Goal: Complete application form

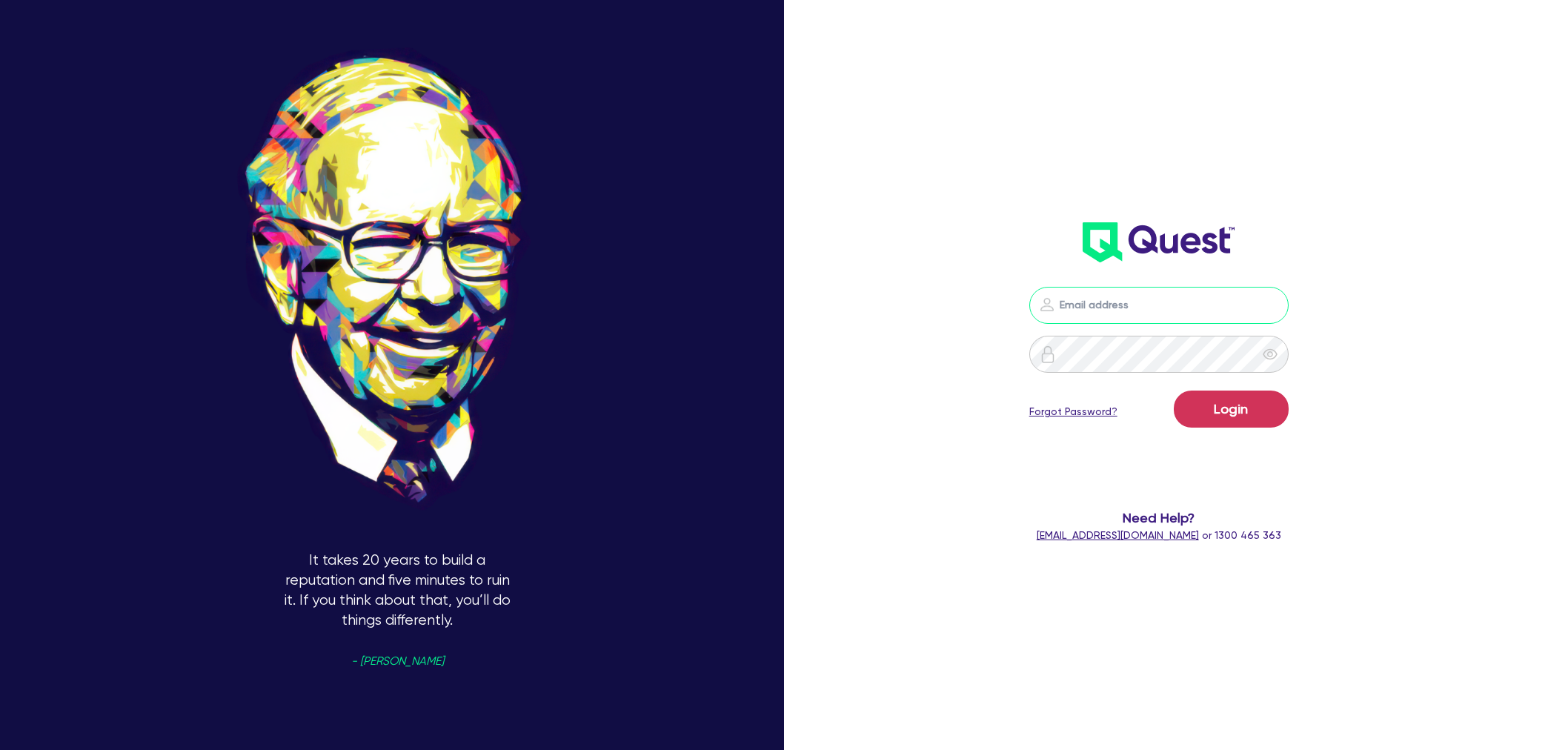
type input "shae.draper+broker@quest.finance"
click at [1225, 408] on button "Login" at bounding box center [1231, 409] width 115 height 37
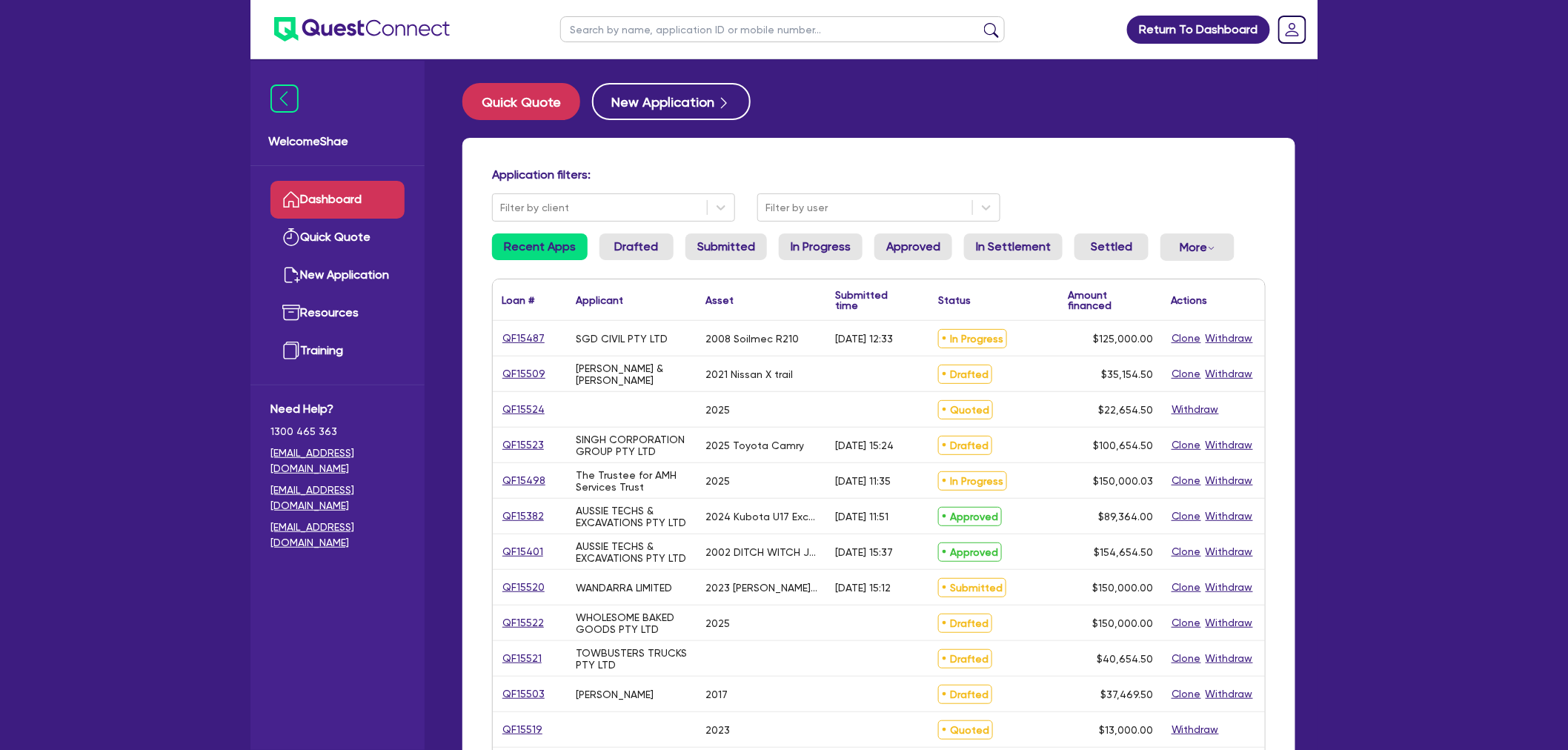
scroll to position [82, 0]
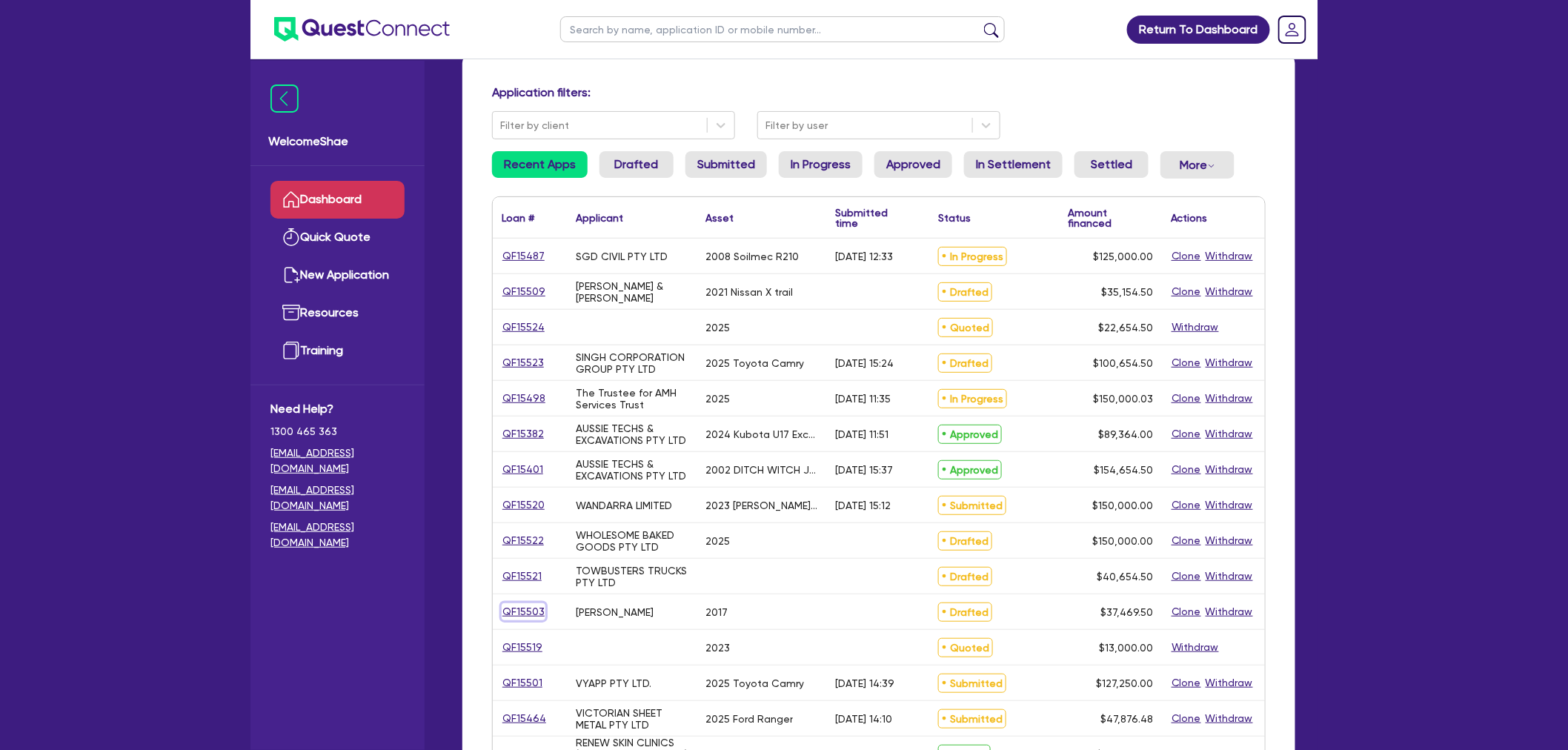
click at [523, 616] on link "QF15503" at bounding box center [523, 612] width 44 height 17
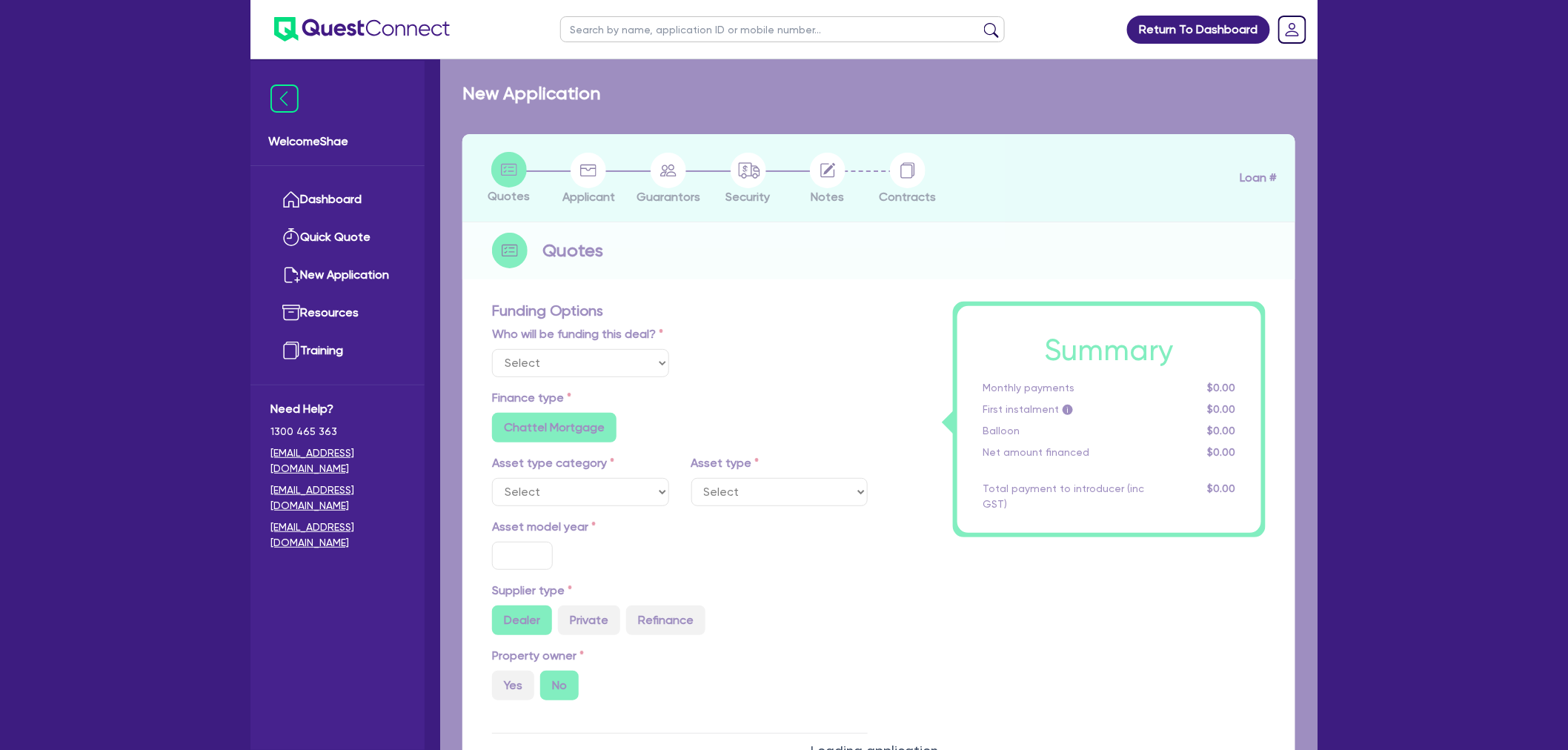
select select "Other"
select select "CARS_AND_LIGHT_TRUCKS"
type input "2017"
radio input "false"
radio input "true"
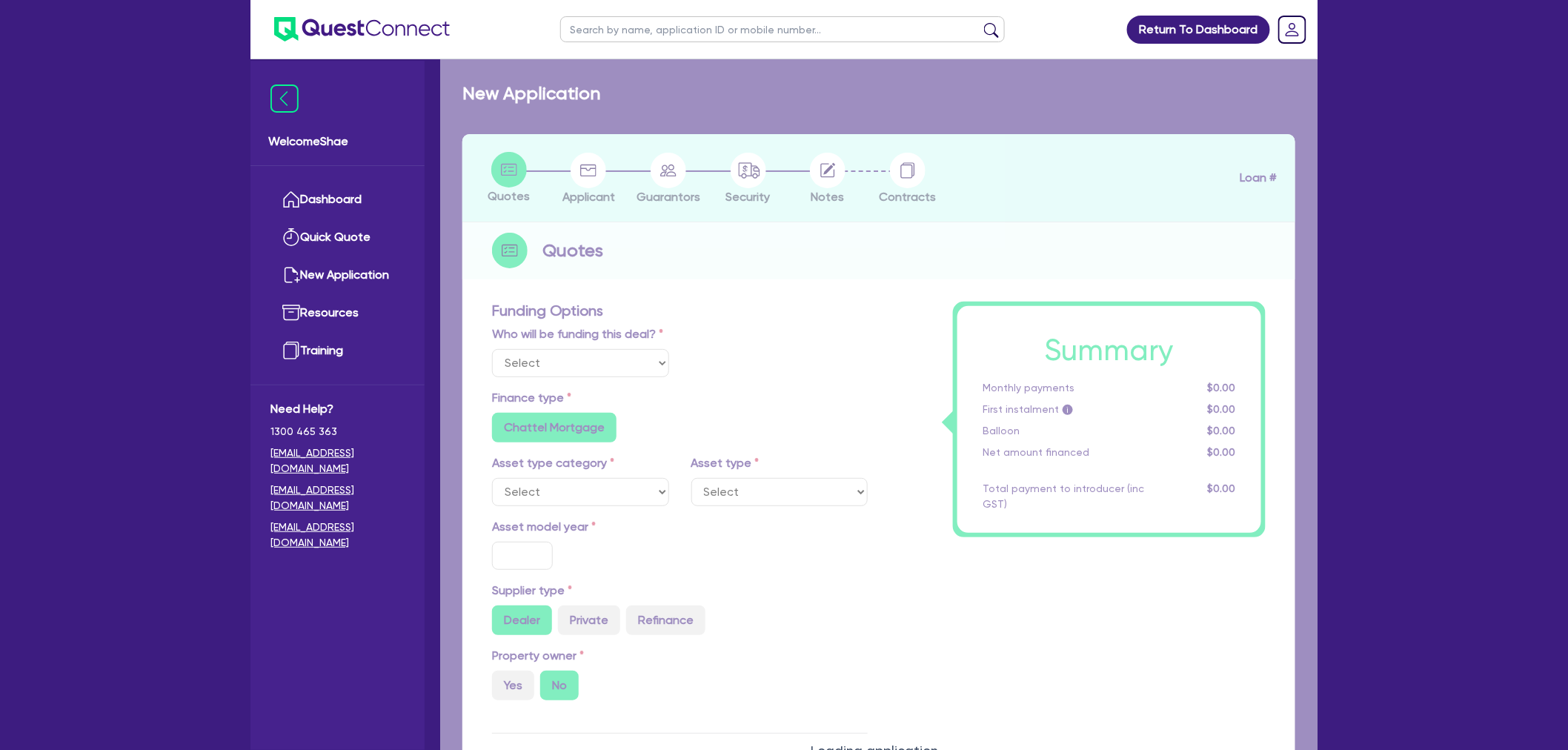
type input "35,000"
radio input "true"
radio input "false"
type input "13.99"
radio input "false"
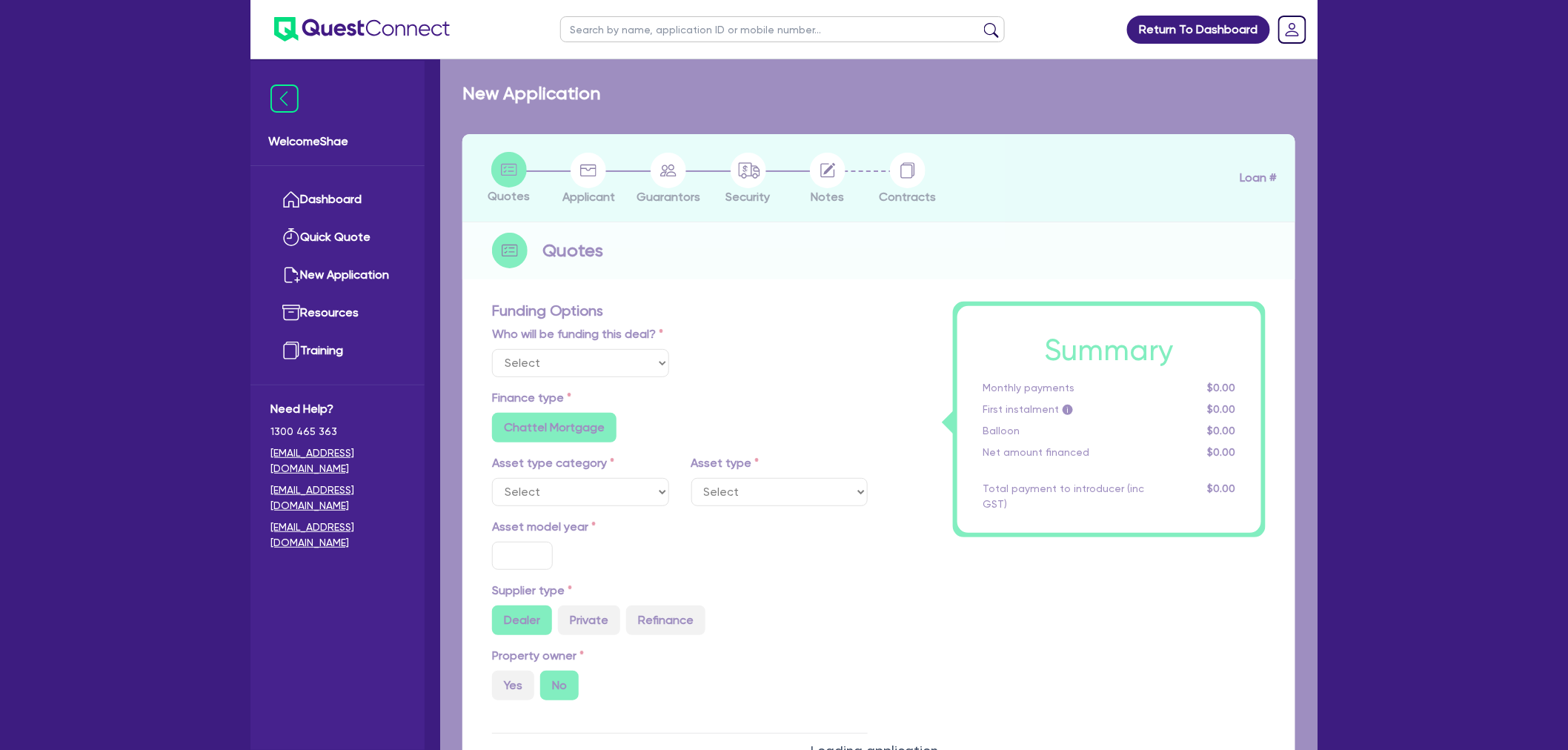
type input "1,650"
radio input "true"
select select "PASSENGER_VEHICLES"
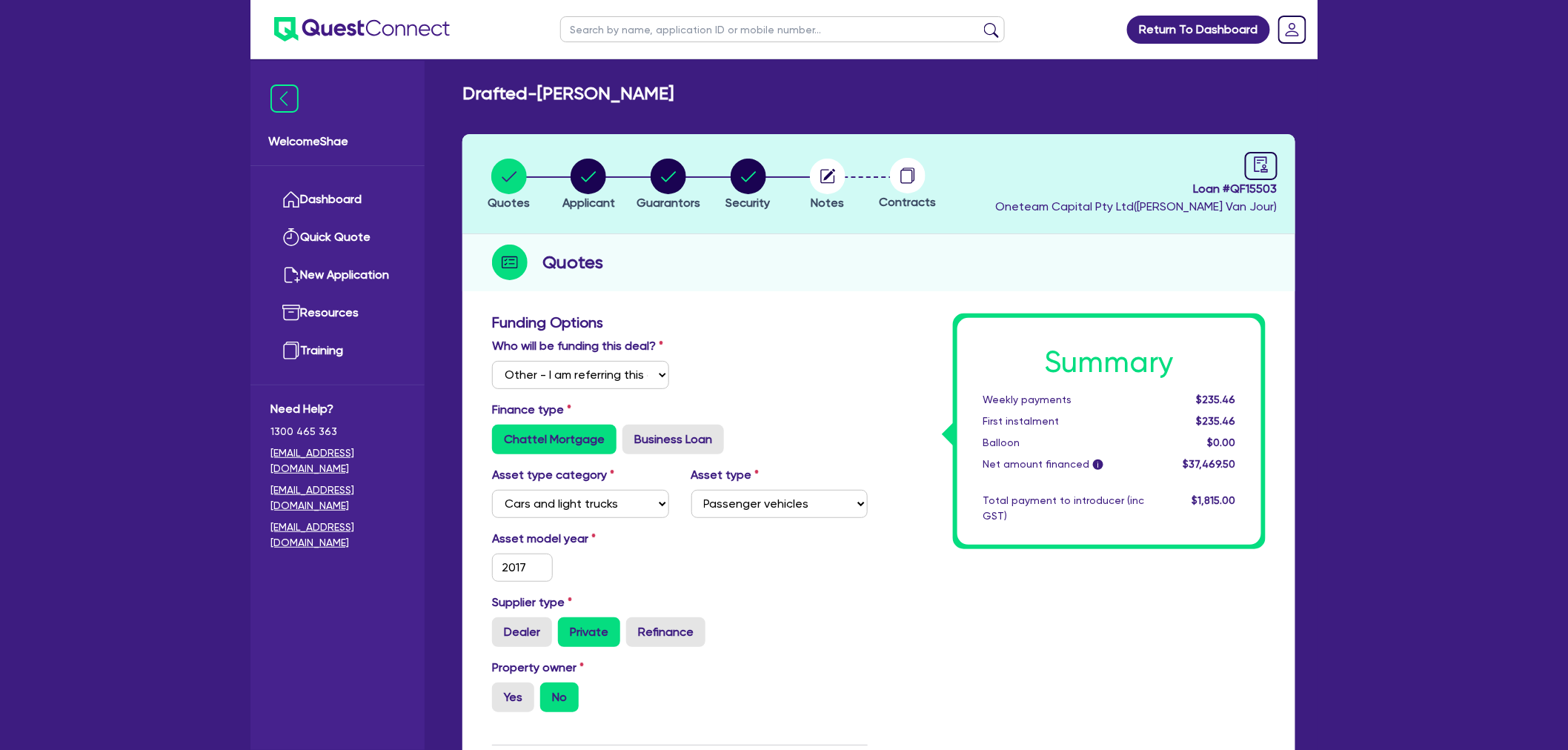
click at [908, 175] on circle at bounding box center [907, 175] width 35 height 35
click at [831, 182] on icon "button" at bounding box center [828, 176] width 14 height 14
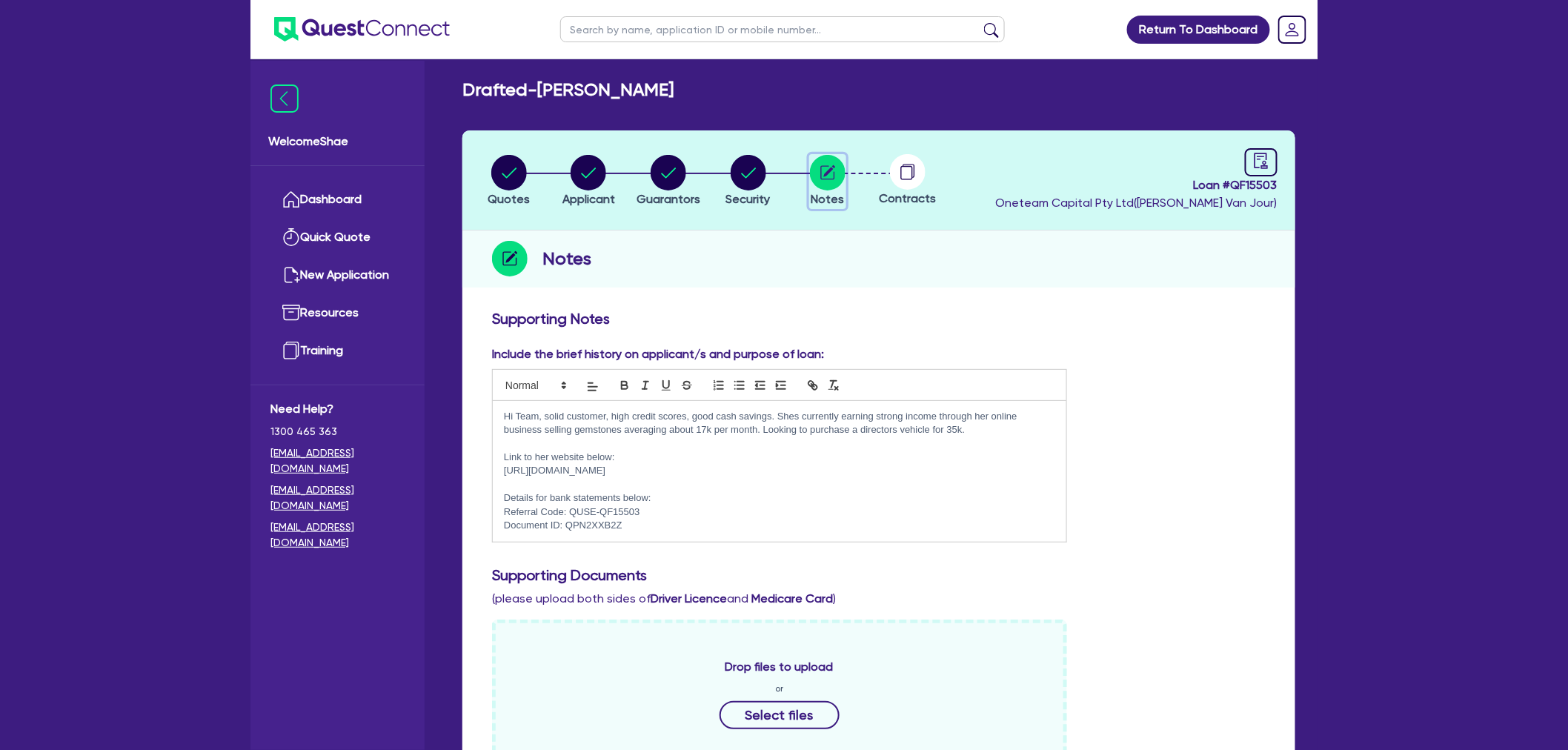
scroll to position [412, 0]
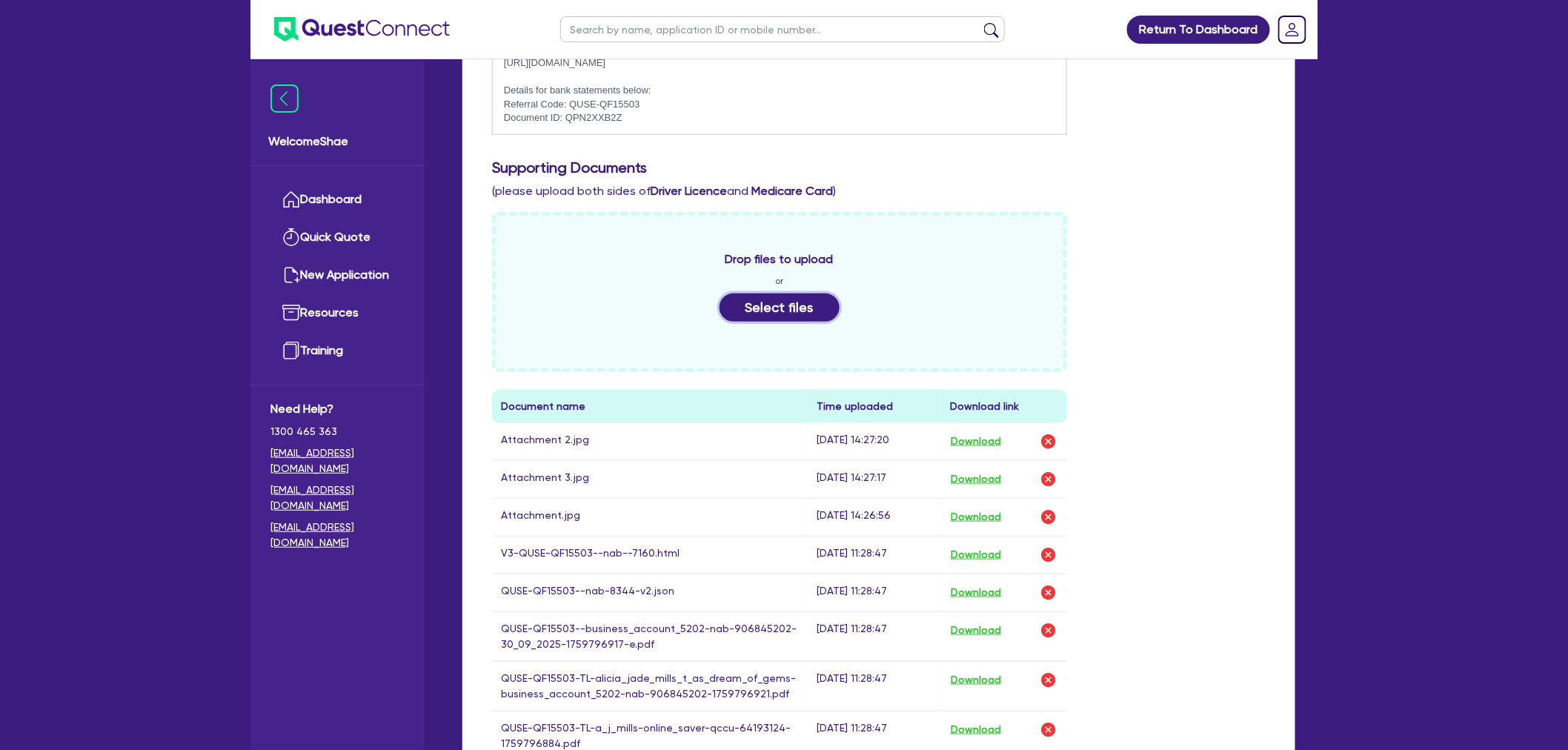
click at [771, 305] on button "Select files" at bounding box center [779, 308] width 120 height 28
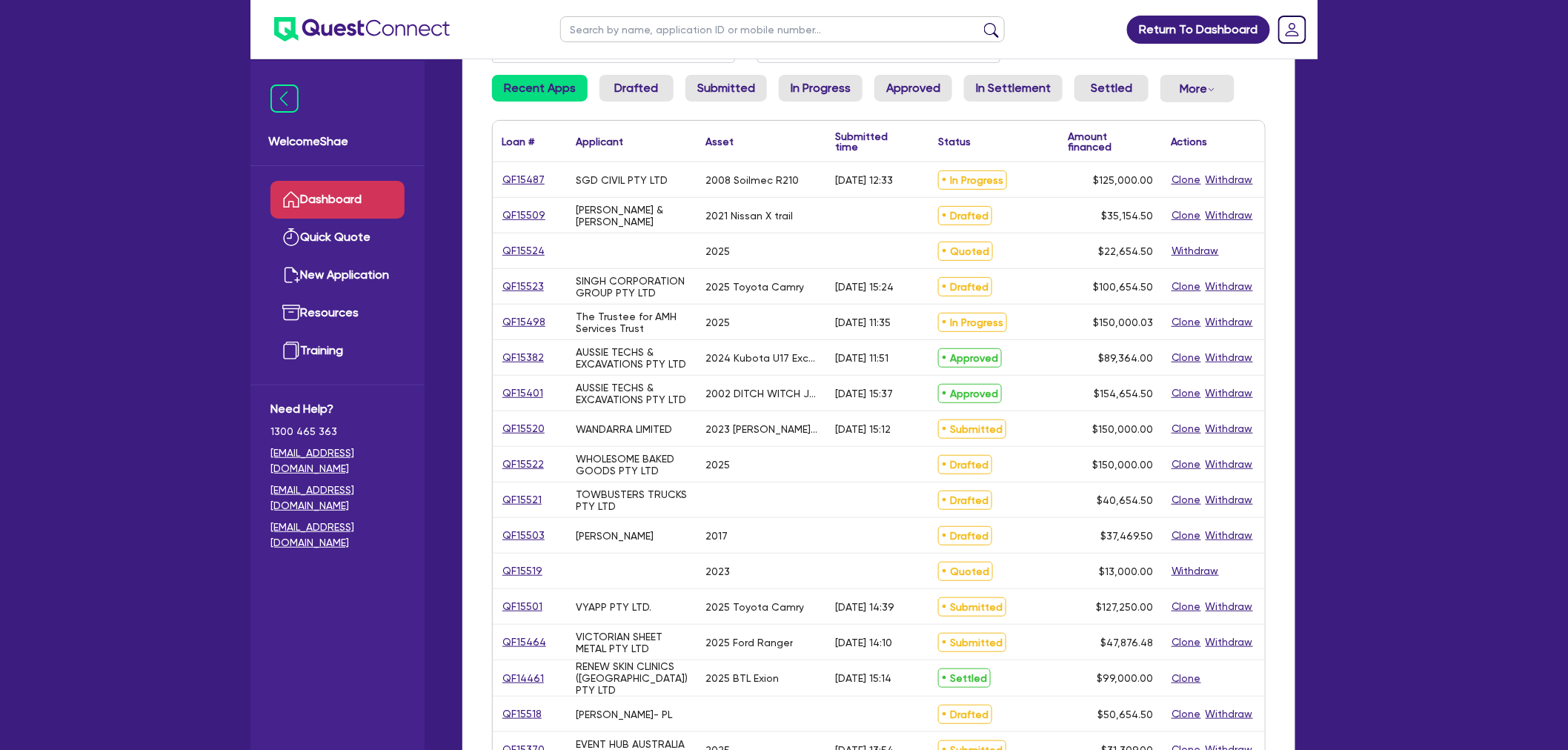
scroll to position [164, 0]
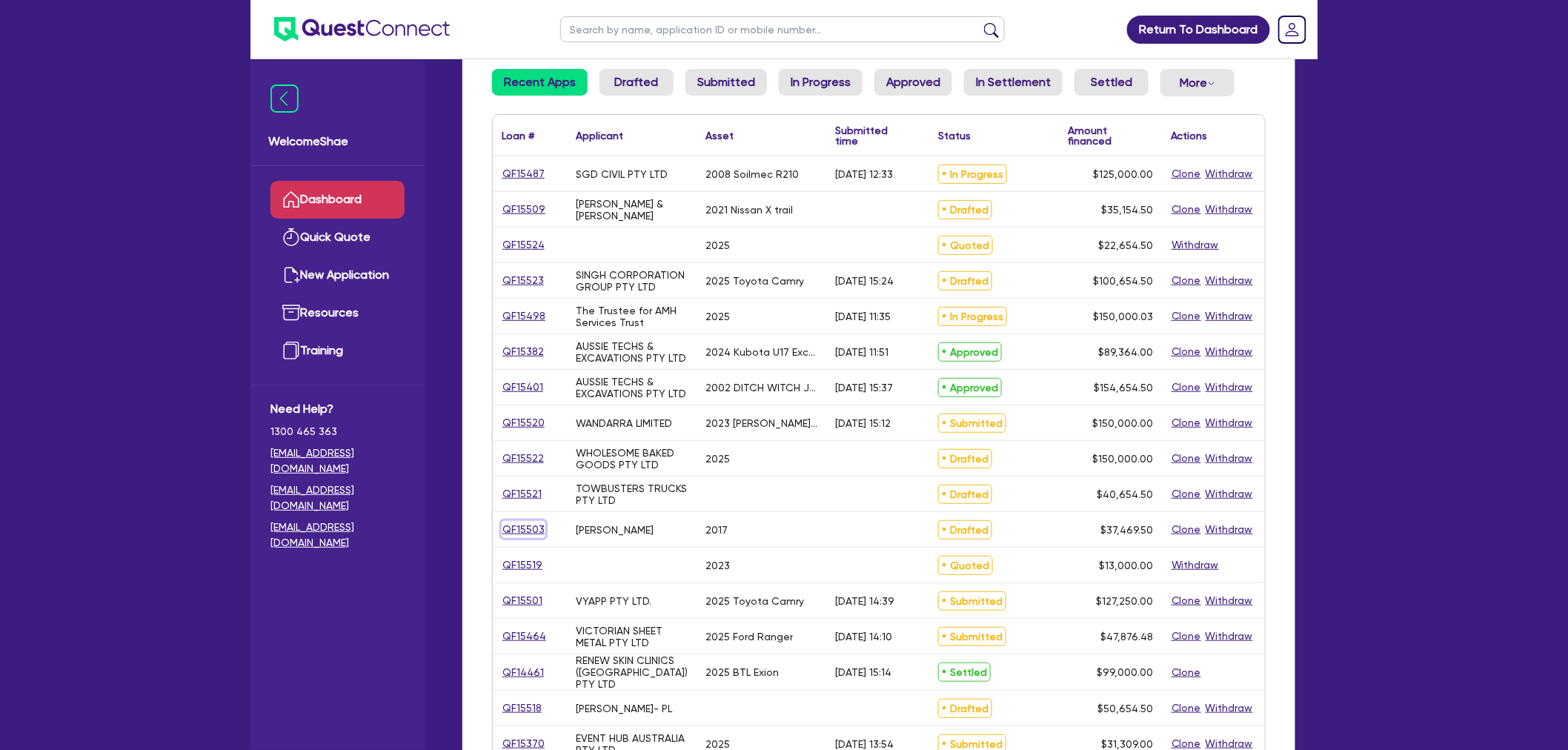
click at [529, 524] on link "QF15503" at bounding box center [523, 530] width 44 height 17
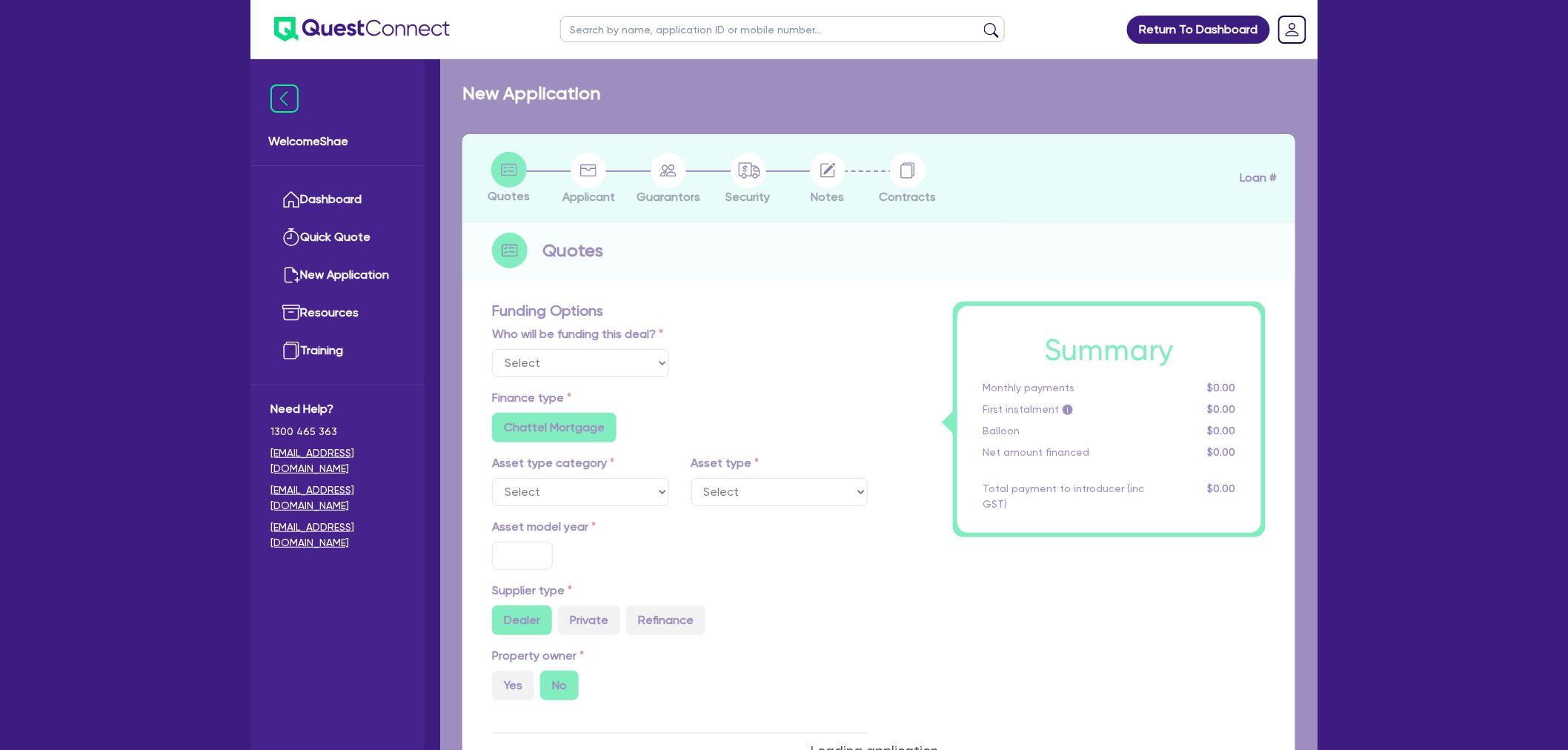
select select "Other"
select select "CARS_AND_LIGHT_TRUCKS"
type input "2017"
radio input "false"
radio input "true"
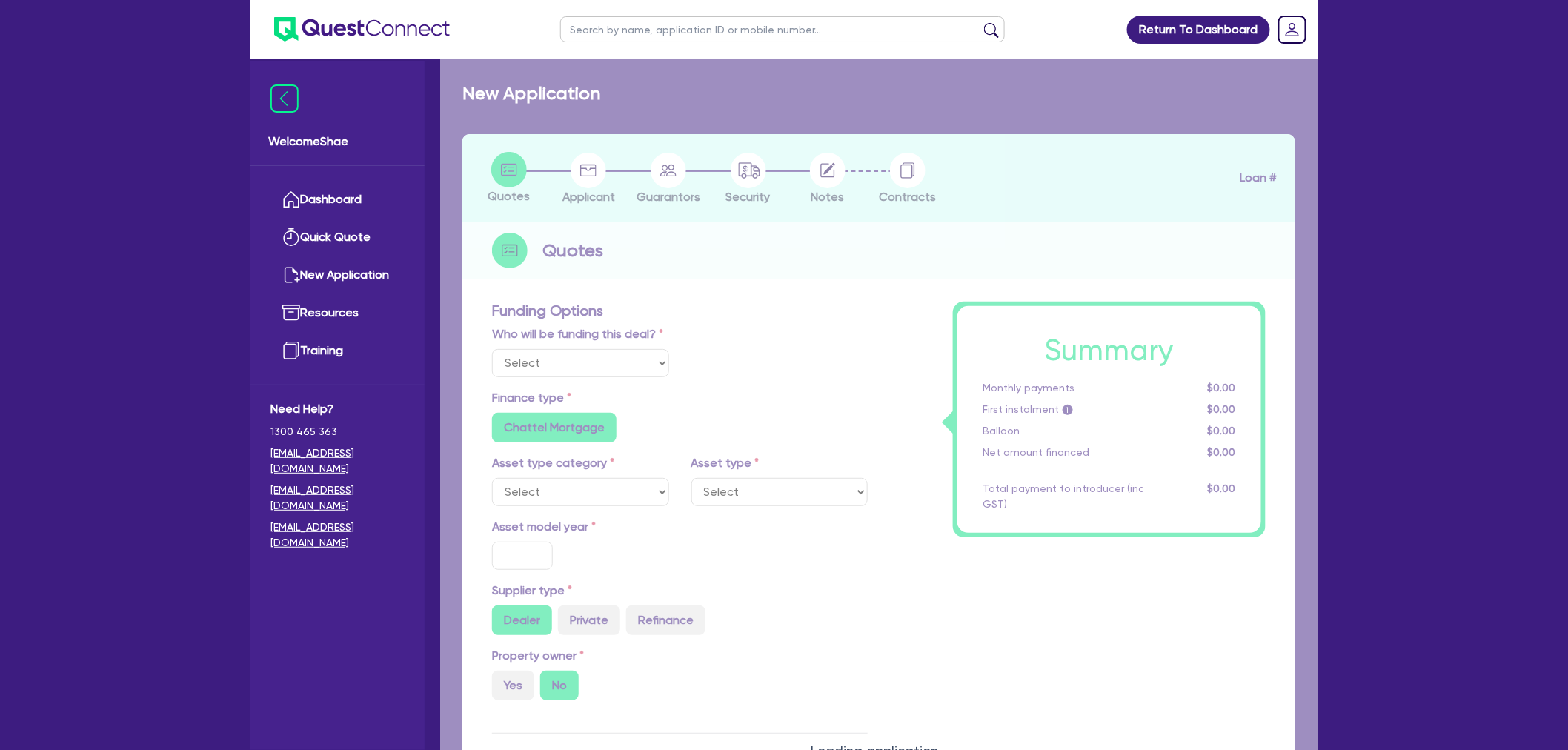
type input "35,000"
radio input "true"
radio input "false"
type input "13.99"
radio input "false"
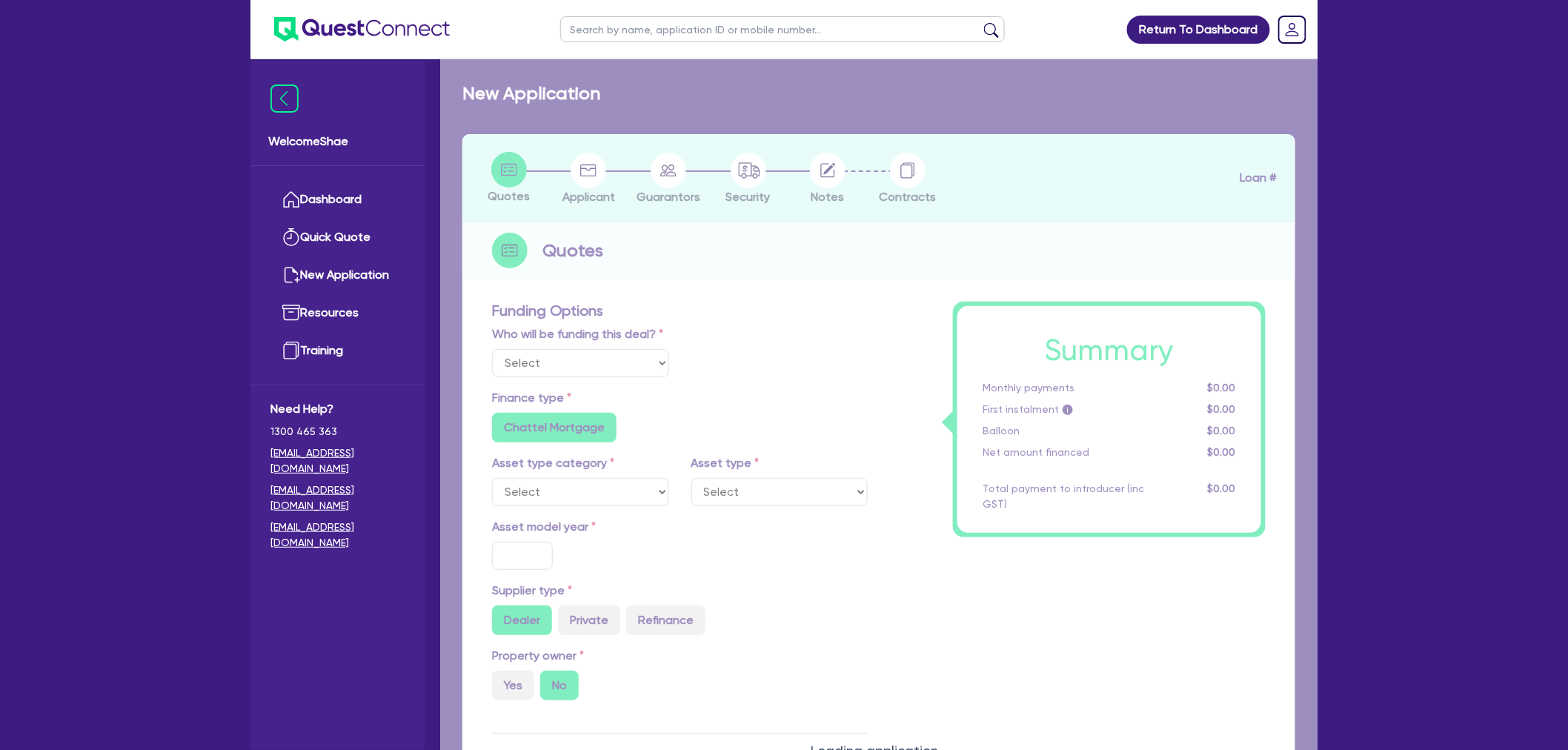
type input "1,650"
radio input "true"
select select "PASSENGER_VEHICLES"
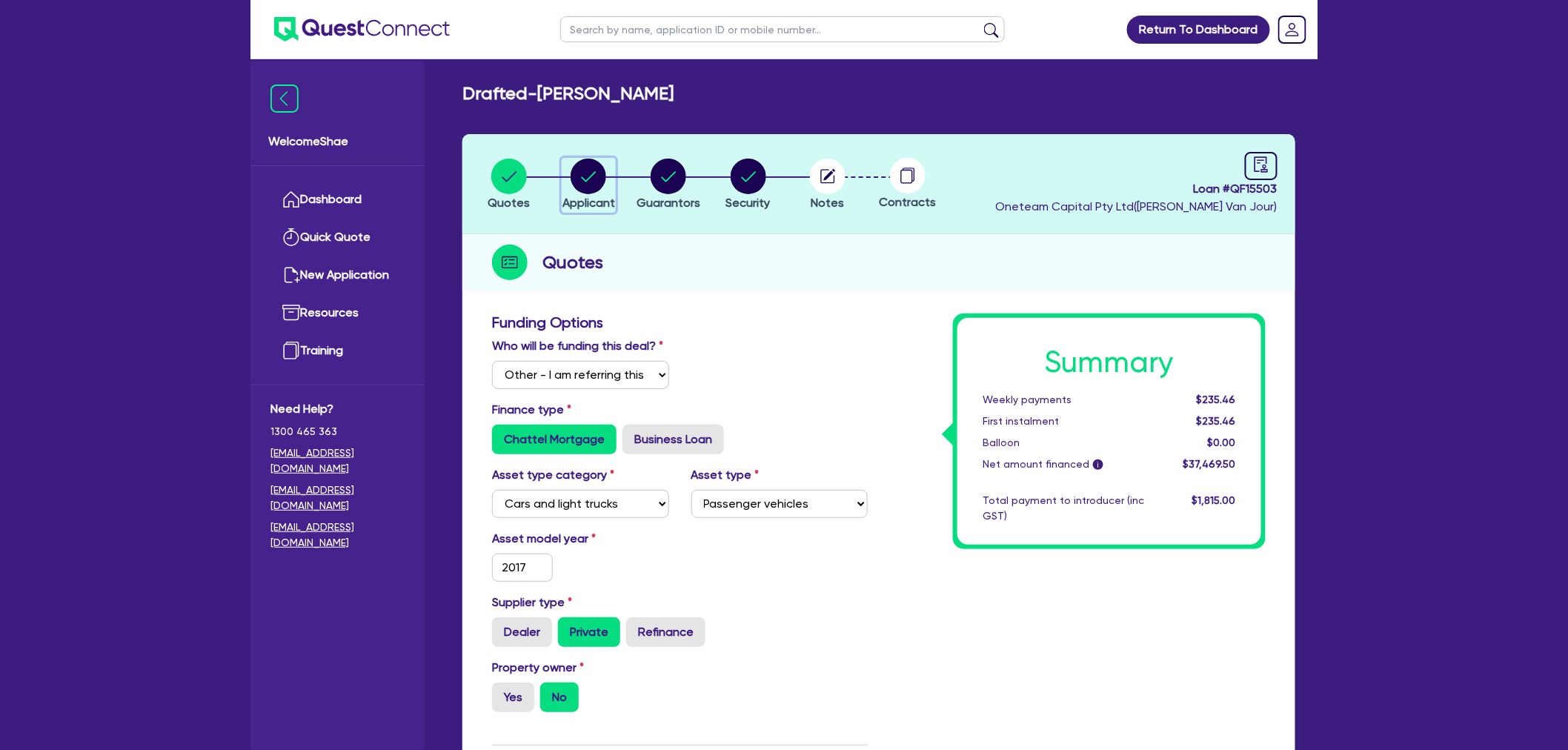
click at [580, 175] on circle "button" at bounding box center [588, 176] width 35 height 35
select select "SOLE_TRADER"
select select "RETAIL_WHOLESALE_TRADE"
select select "CLOTHING_FOOTWEAR"
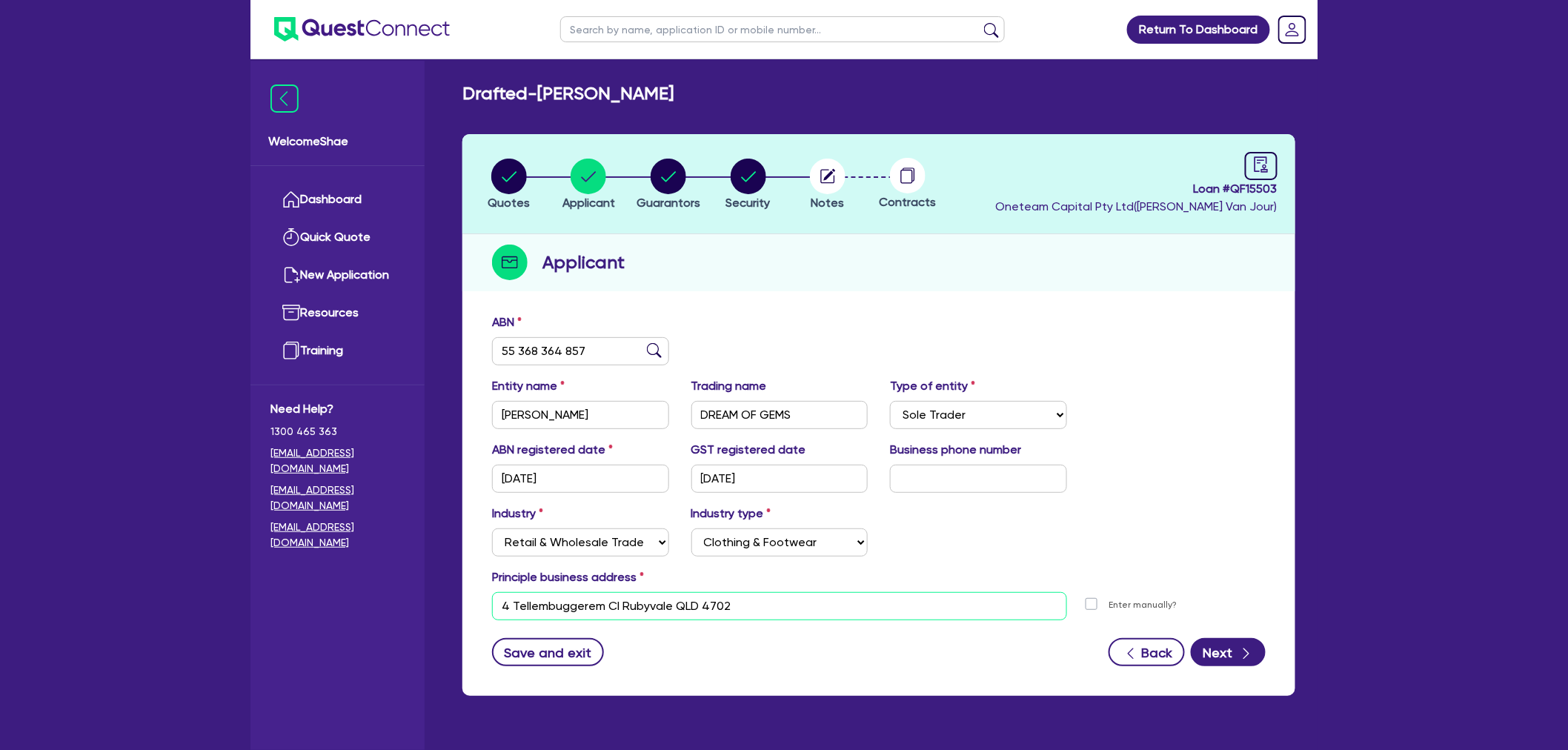
click at [653, 608] on input "4 Tellembuggerem Cl Rubyvale QLD 4702" at bounding box center [779, 607] width 575 height 28
click at [521, 193] on button "Quotes" at bounding box center [509, 186] width 44 height 55
select select "Other"
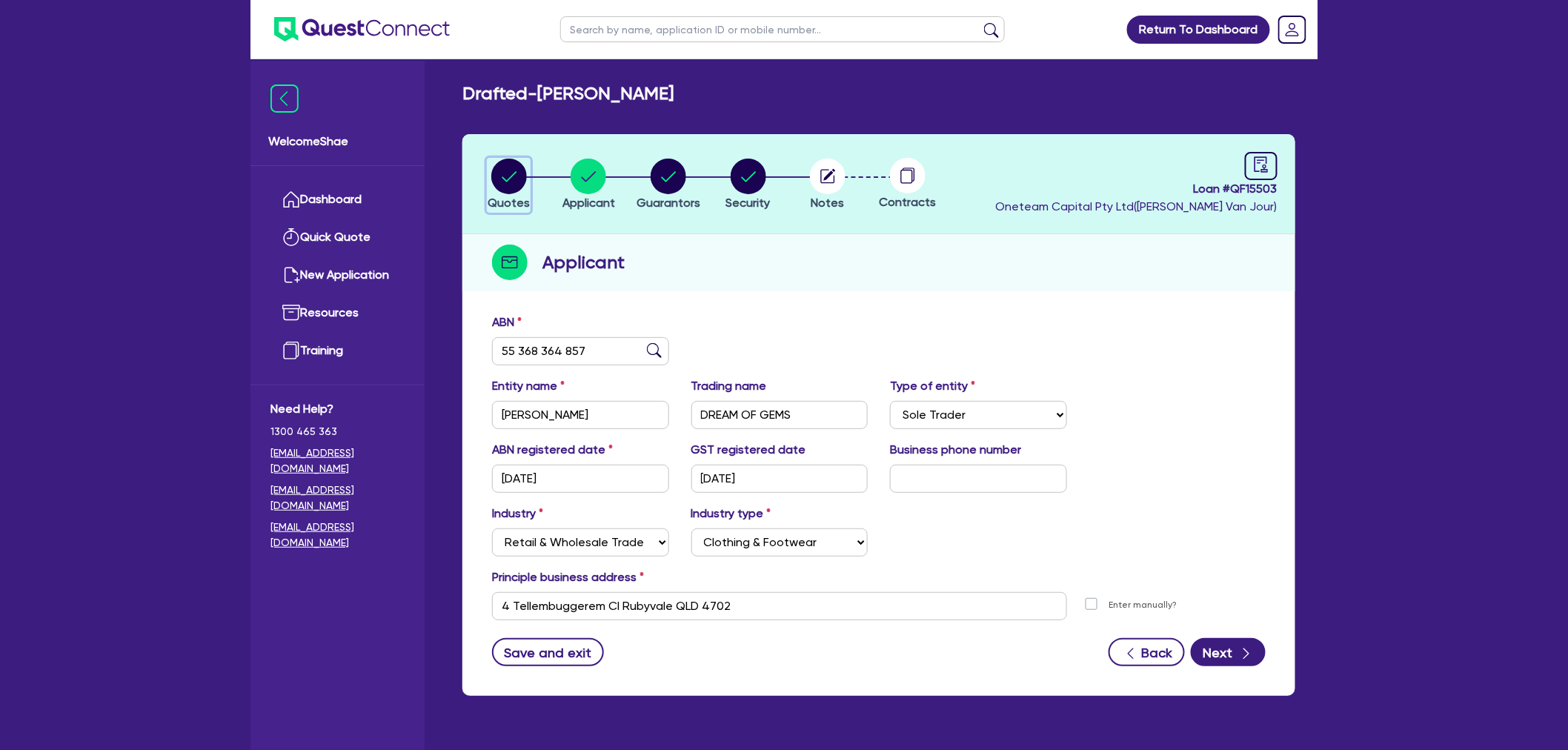
select select "CARS_AND_LIGHT_TRUCKS"
select select "PASSENGER_VEHICLES"
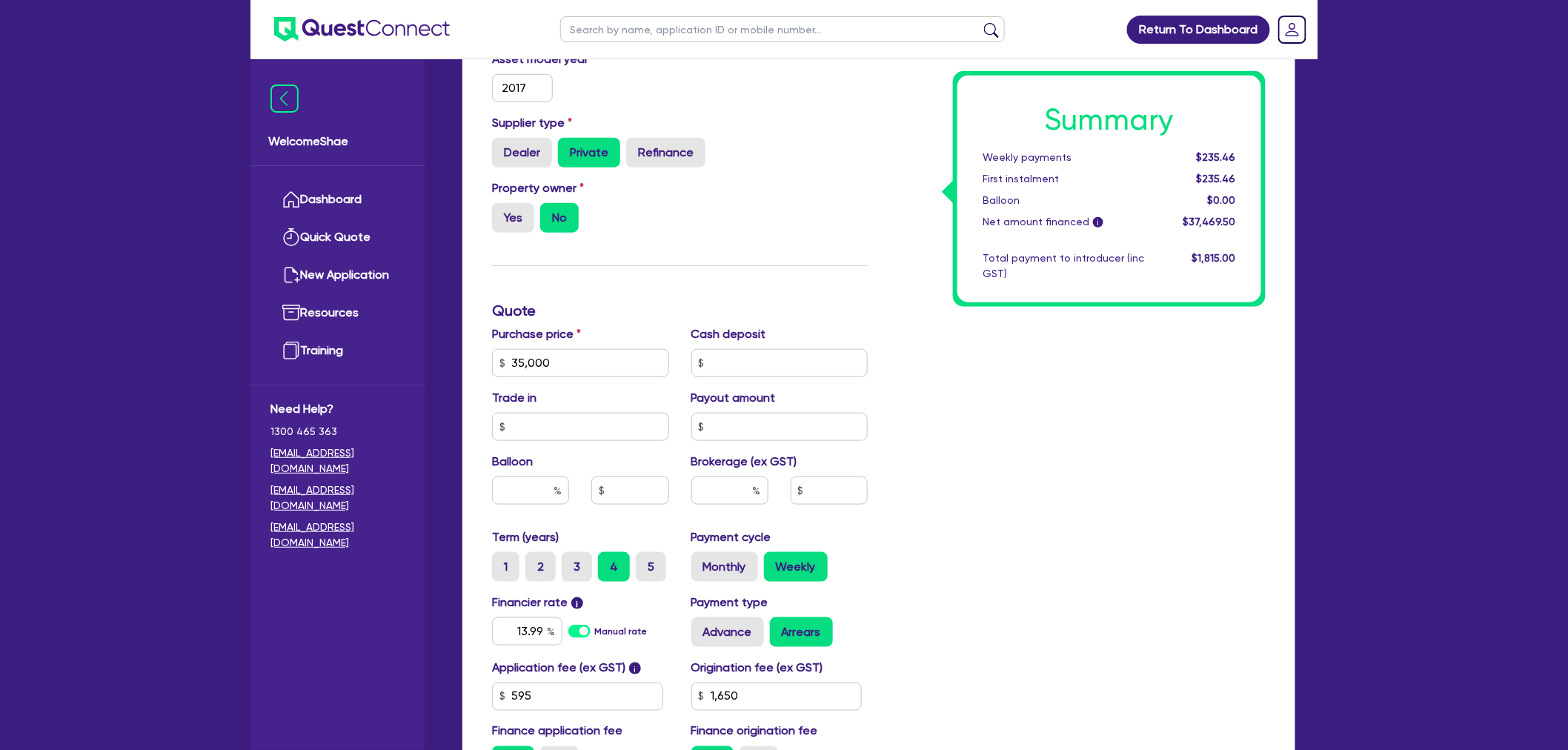
scroll to position [494, 0]
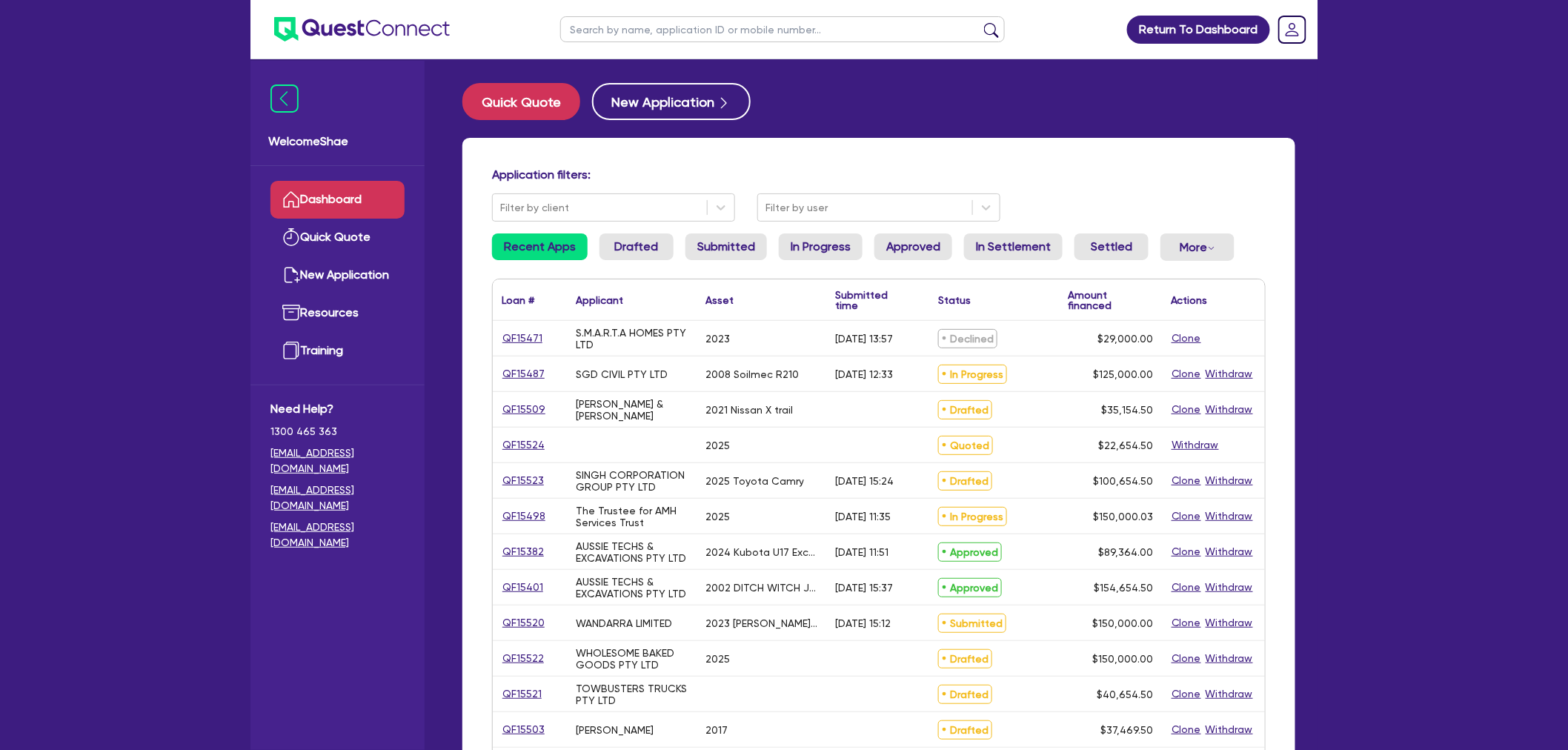
click at [625, 39] on input "text" at bounding box center [782, 29] width 444 height 26
paste input "QF15336"
type input "QF15336"
click at [980, 22] on button "submit" at bounding box center [991, 32] width 23 height 21
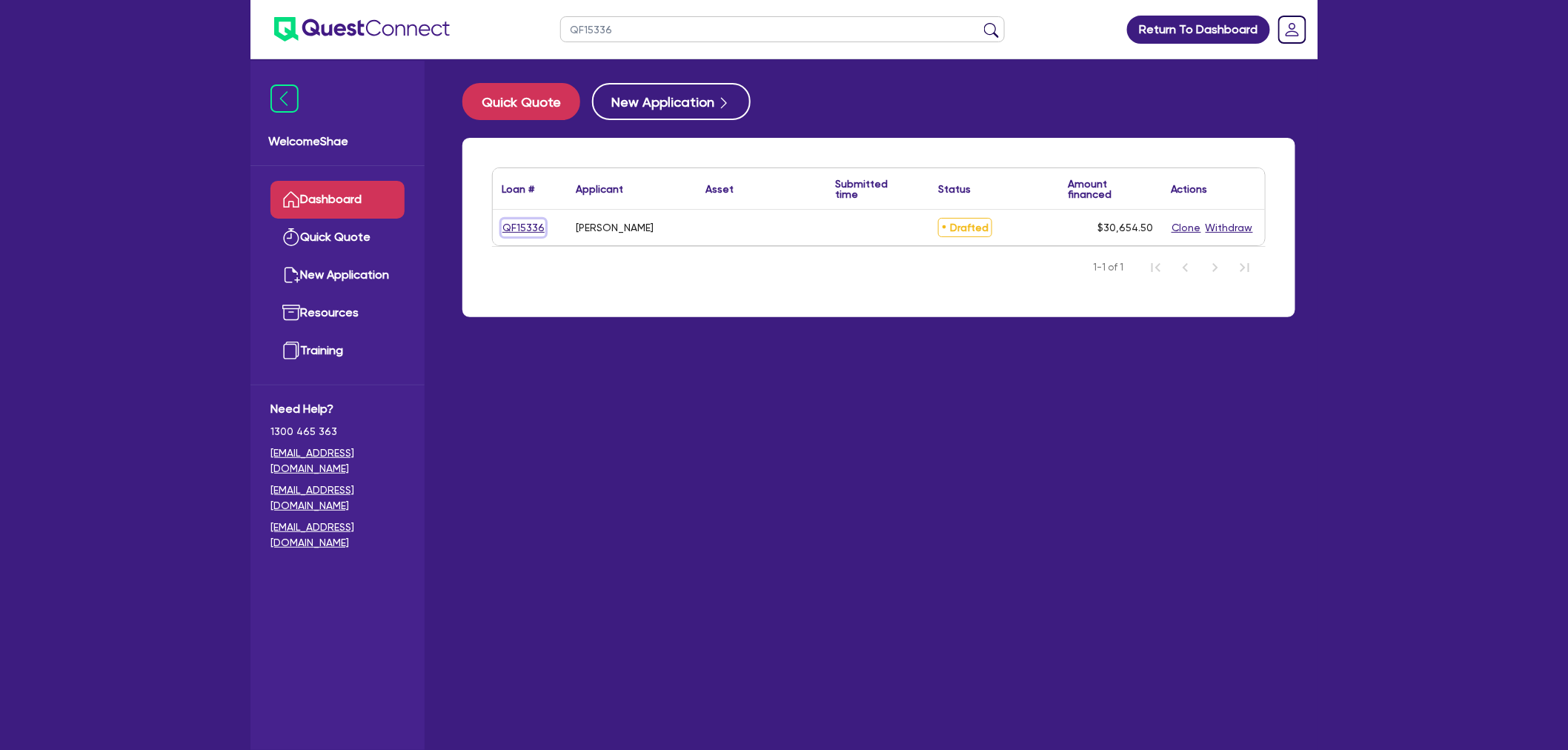
click at [524, 222] on link "QF15336" at bounding box center [523, 228] width 44 height 17
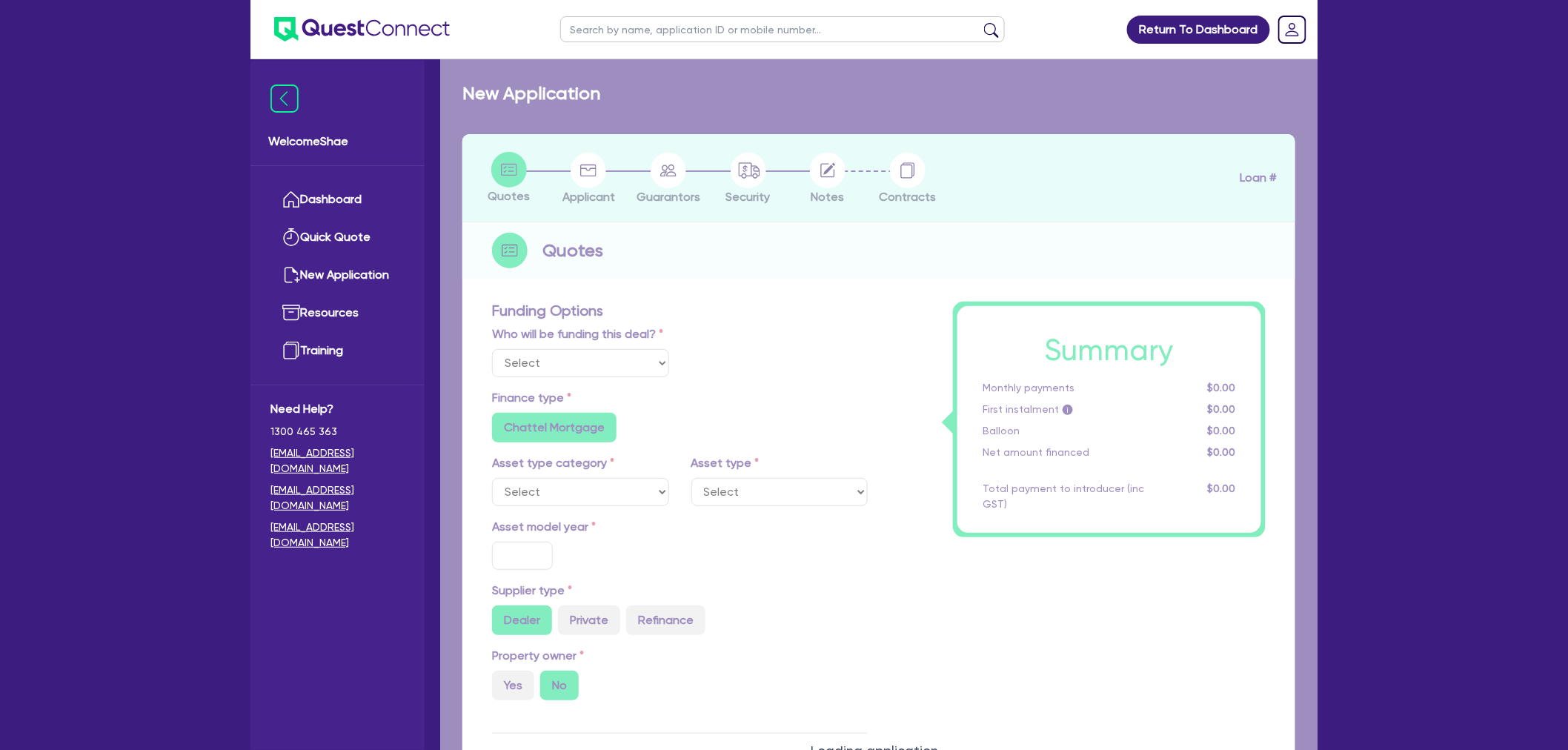
select select "Other"
radio input "false"
radio input "true"
type input "30,000"
type input "4"
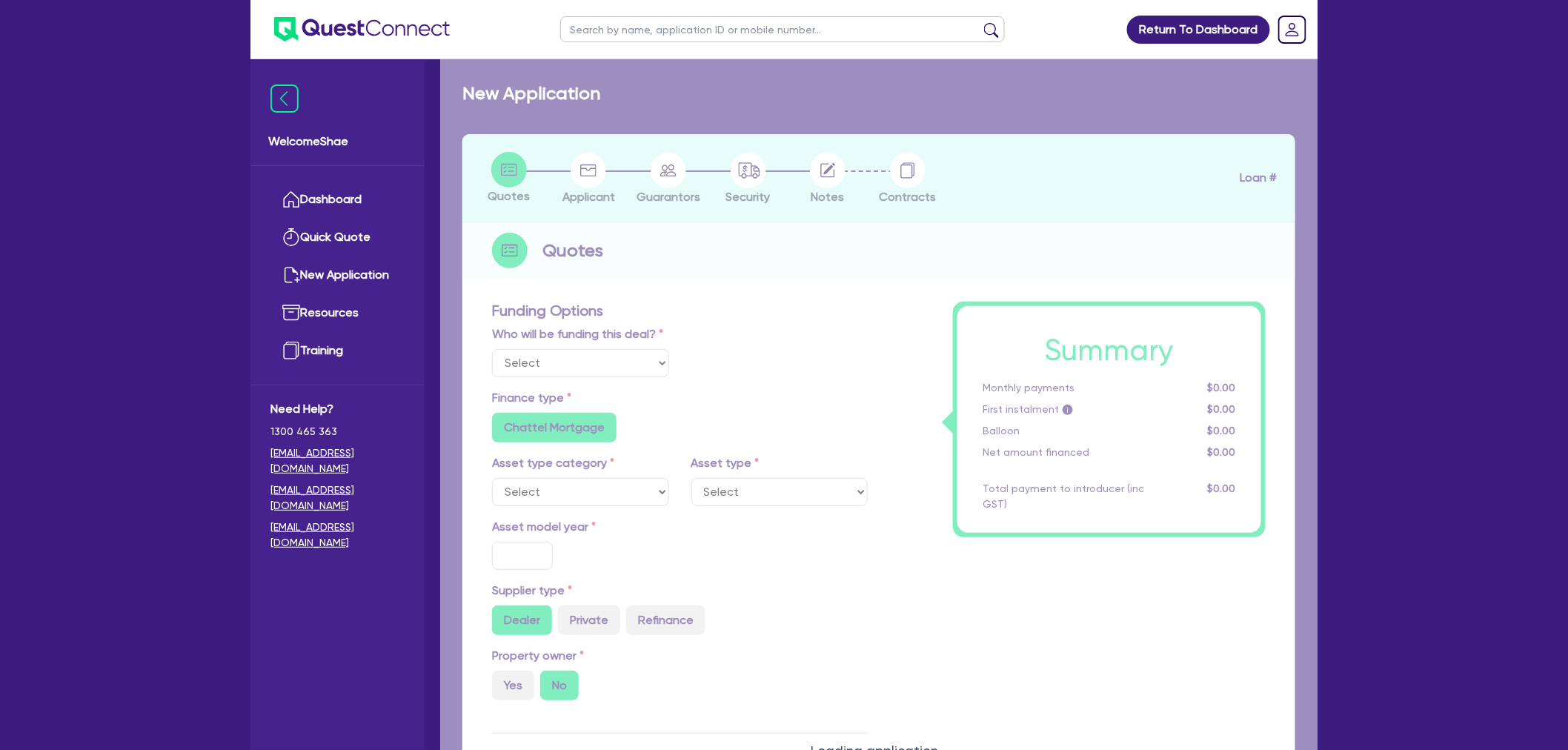
type input "1,226.18"
type input "17.95"
radio input "true"
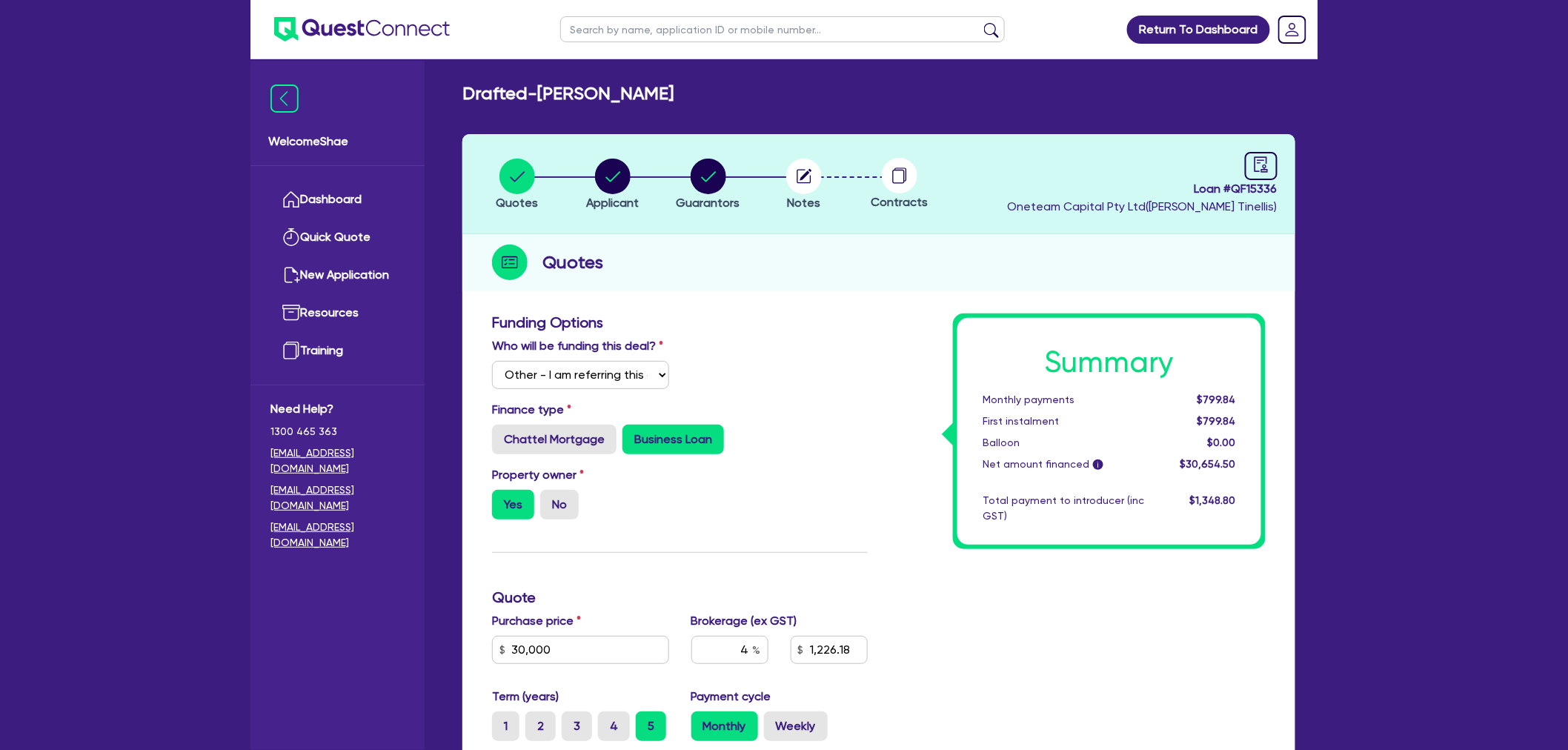
drag, startPoint x: 1487, startPoint y: 254, endPoint x: 1361, endPoint y: 218, distance: 131.0
click at [1486, 254] on div "Return To Dashboard Edit Profile Logout Welcome Shae Dashboard Quick Quote New …" at bounding box center [784, 557] width 1568 height 1113
click at [602, 33] on input "text" at bounding box center [782, 29] width 444 height 26
paste input "QF15509"
type input "QF15509"
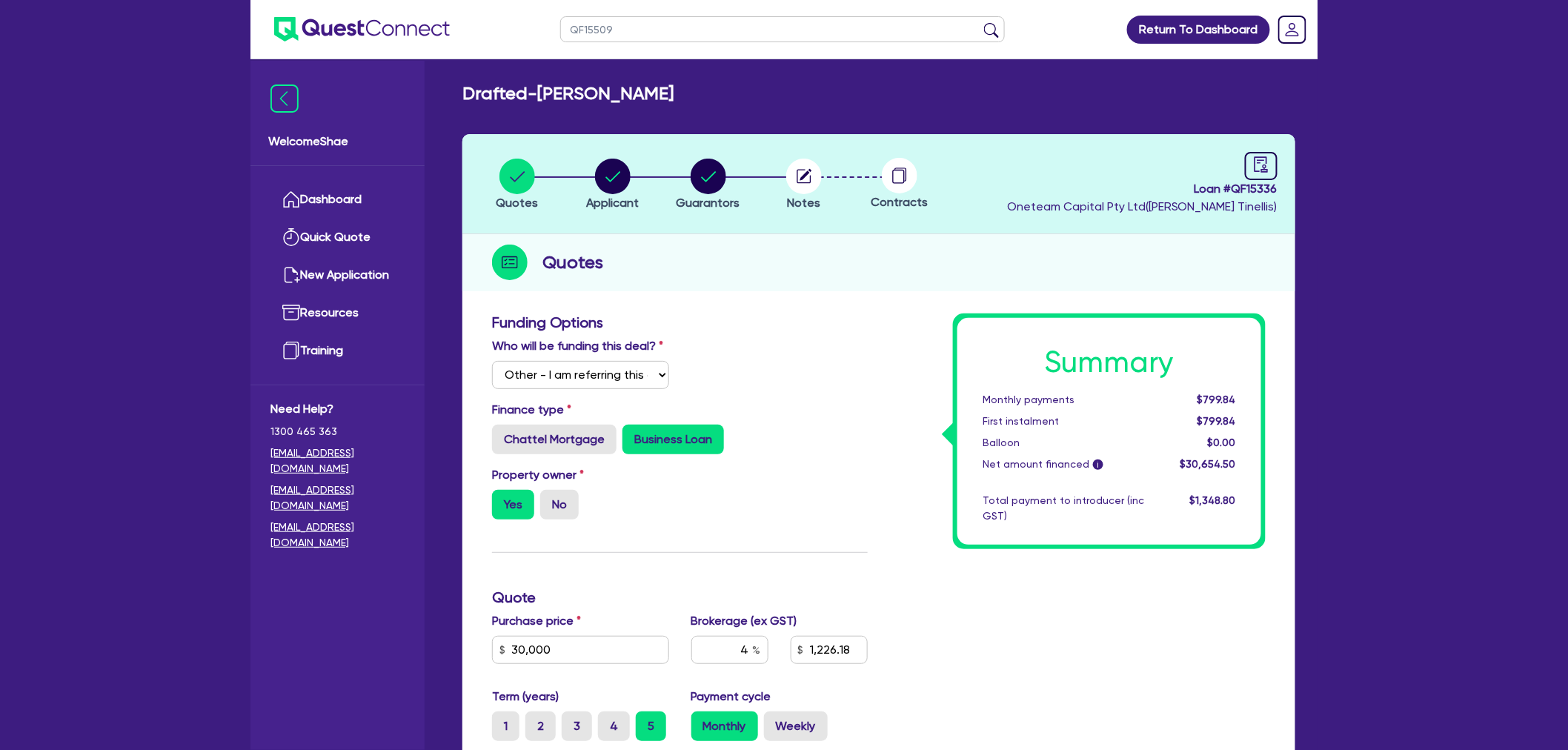
click button "submit" at bounding box center [991, 32] width 23 height 21
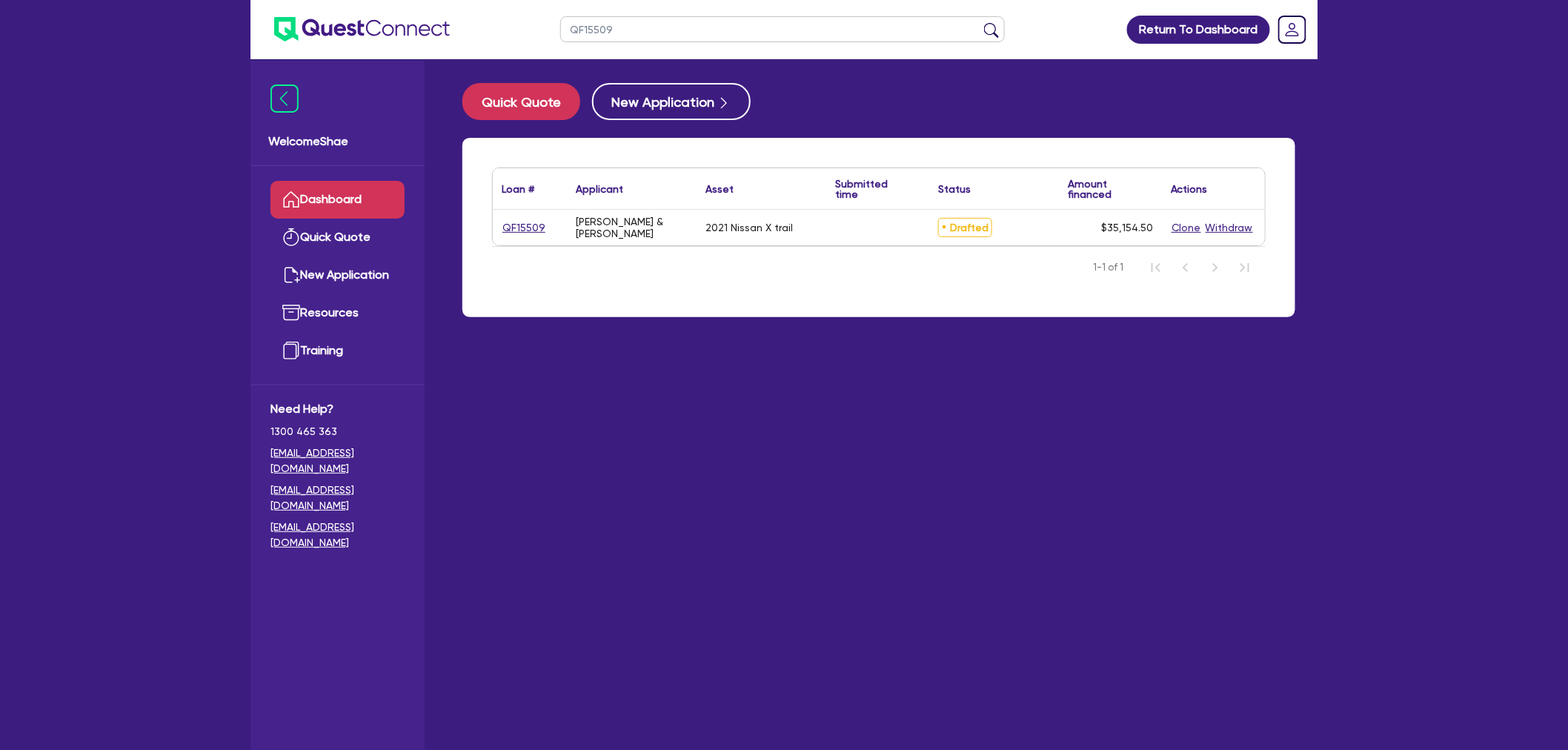
click at [528, 224] on link "QF15509" at bounding box center [523, 228] width 45 height 17
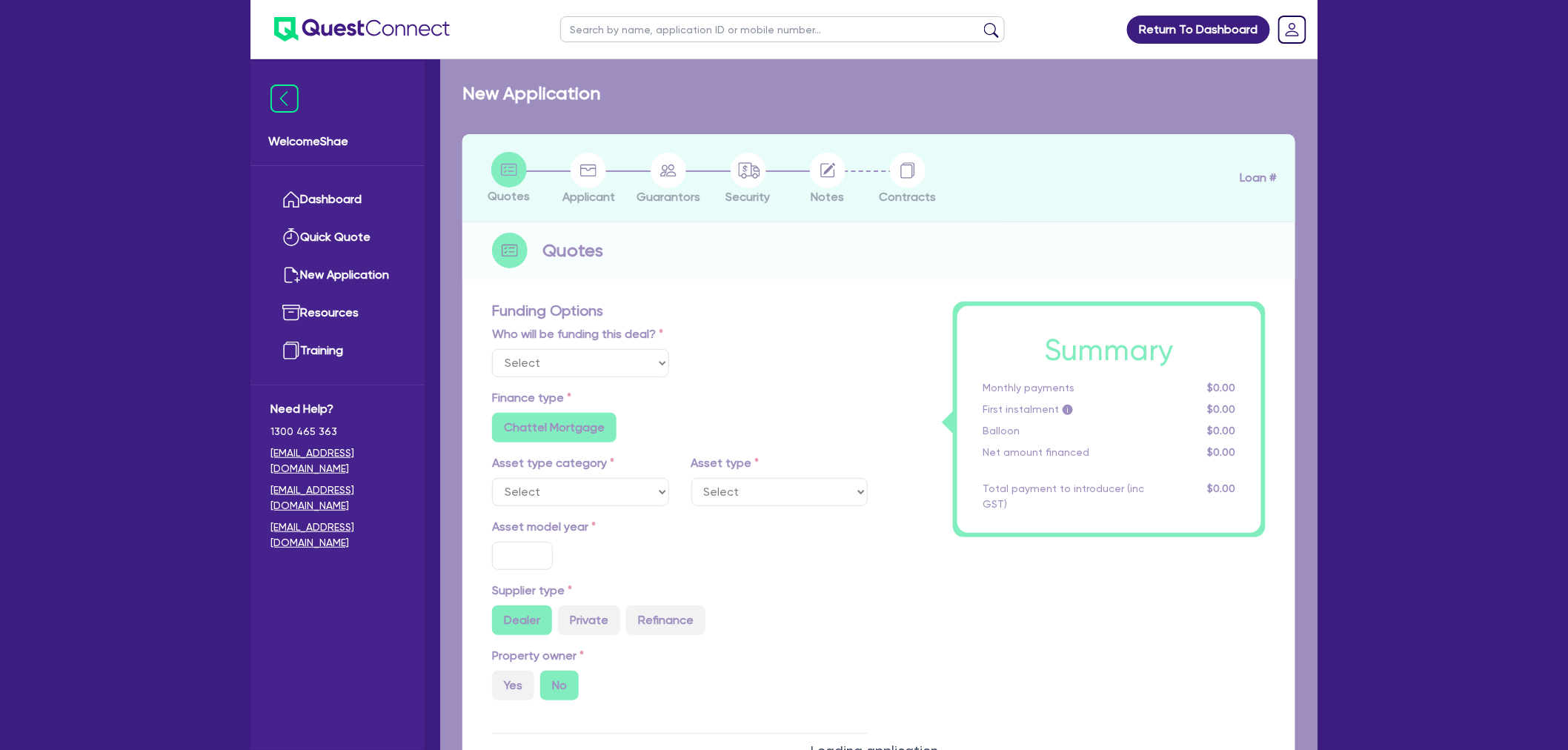
select select "Other"
select select "CARS_AND_LIGHT_TRUCKS"
type input "2021"
radio input "true"
type input "32,000"
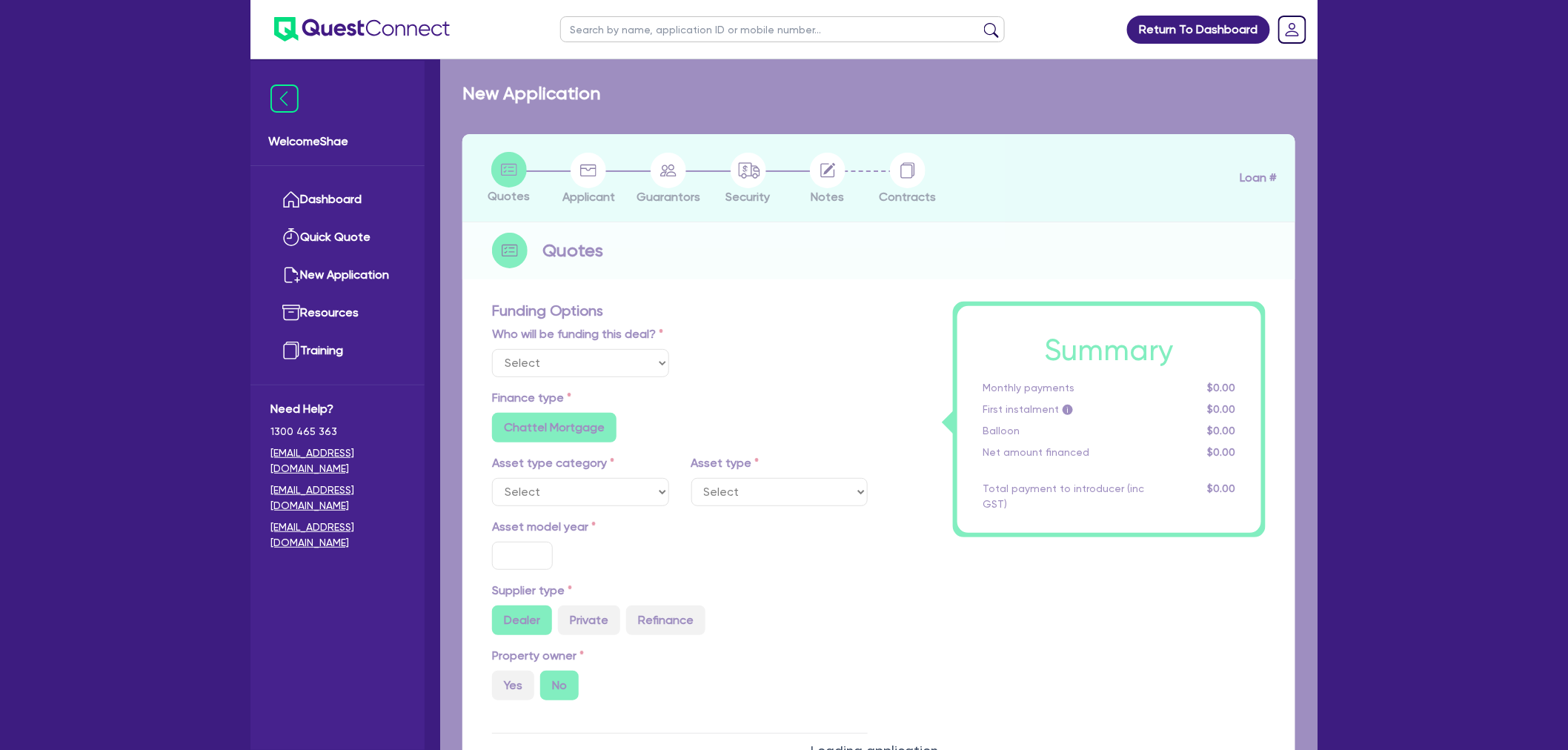
type input "17.95"
radio input "false"
type input "2,272.73"
radio input "true"
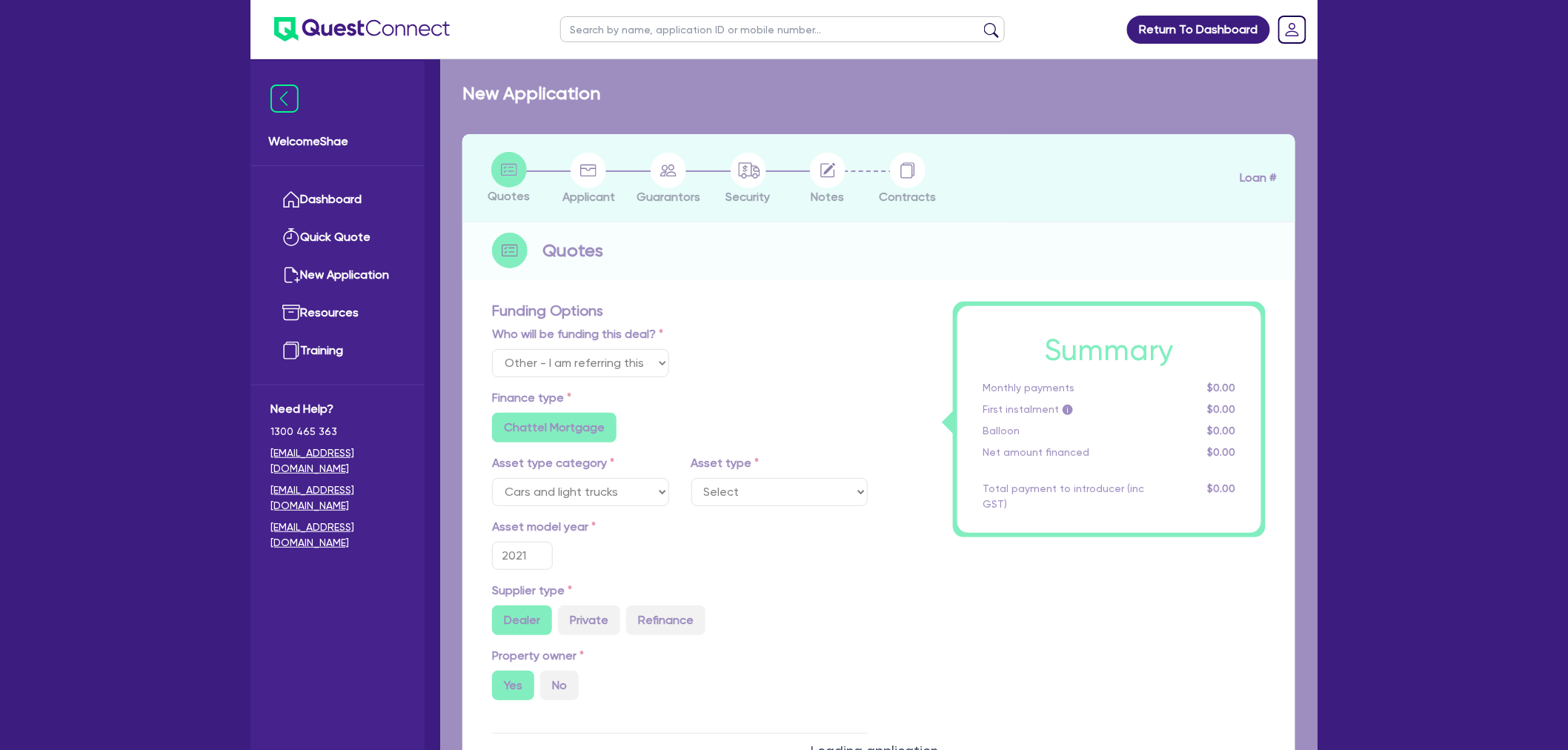
select select "PASSENGER_VEHICLES"
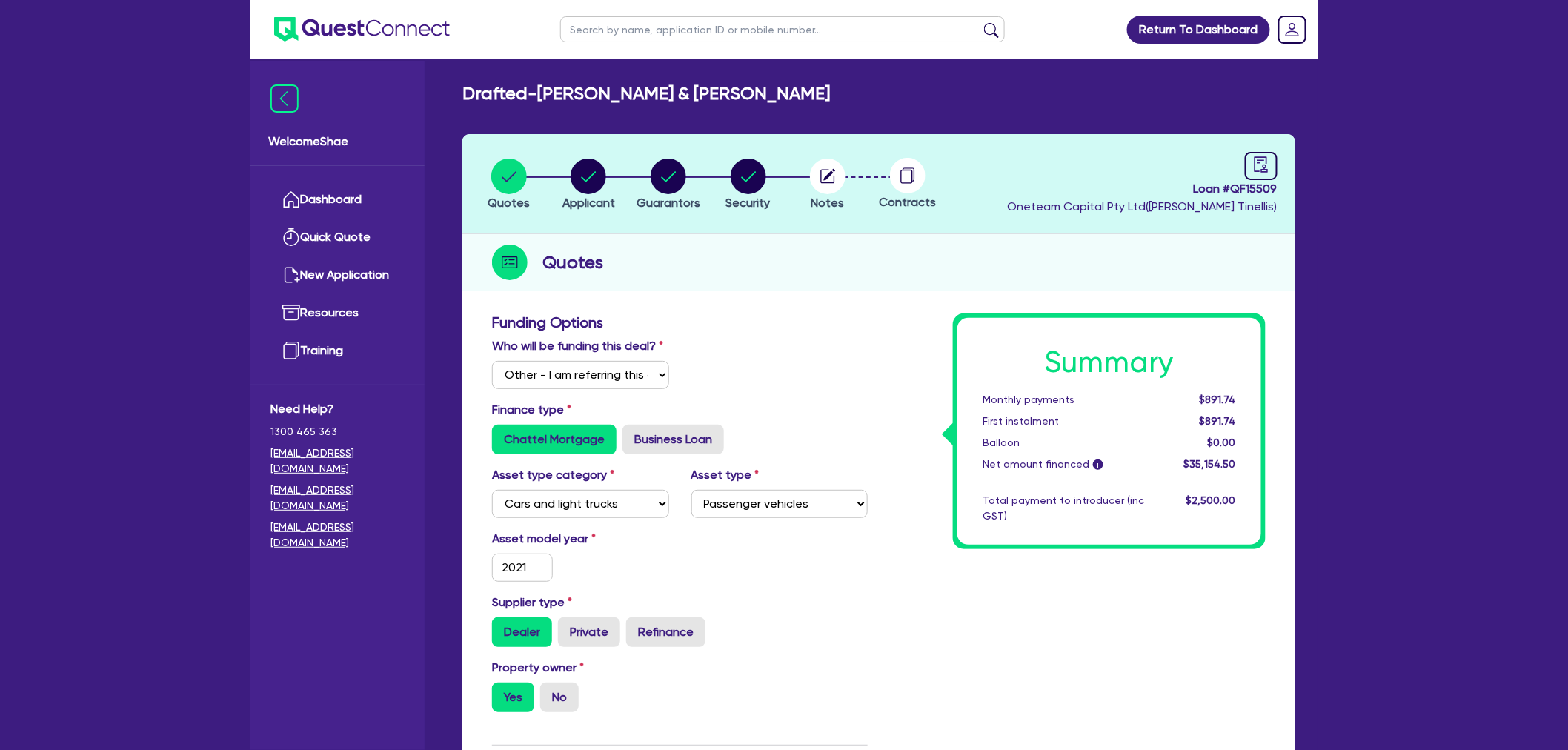
click at [598, 31] on input "text" at bounding box center [782, 29] width 444 height 26
paste input "QF15336"
type input "QF15336"
click button "submit" at bounding box center [991, 32] width 23 height 21
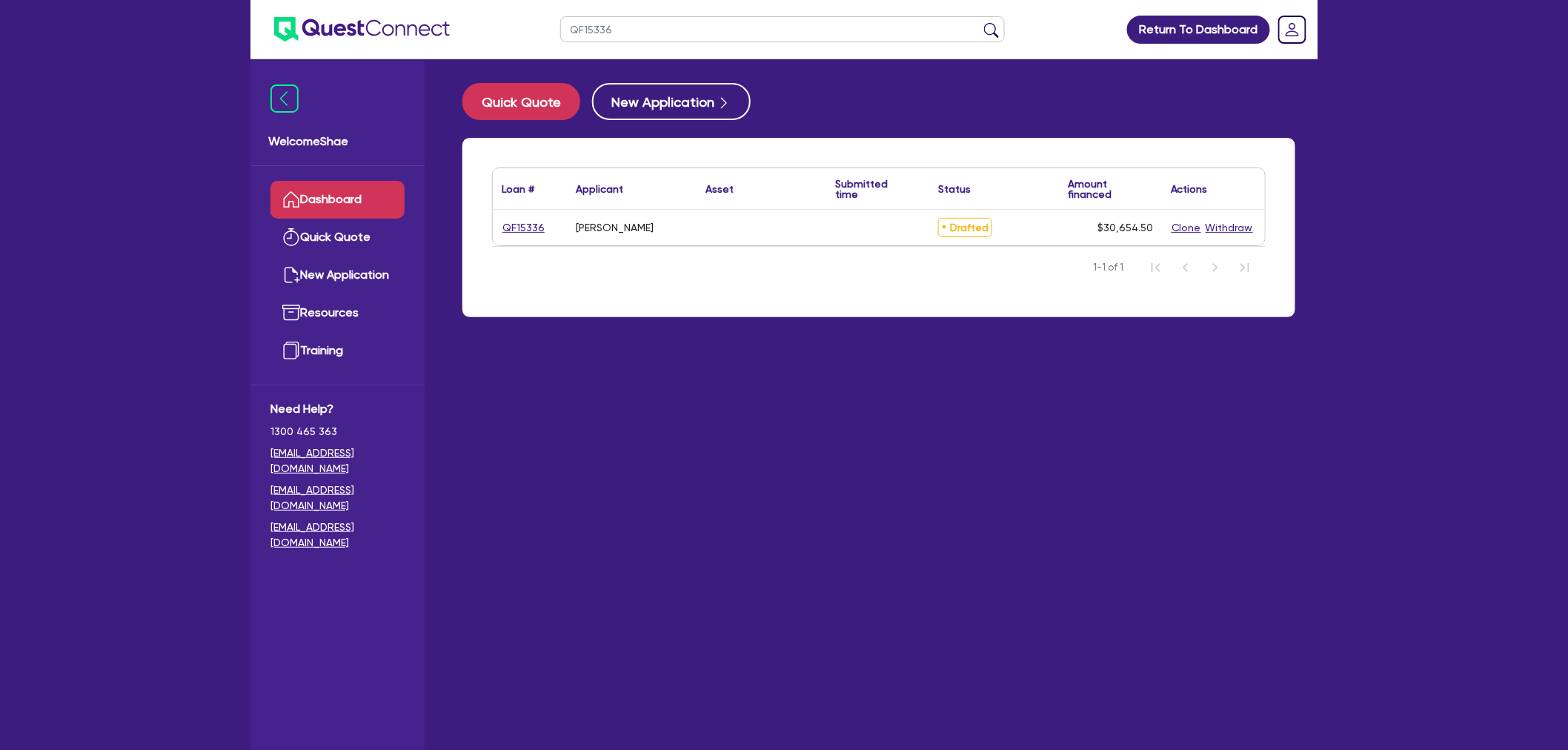
click at [509, 229] on link "QF15336" at bounding box center [523, 228] width 44 height 17
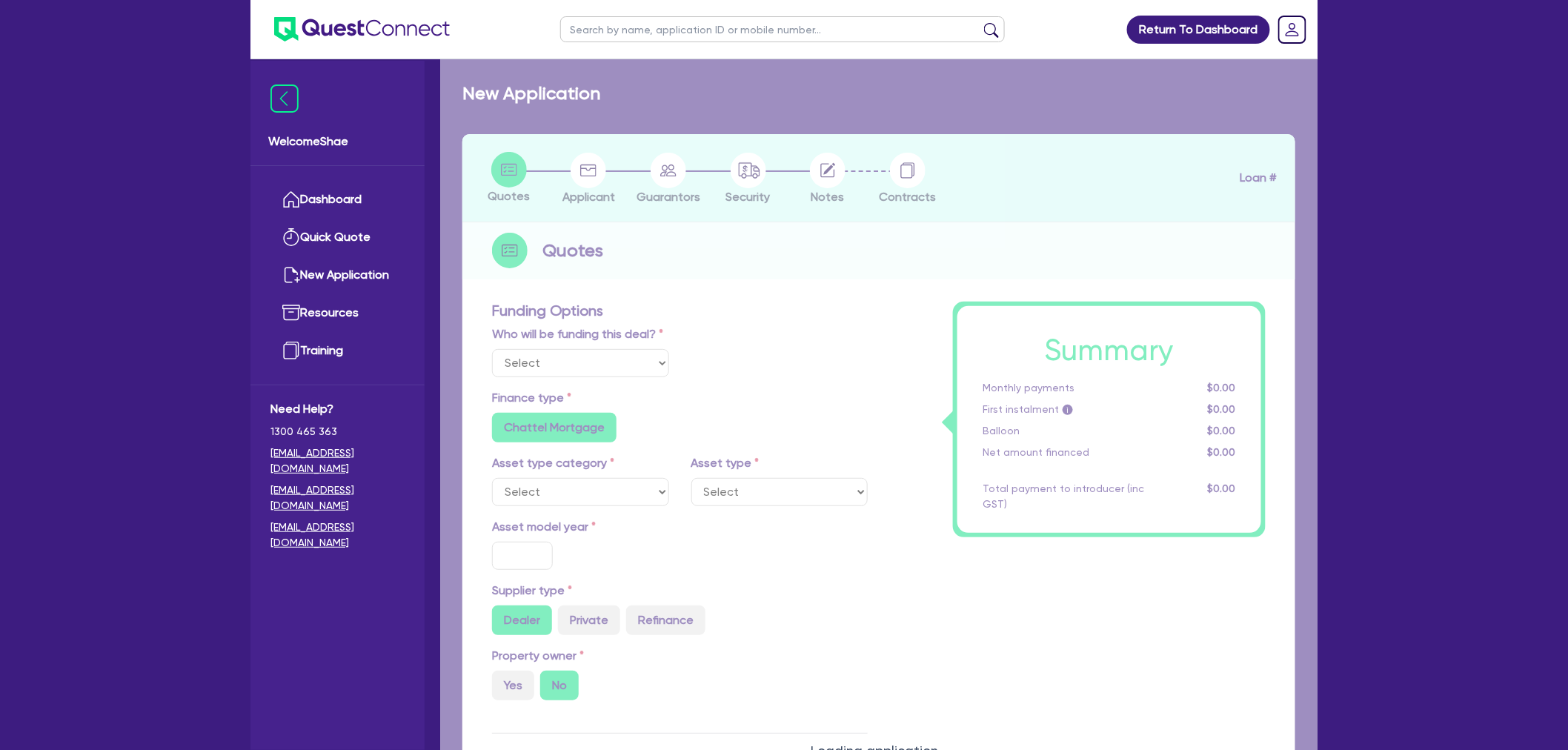
select select "Other"
radio input "false"
radio input "true"
type input "30,000"
type input "6.50"
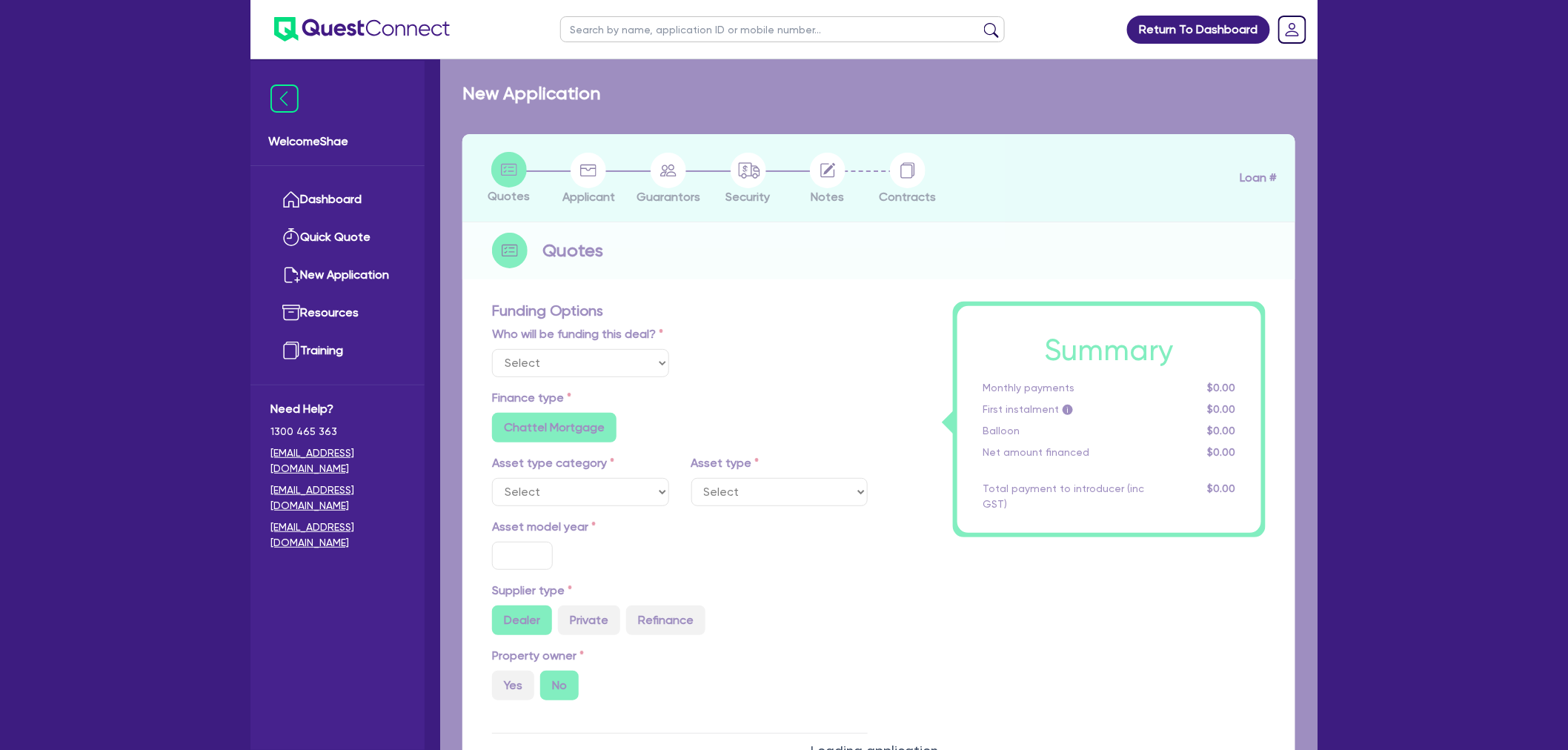
type input "1,990"
type input "17.95"
radio input "true"
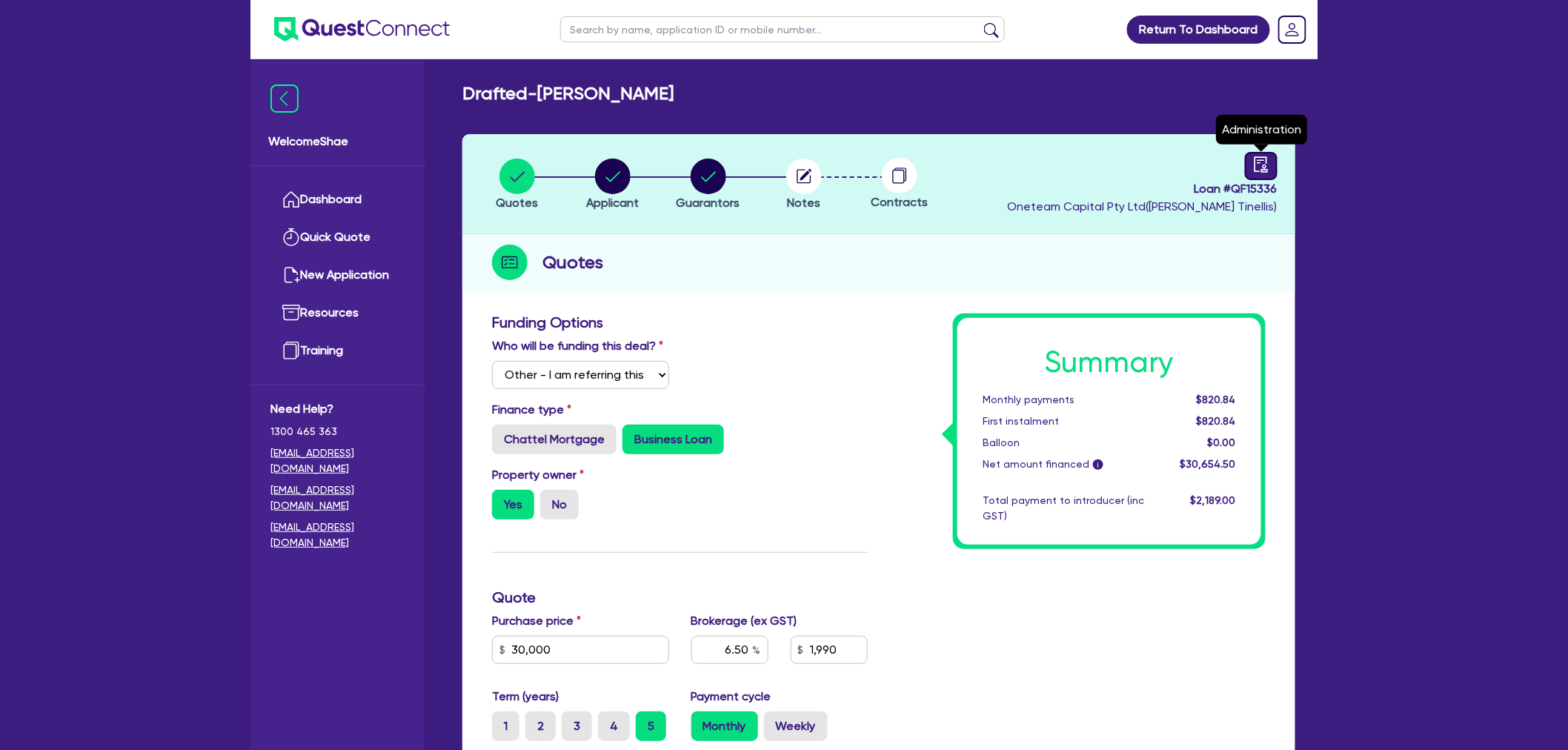
drag, startPoint x: 1276, startPoint y: 172, endPoint x: 1258, endPoint y: 172, distance: 18.0
click at [1276, 172] on div at bounding box center [1261, 166] width 33 height 28
select select "DRAFTED_NEW"
select select "Other"
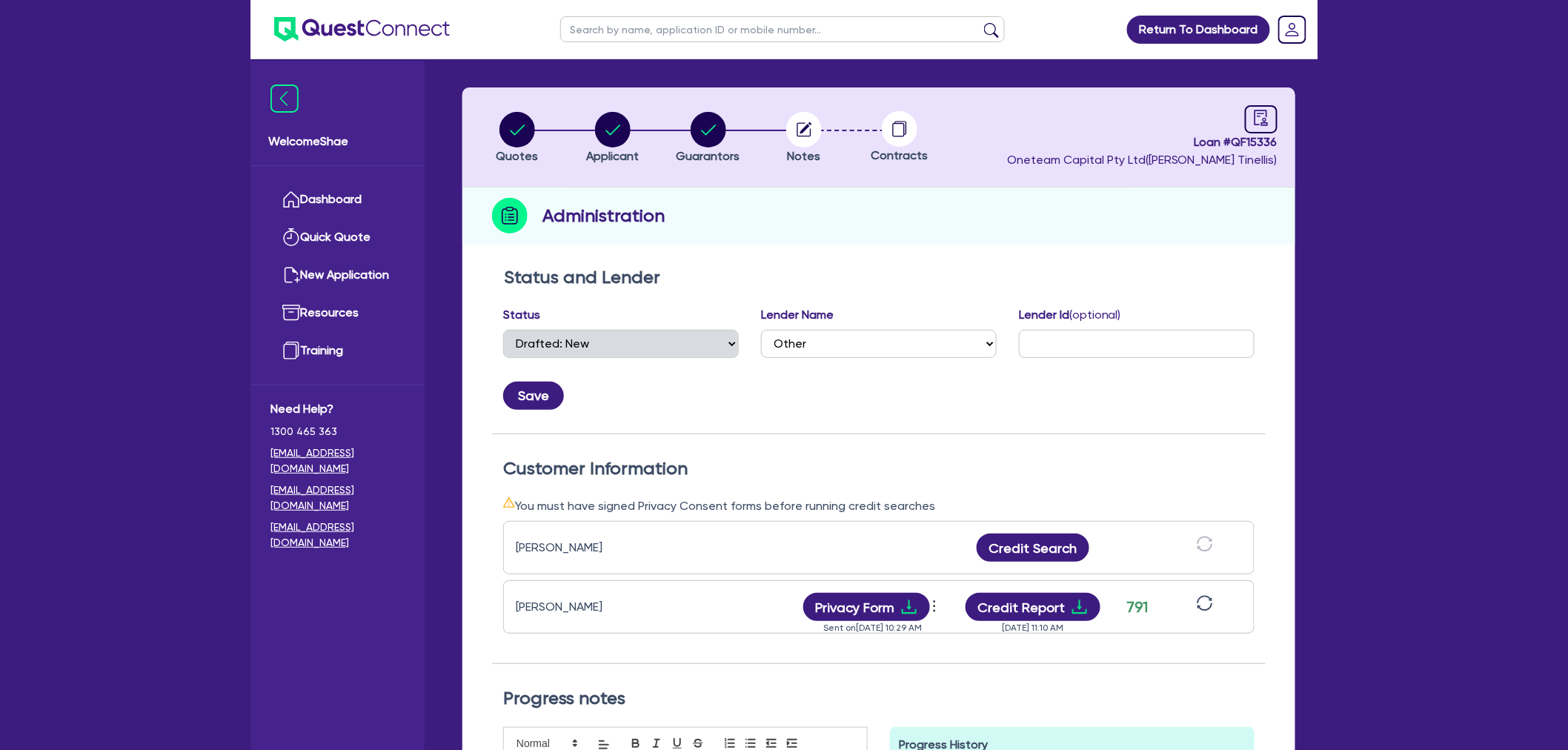
scroll to position [82, 0]
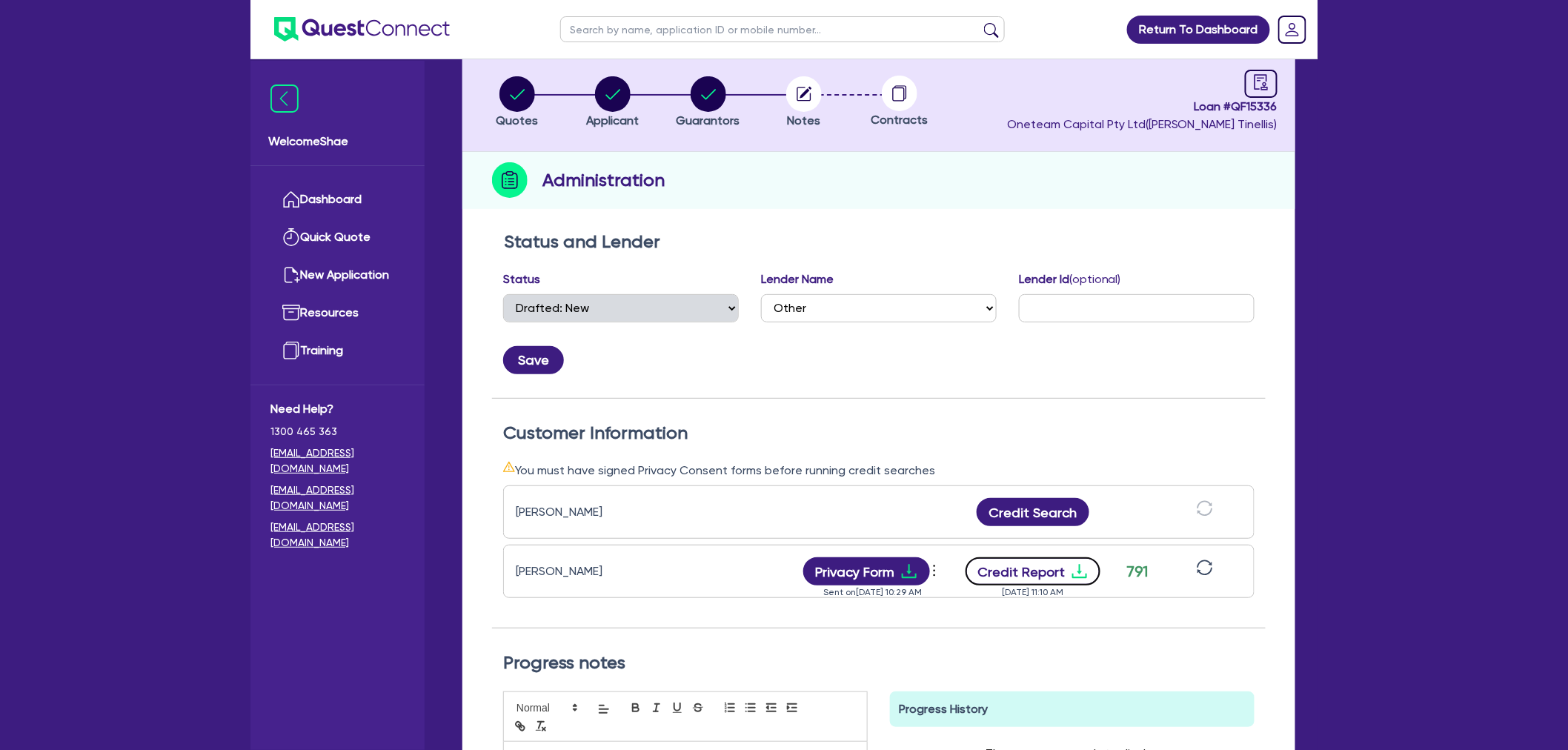
click at [1032, 566] on button "Credit Report" at bounding box center [1033, 572] width 135 height 28
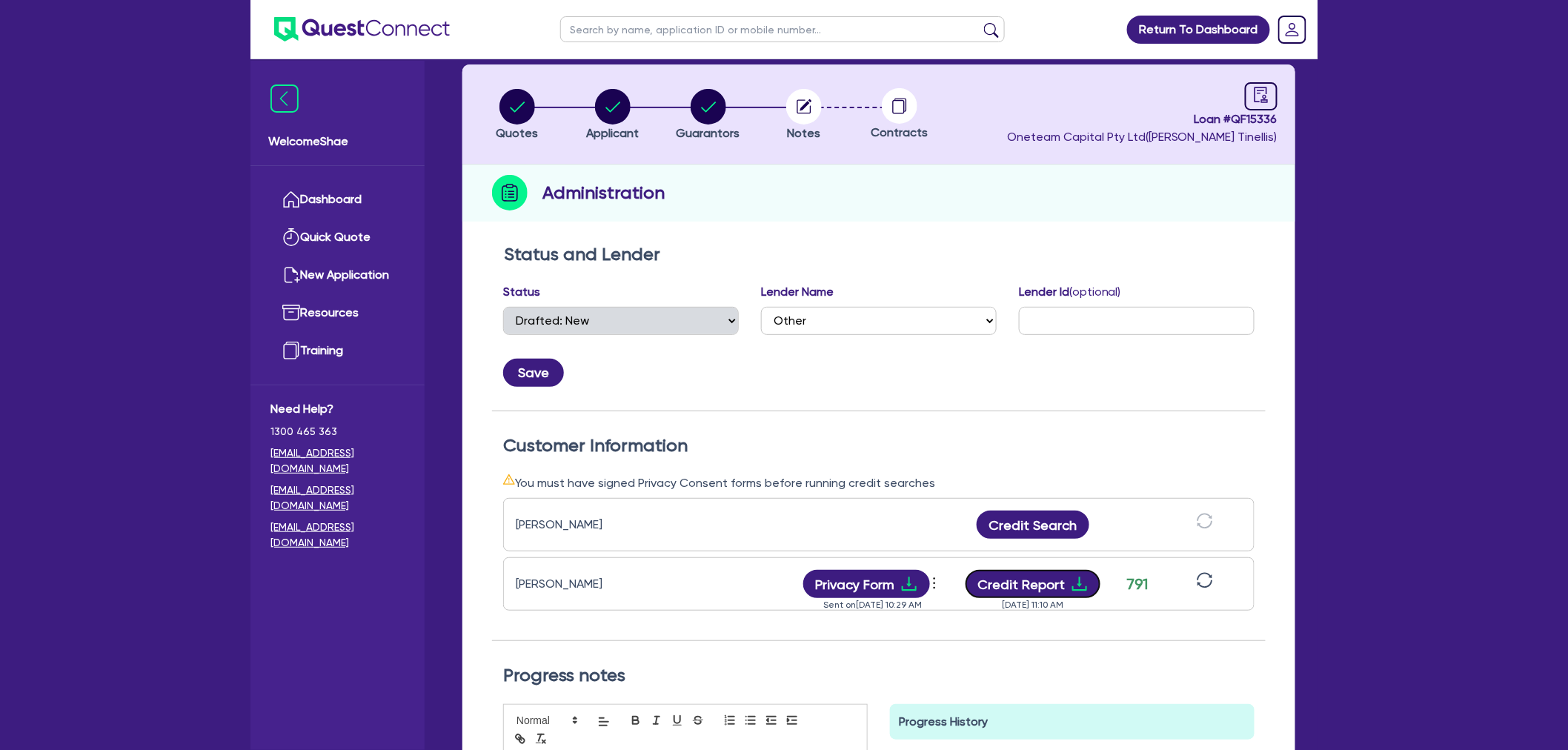
scroll to position [0, 0]
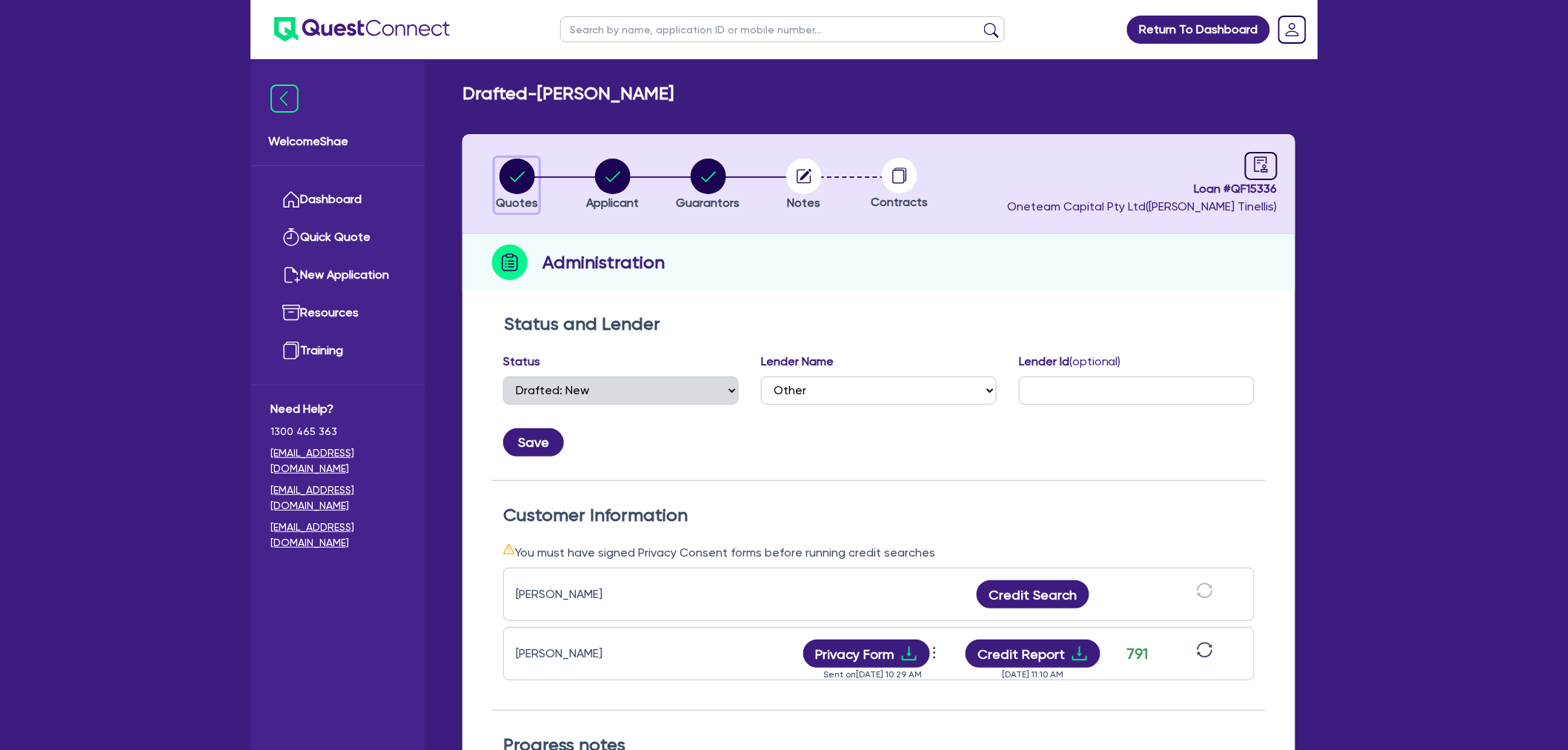
click at [514, 179] on circle "button" at bounding box center [516, 176] width 35 height 35
select select "Other"
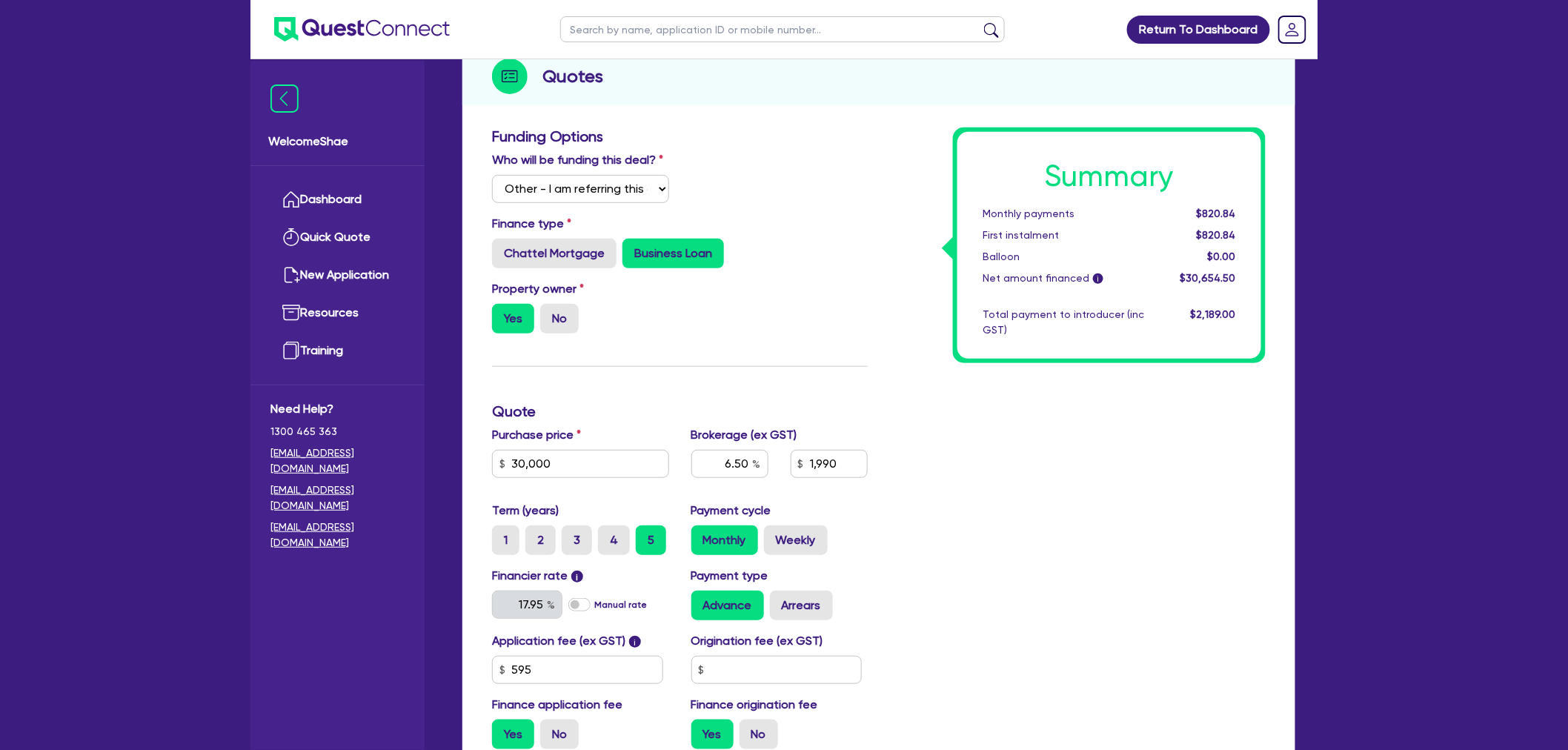
scroll to position [32, 0]
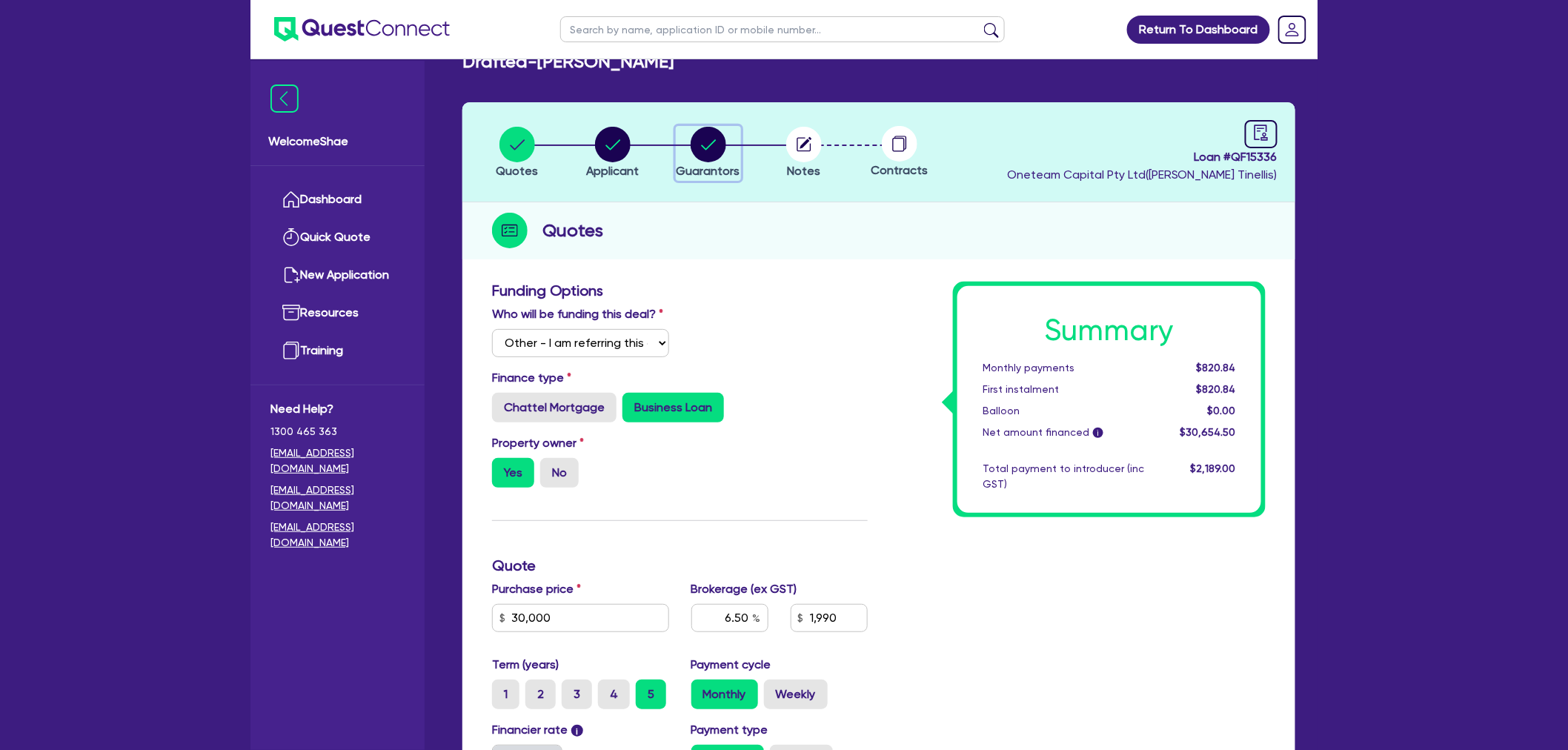
click at [679, 146] on div "button" at bounding box center [708, 144] width 63 height 35
select select "MR"
select select "[GEOGRAPHIC_DATA]"
select select "SINGLE"
select select "INVESTMENT_PROPERTY"
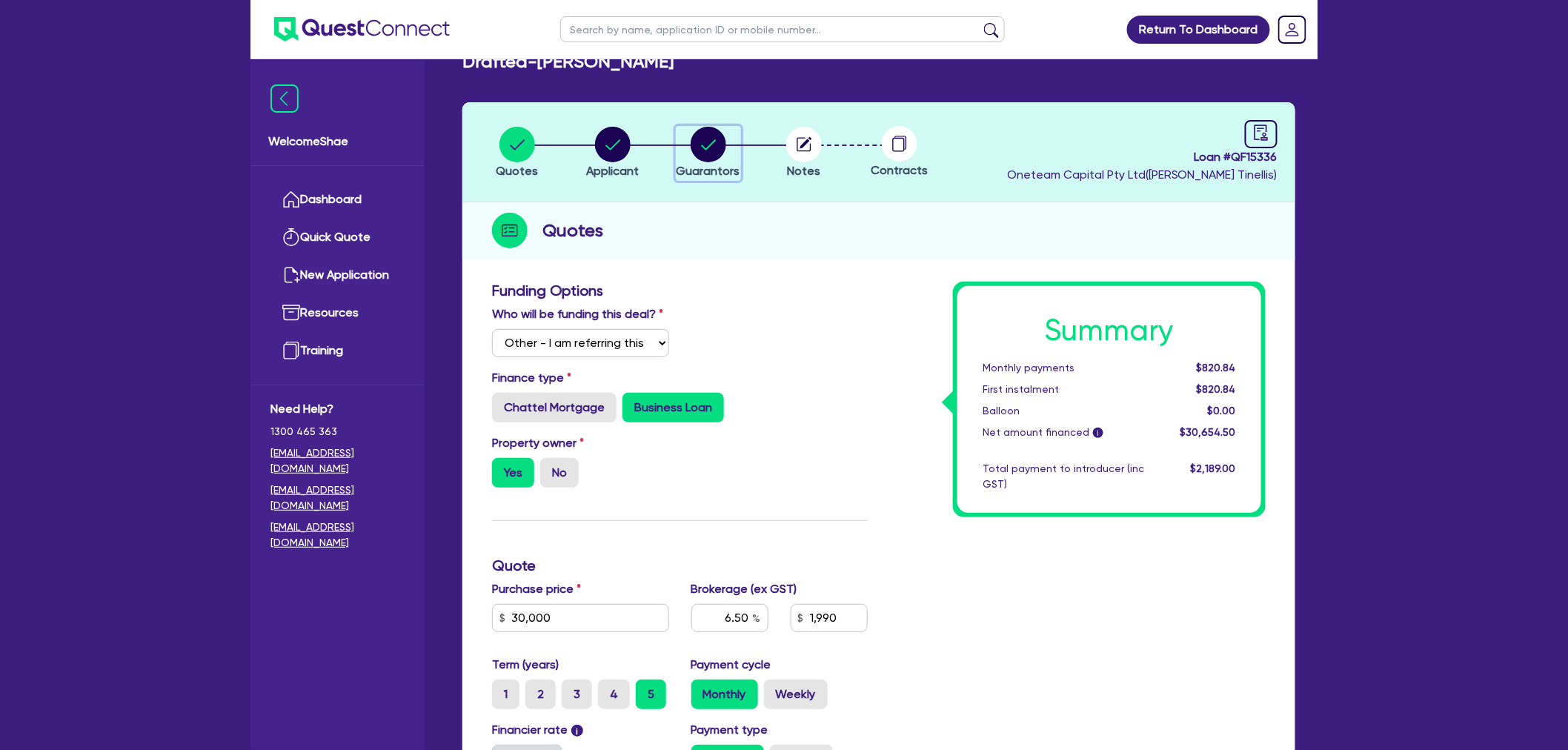
select select "HOUSEHOLD_PERSONAL"
select select "CASH"
select select "VEHICLE"
select select "CREDIT_CARD"
select select "OTHER"
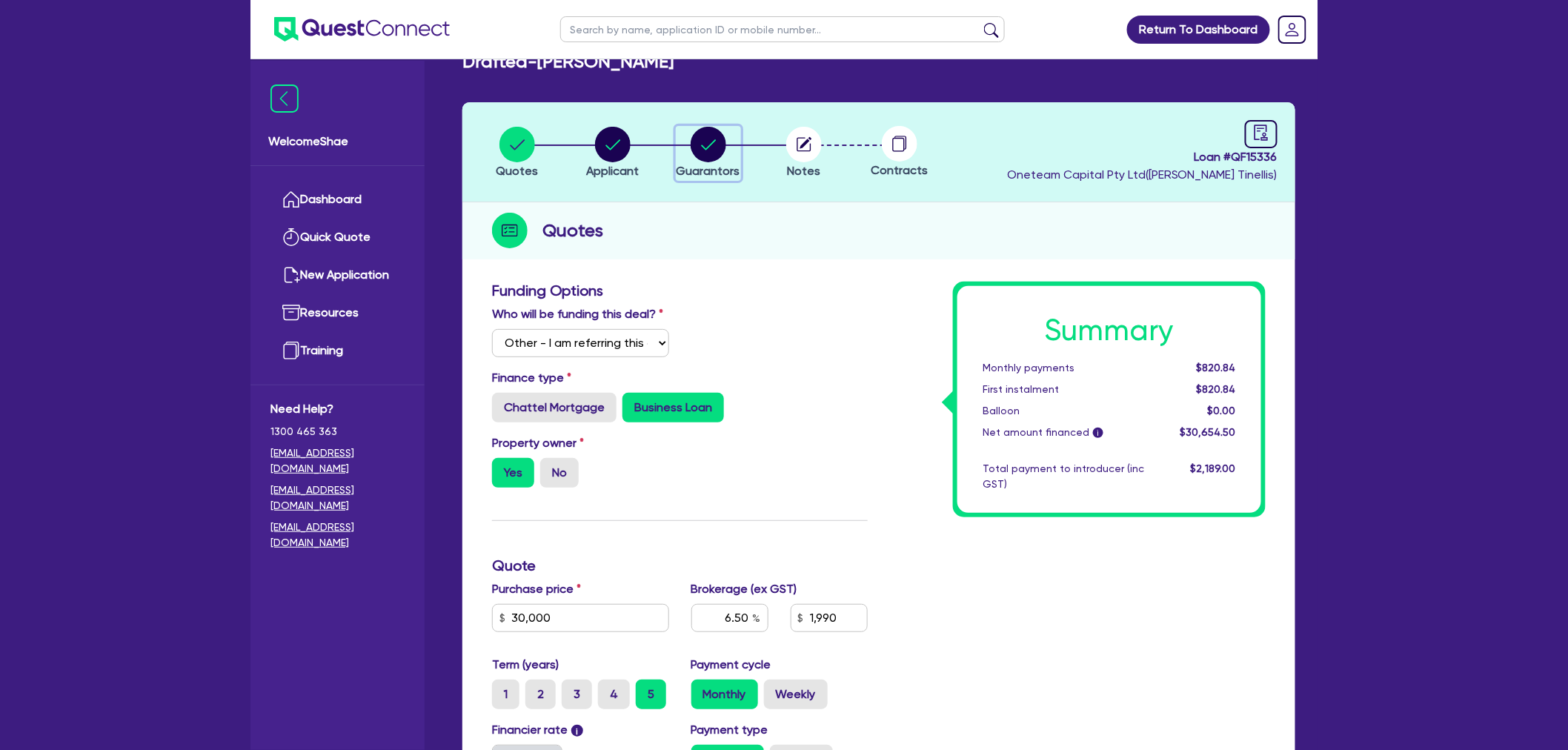
select select "CREDIT_CARD"
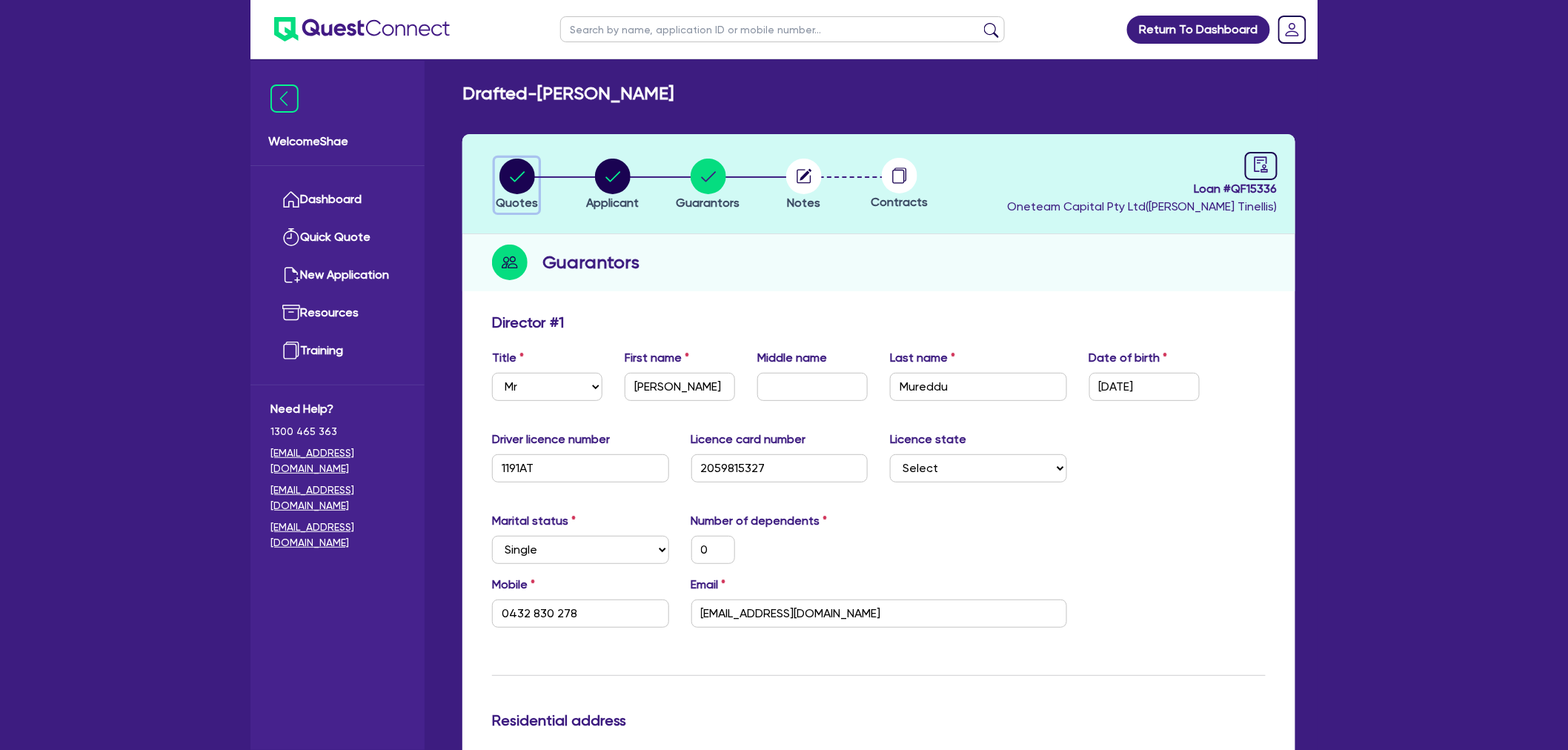
drag, startPoint x: 515, startPoint y: 188, endPoint x: 552, endPoint y: 203, distance: 39.9
click at [515, 188] on circle "button" at bounding box center [516, 176] width 35 height 35
select select "Other"
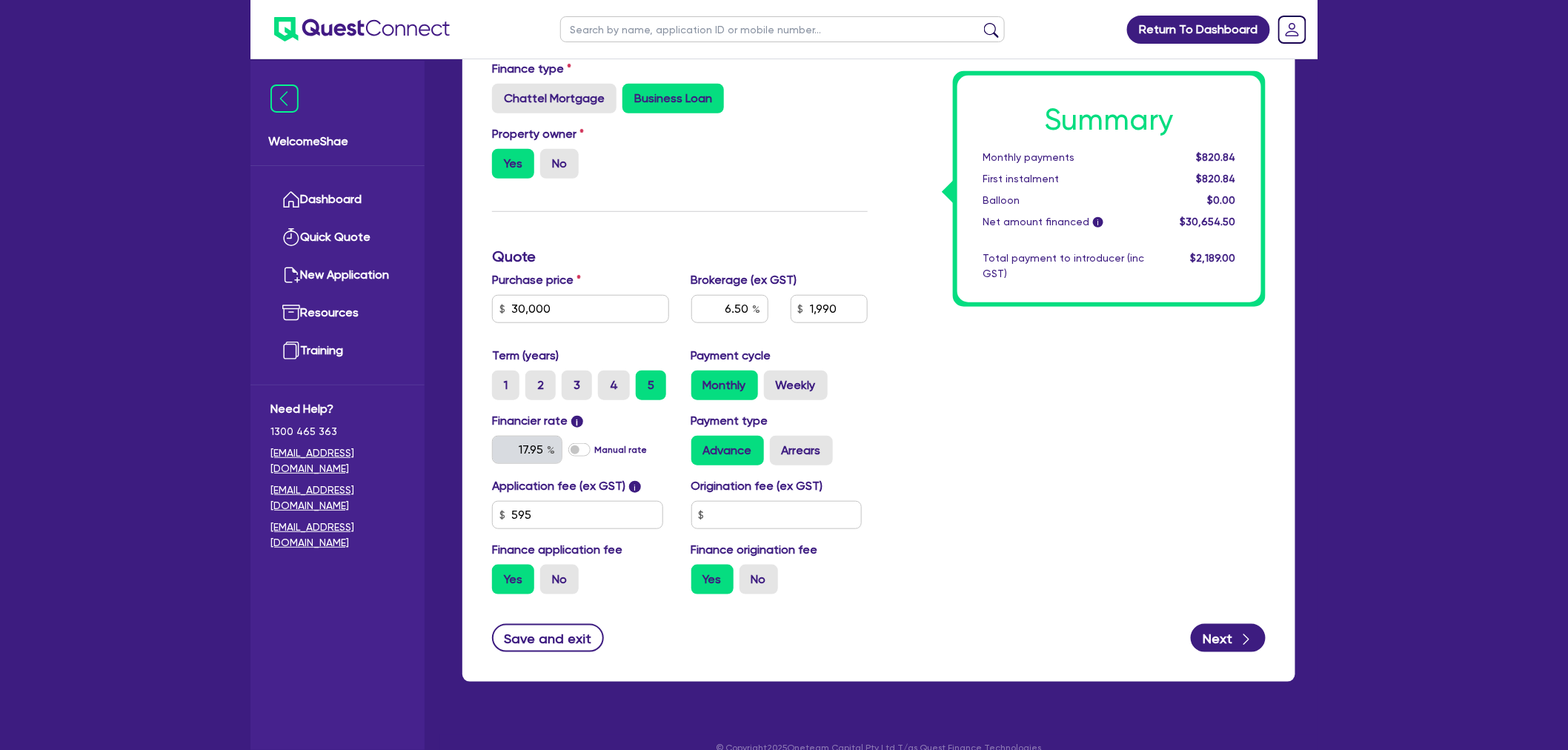
scroll to position [361, 0]
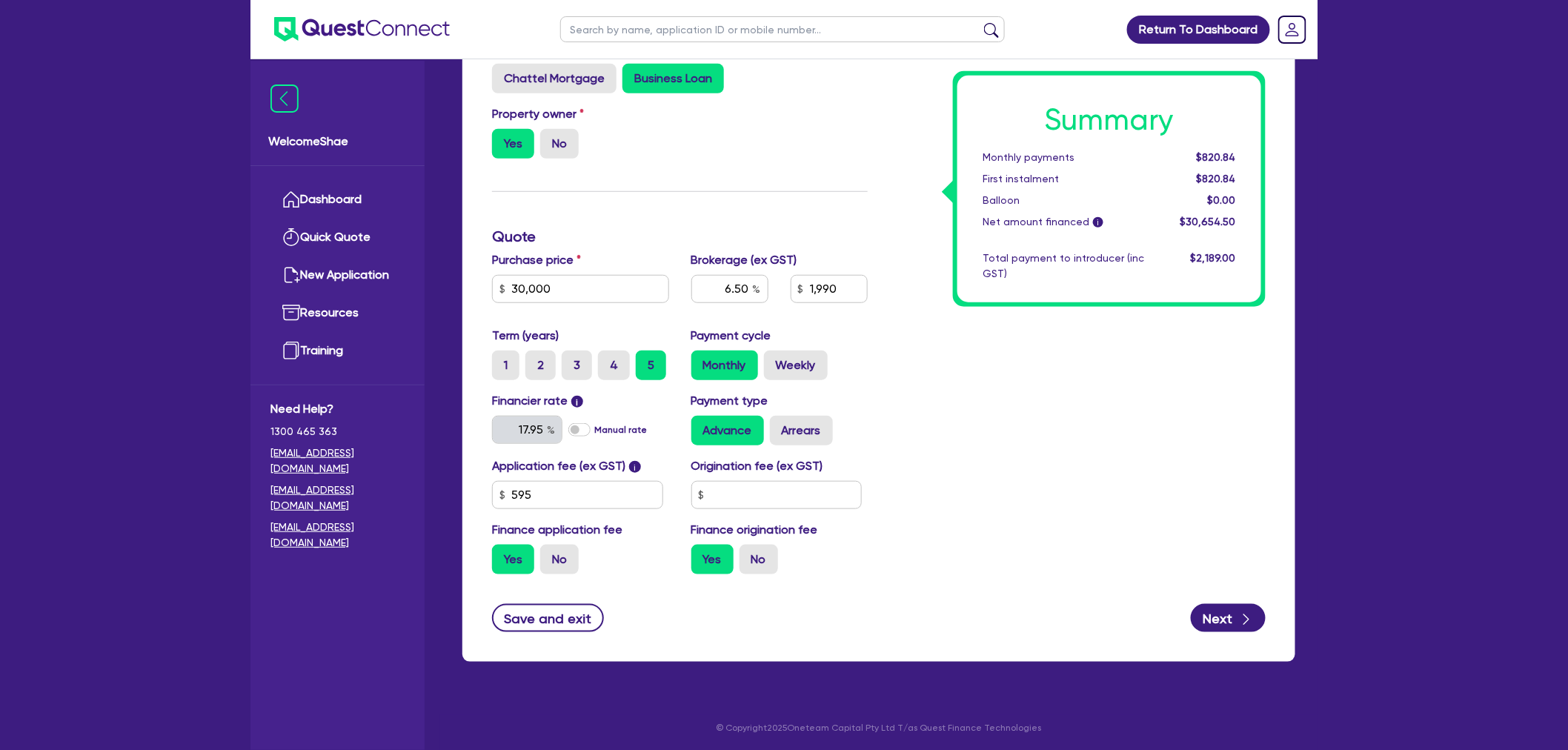
drag, startPoint x: 1069, startPoint y: 282, endPoint x: 1041, endPoint y: 283, distance: 28.0
click at [1063, 283] on div "Summary Monthly payments $820.84 First instalment $820.84 Balloon $0.00 Net amo…" at bounding box center [1109, 189] width 304 height 227
drag, startPoint x: 859, startPoint y: 287, endPoint x: 713, endPoint y: 287, distance: 146.0
click at [713, 287] on div "6.50 1,990" at bounding box center [779, 294] width 200 height 40
type input "30,000"
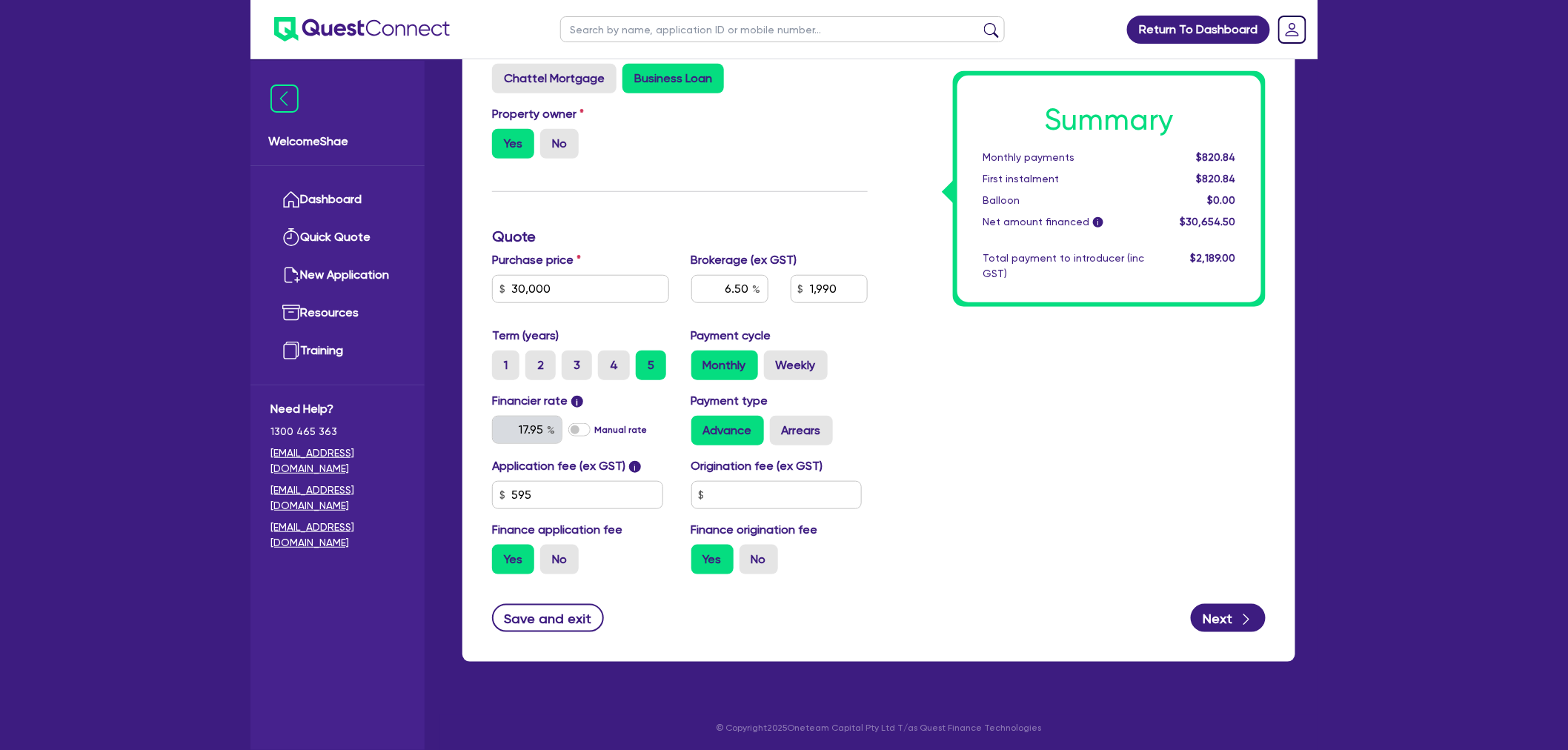
type input "6.50"
type input "1,990"
type input "30,000"
type input "6.50"
type input "1,990"
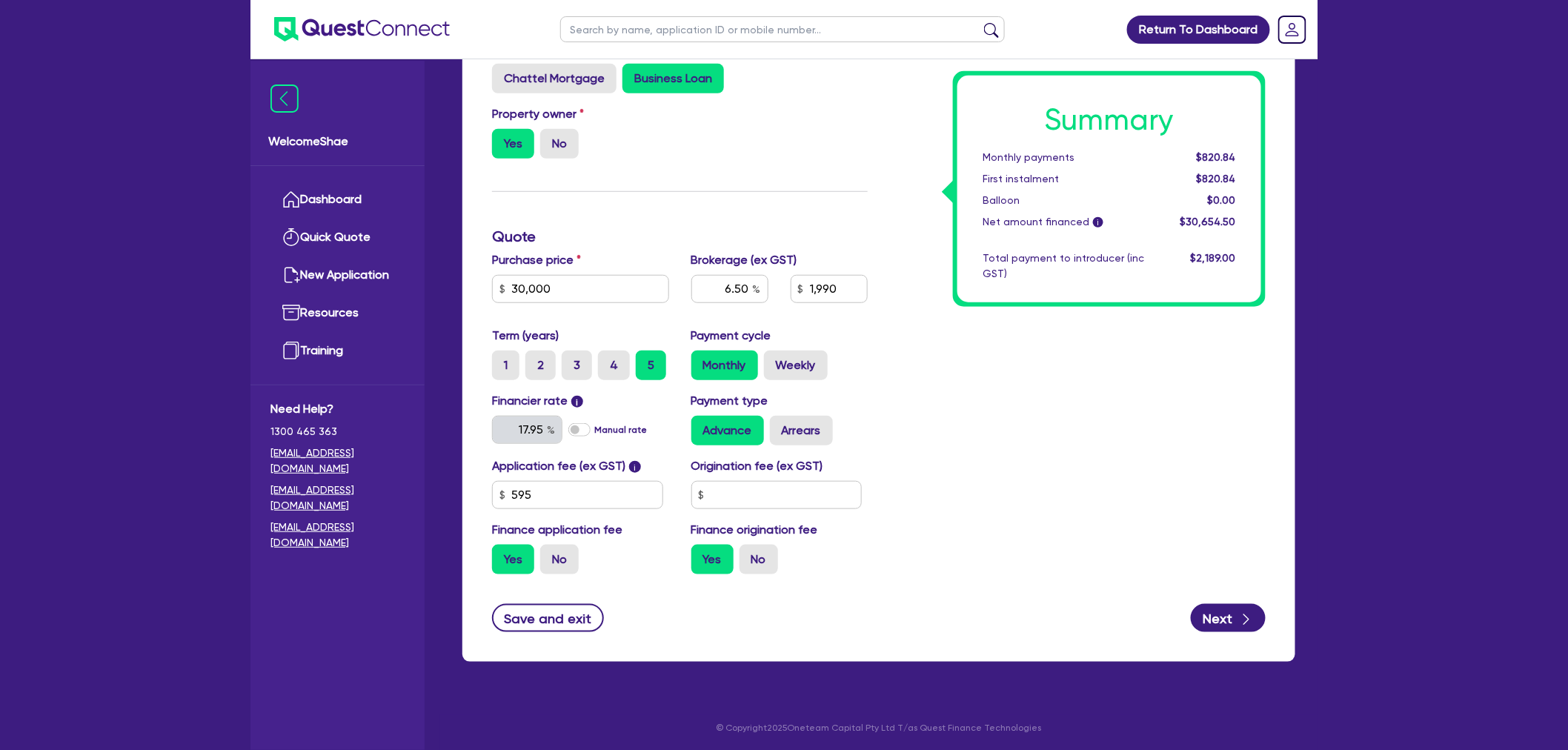
click at [591, 684] on main "Drafted - Angelo Mureddu Quotes Applicant Guarantors Notes Contracts Loan # QF1…" at bounding box center [878, 207] width 877 height 1017
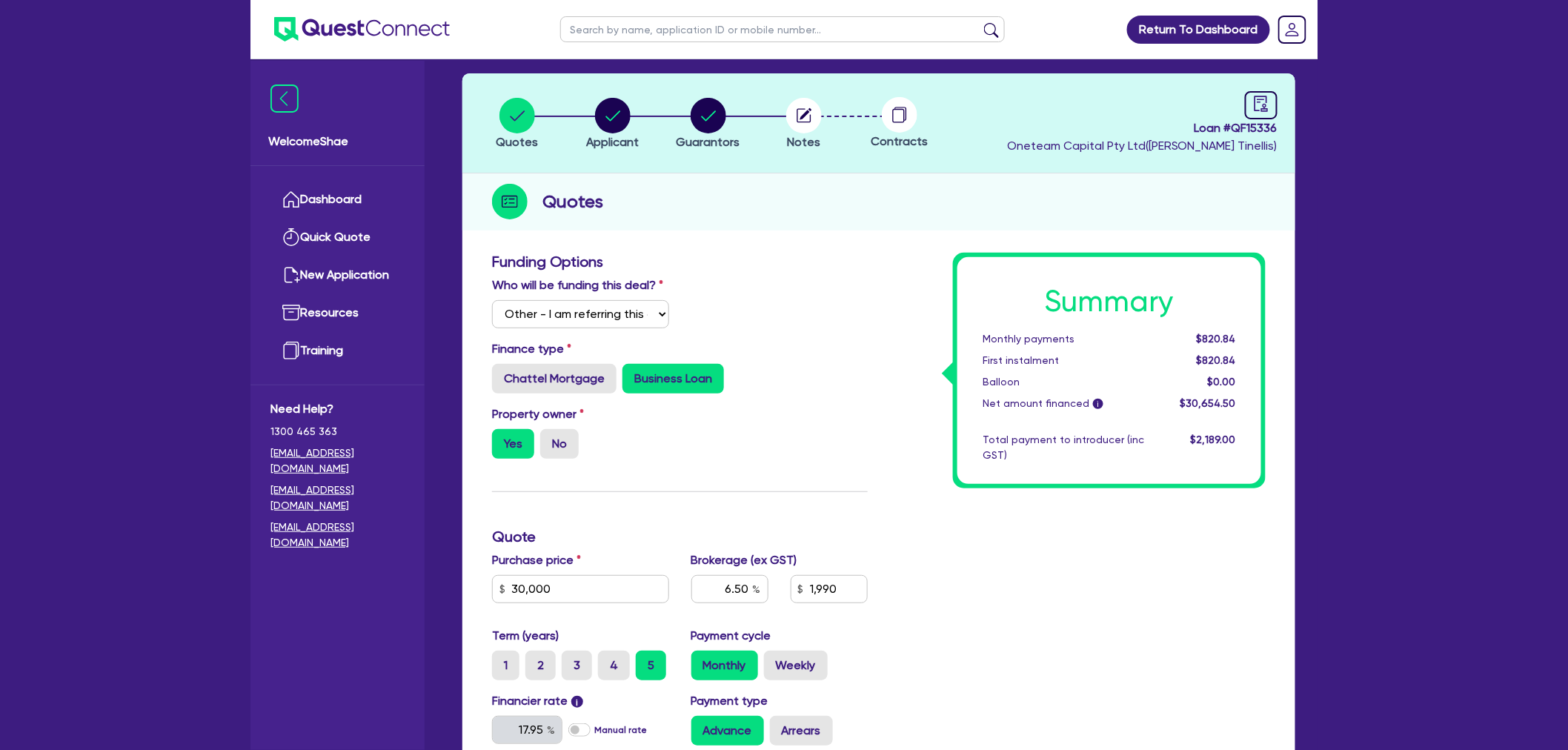
scroll to position [0, 0]
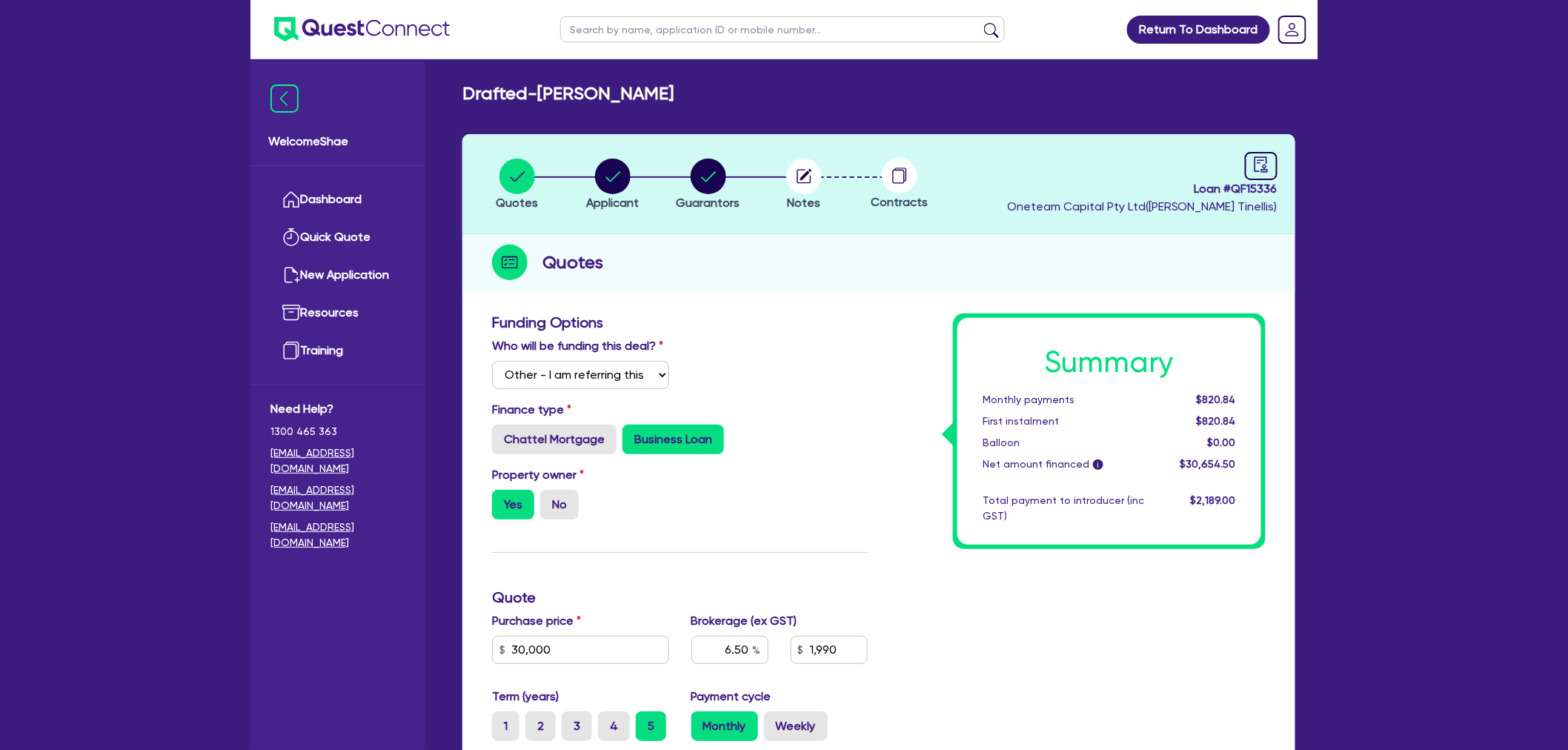
click at [594, 31] on input "text" at bounding box center [782, 29] width 444 height 26
paste input "QF15509"
type input "QF15509"
click button "submit" at bounding box center [991, 32] width 23 height 21
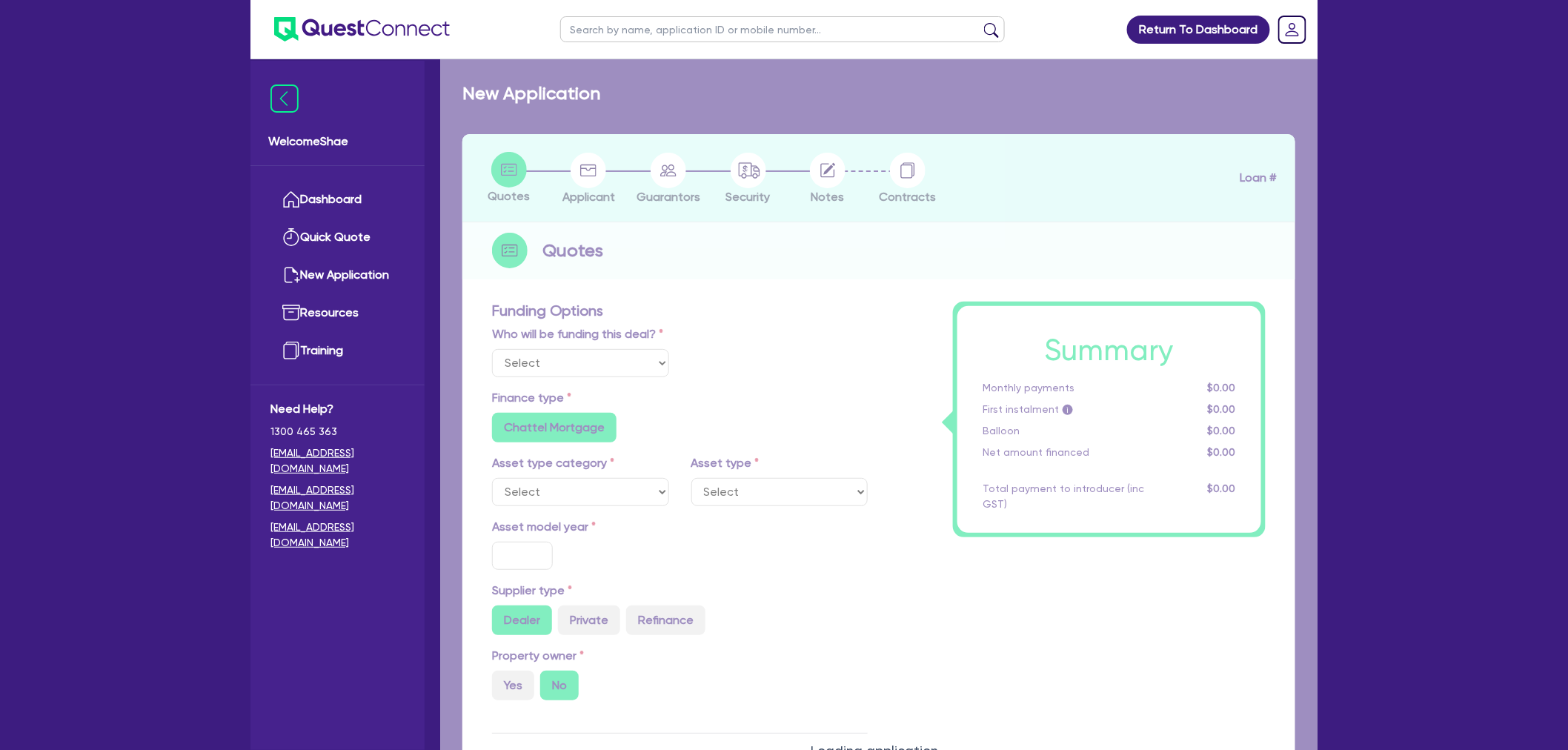
select select "Other"
select select "CARS_AND_LIGHT_TRUCKS"
type input "2021"
radio input "true"
type input "32,000"
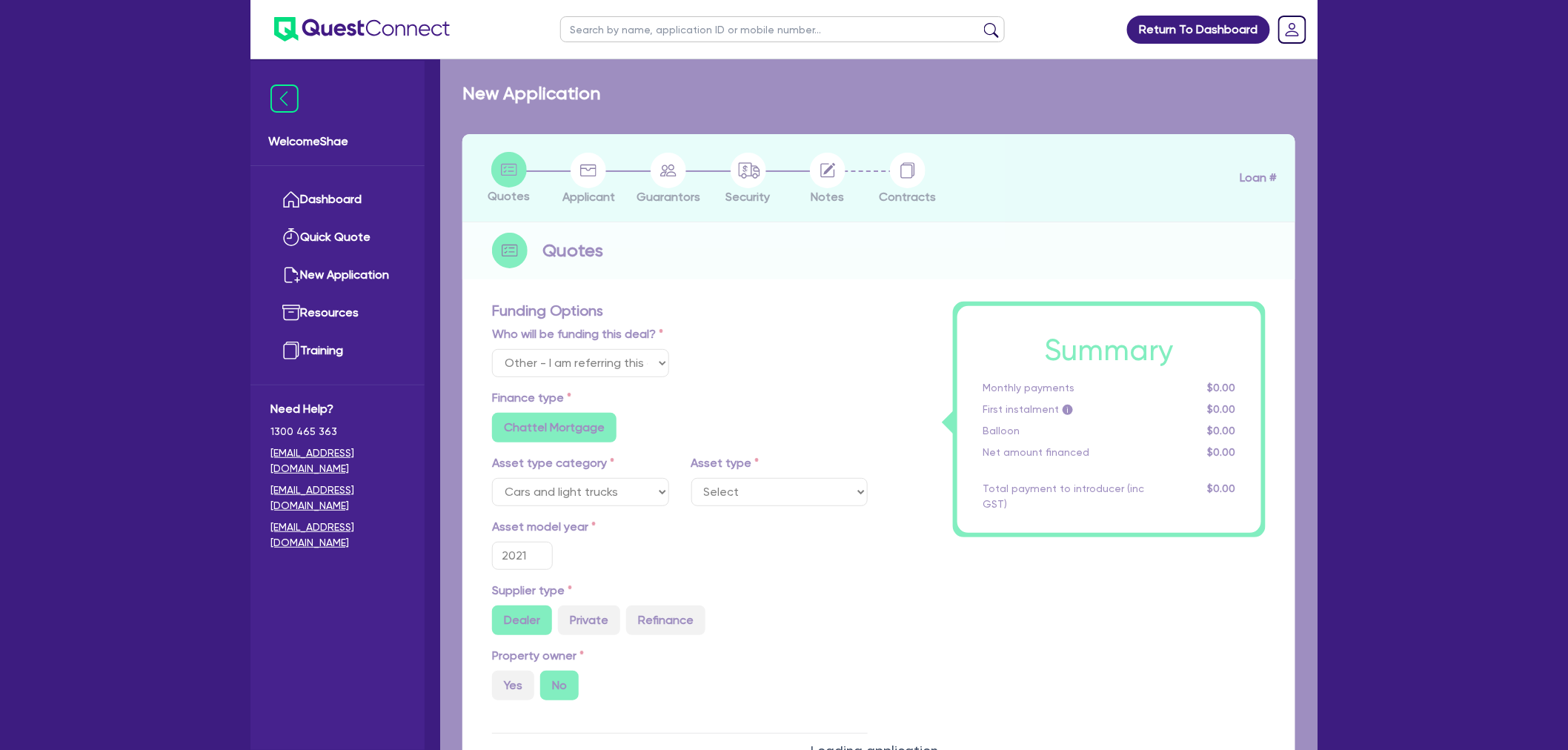
type input "17.95"
radio input "false"
type input "2,272.73"
radio input "true"
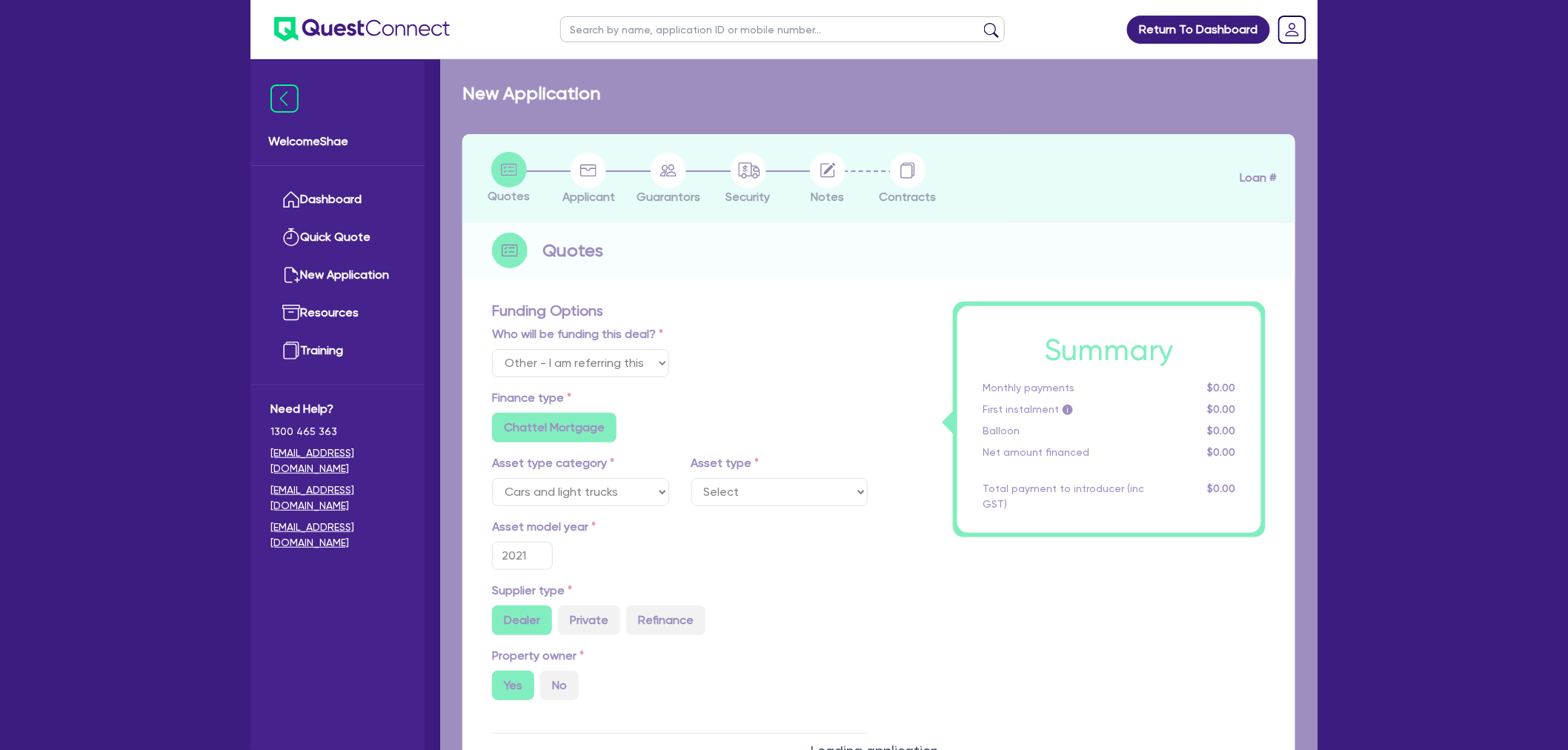
select select "PASSENGER_VEHICLES"
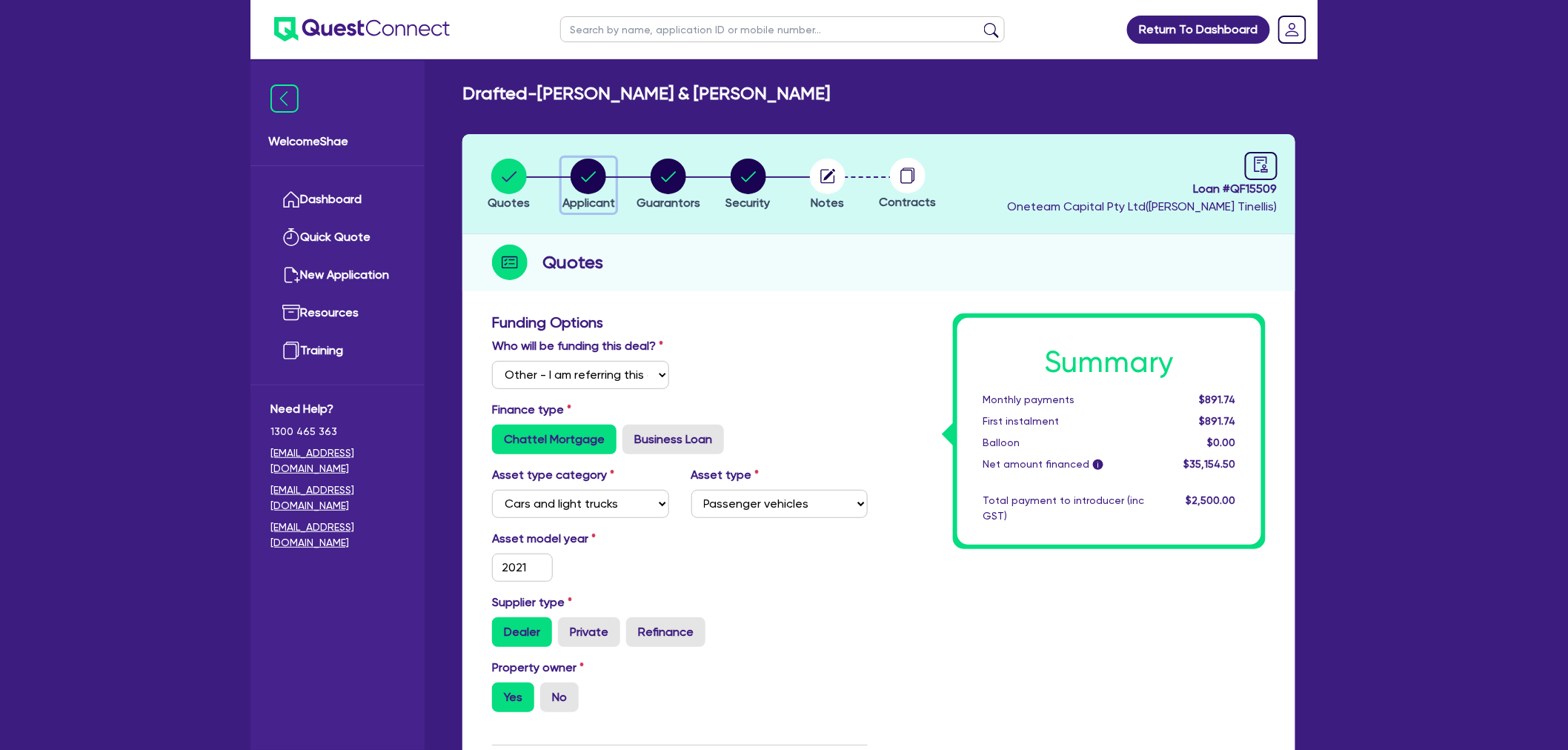
click at [601, 178] on circle "button" at bounding box center [588, 176] width 35 height 35
select select "SOLE_TRADER"
select select "ACCOMODATION_FOOD"
select select "HOTELS"
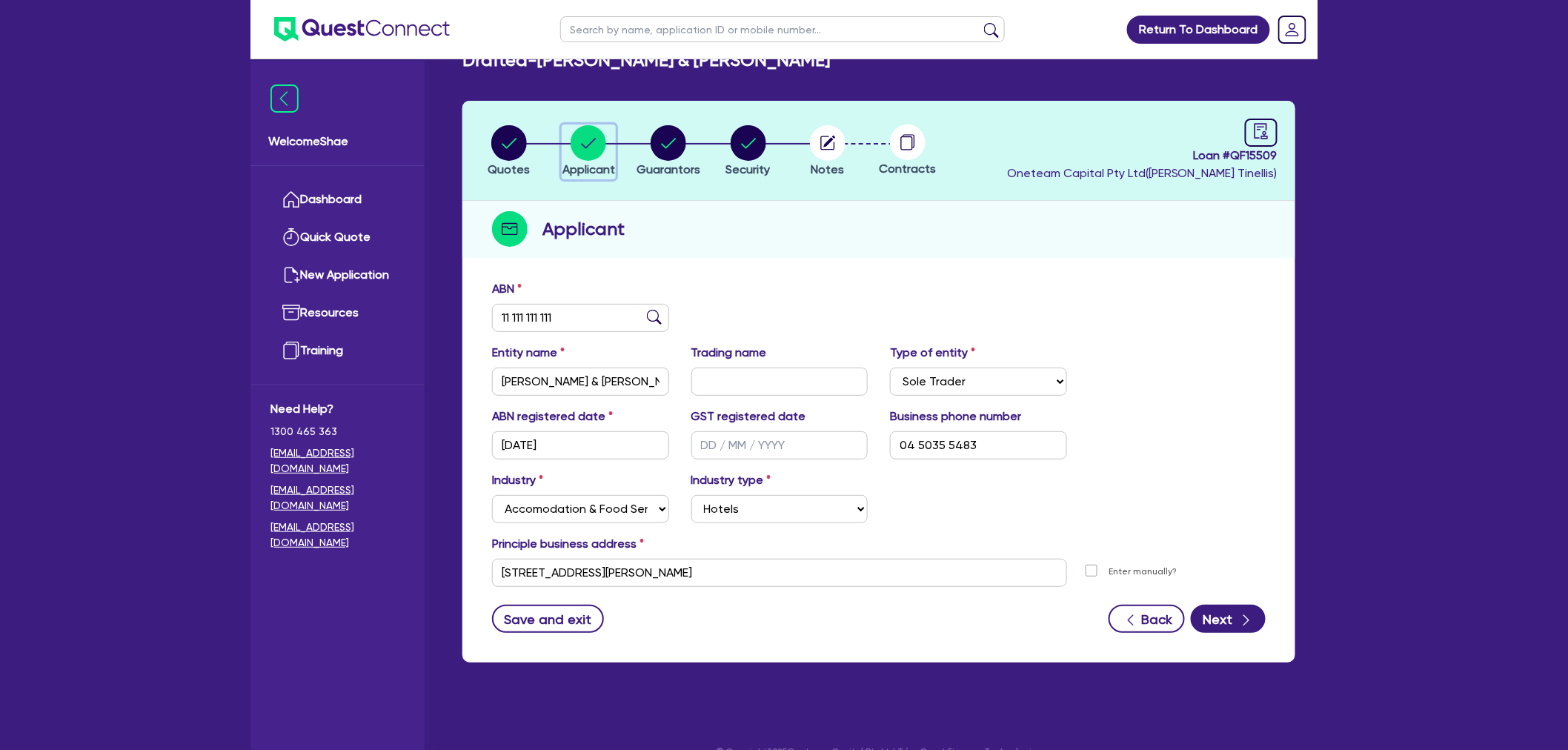
scroll to position [59, 0]
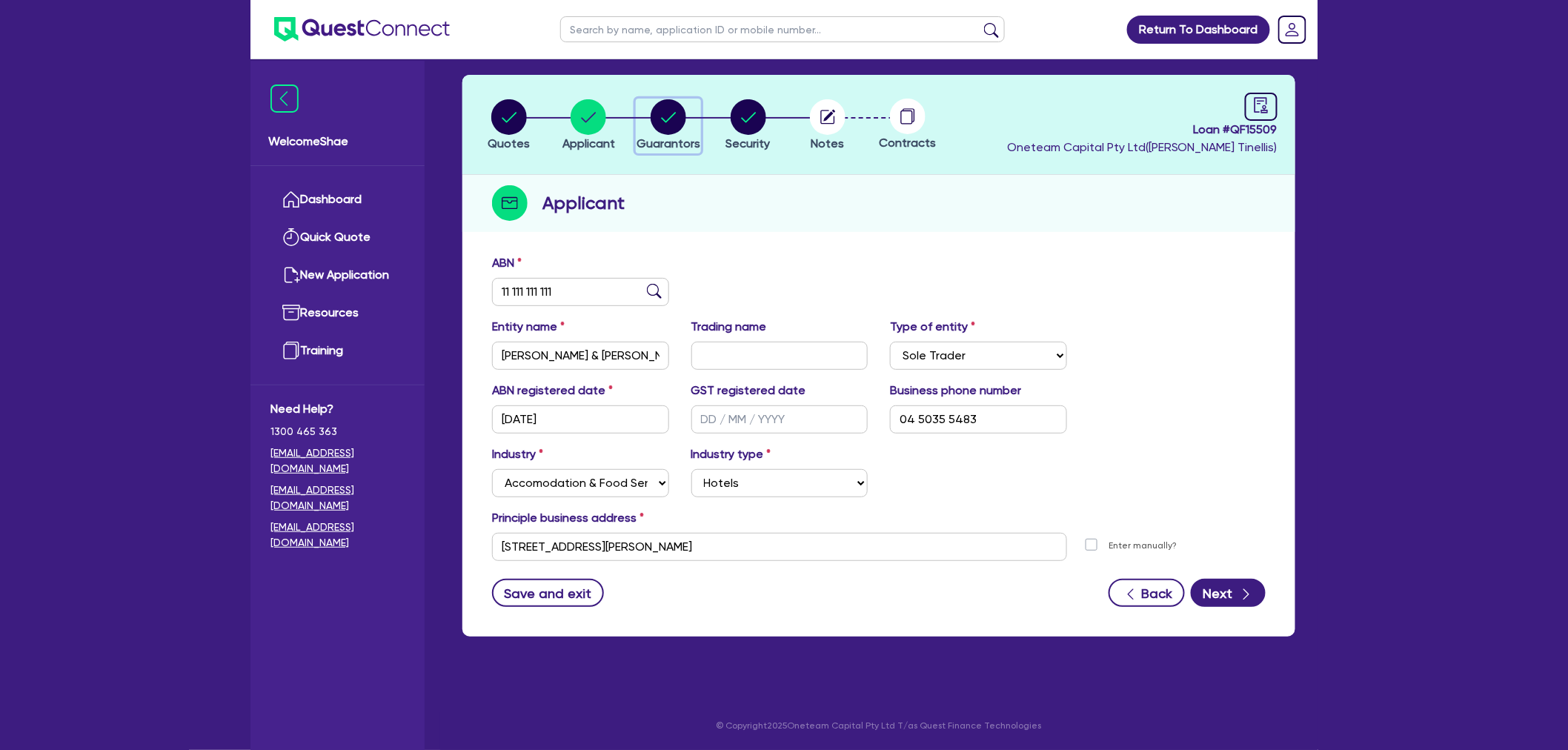
click at [667, 127] on circle "button" at bounding box center [667, 117] width 35 height 35
select select "MRS"
select select "[GEOGRAPHIC_DATA]"
select select "MARRIED"
select select "PROPERTY"
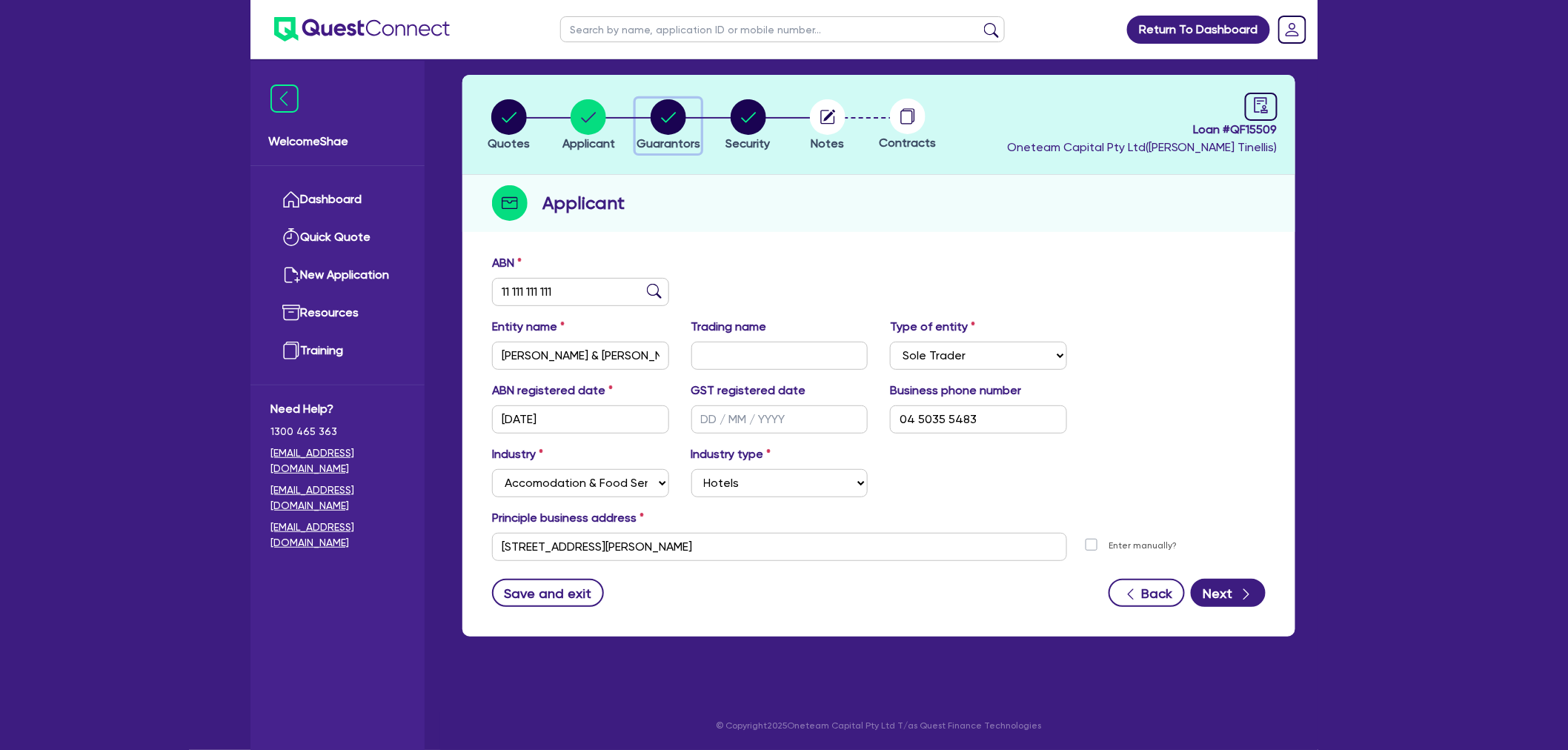
select select "HOUSEHOLD_PERSONAL"
select select "VEHICLE"
select select "CASH"
select select "MORTGAGE"
select select "VEHICLE_LOAN"
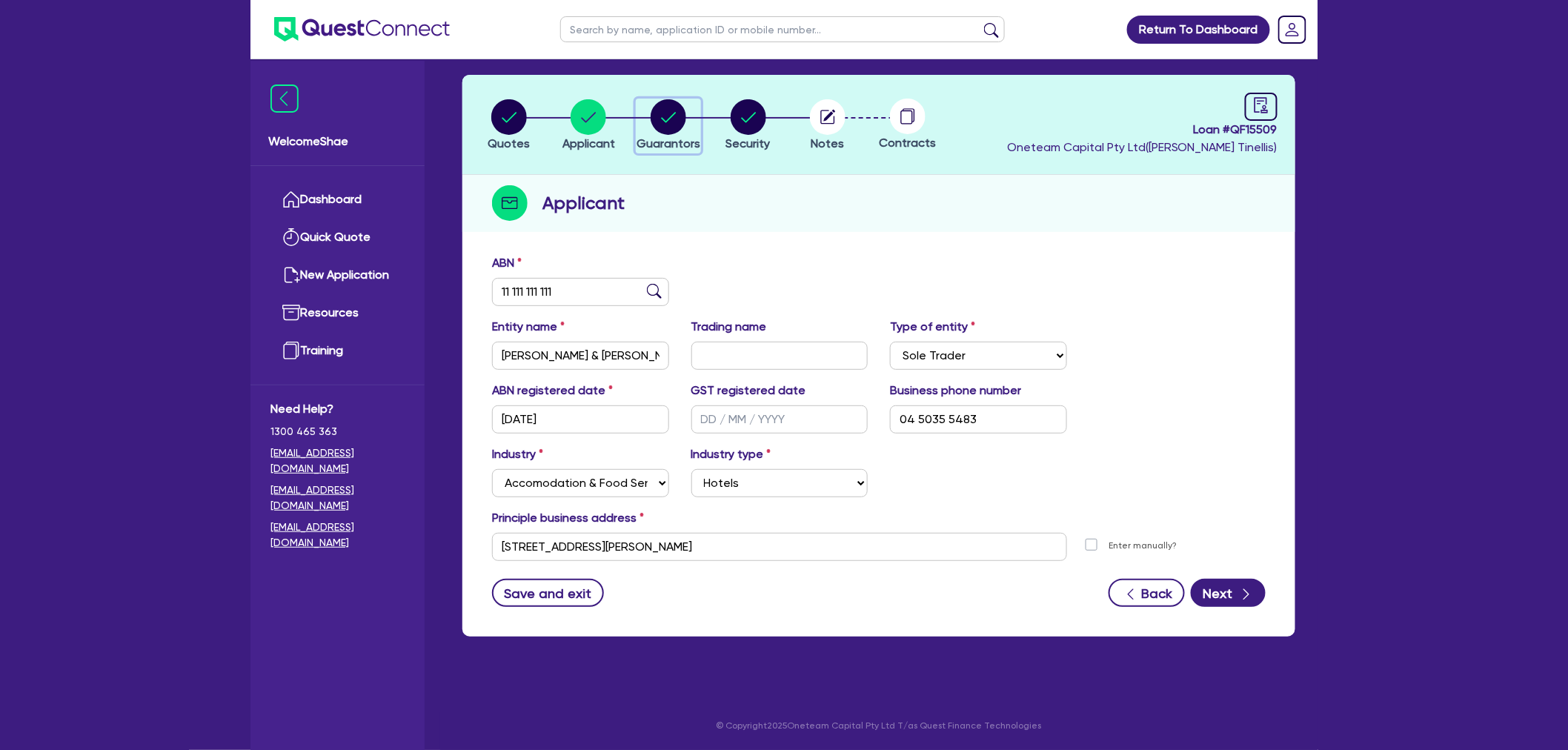
select select "OTHER"
select select "MR"
select select "[GEOGRAPHIC_DATA]"
select select "MARRIED"
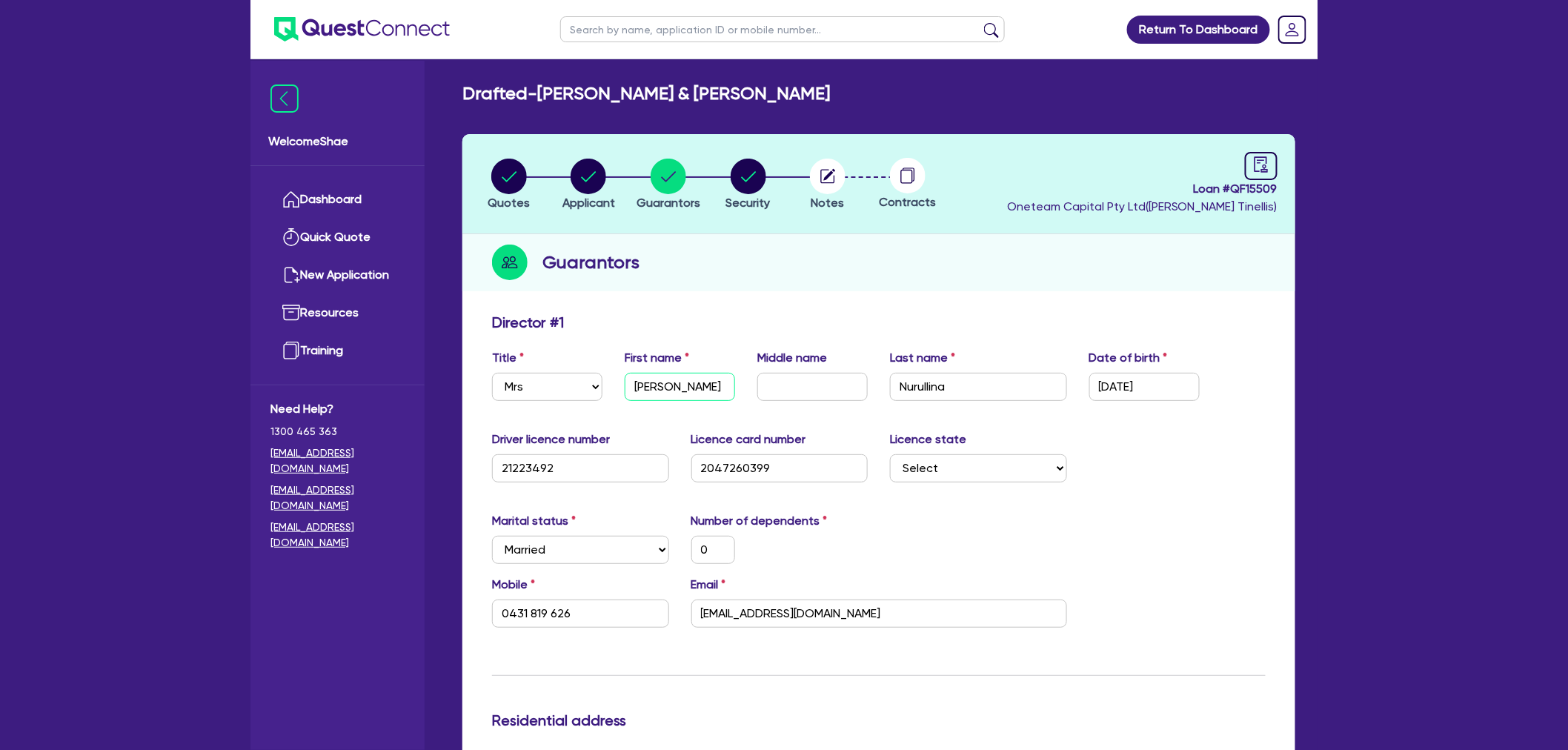
click at [647, 378] on input "Margarita" at bounding box center [679, 387] width 110 height 28
click at [920, 382] on input "Nurullina" at bounding box center [978, 387] width 177 height 28
click at [773, 615] on input "gardnerrita4@gmail.com" at bounding box center [879, 614] width 376 height 28
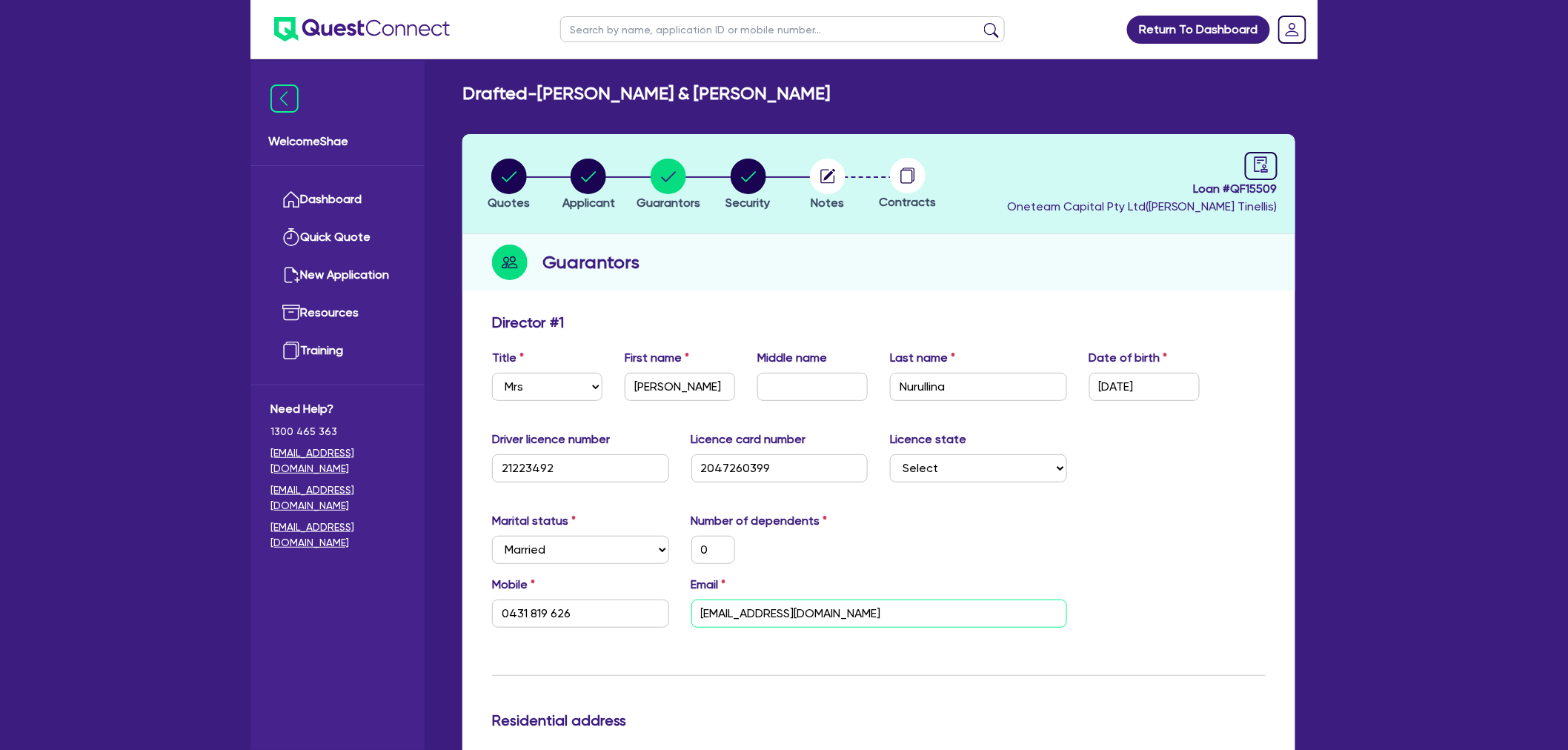
click at [773, 615] on input "gardnerrita4@gmail.com" at bounding box center [879, 614] width 376 height 28
drag, startPoint x: 583, startPoint y: 611, endPoint x: 358, endPoint y: 614, distance: 225.0
click at [515, 470] on input "21223492" at bounding box center [581, 468] width 177 height 28
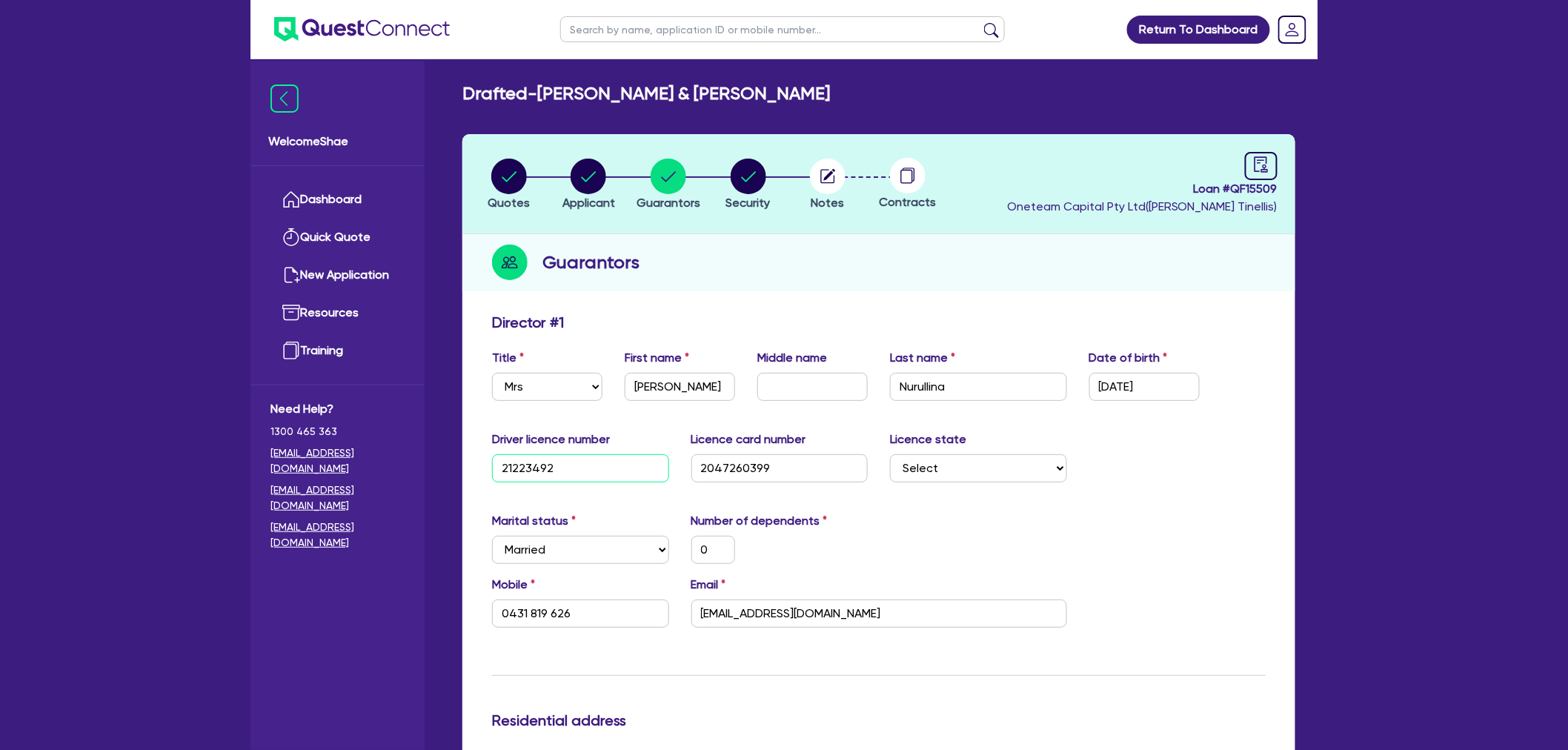
click at [515, 470] on input "21223492" at bounding box center [581, 468] width 177 height 28
click at [527, 464] on input "21223492" at bounding box center [581, 468] width 177 height 28
click at [730, 471] on input "2047260399" at bounding box center [780, 468] width 177 height 28
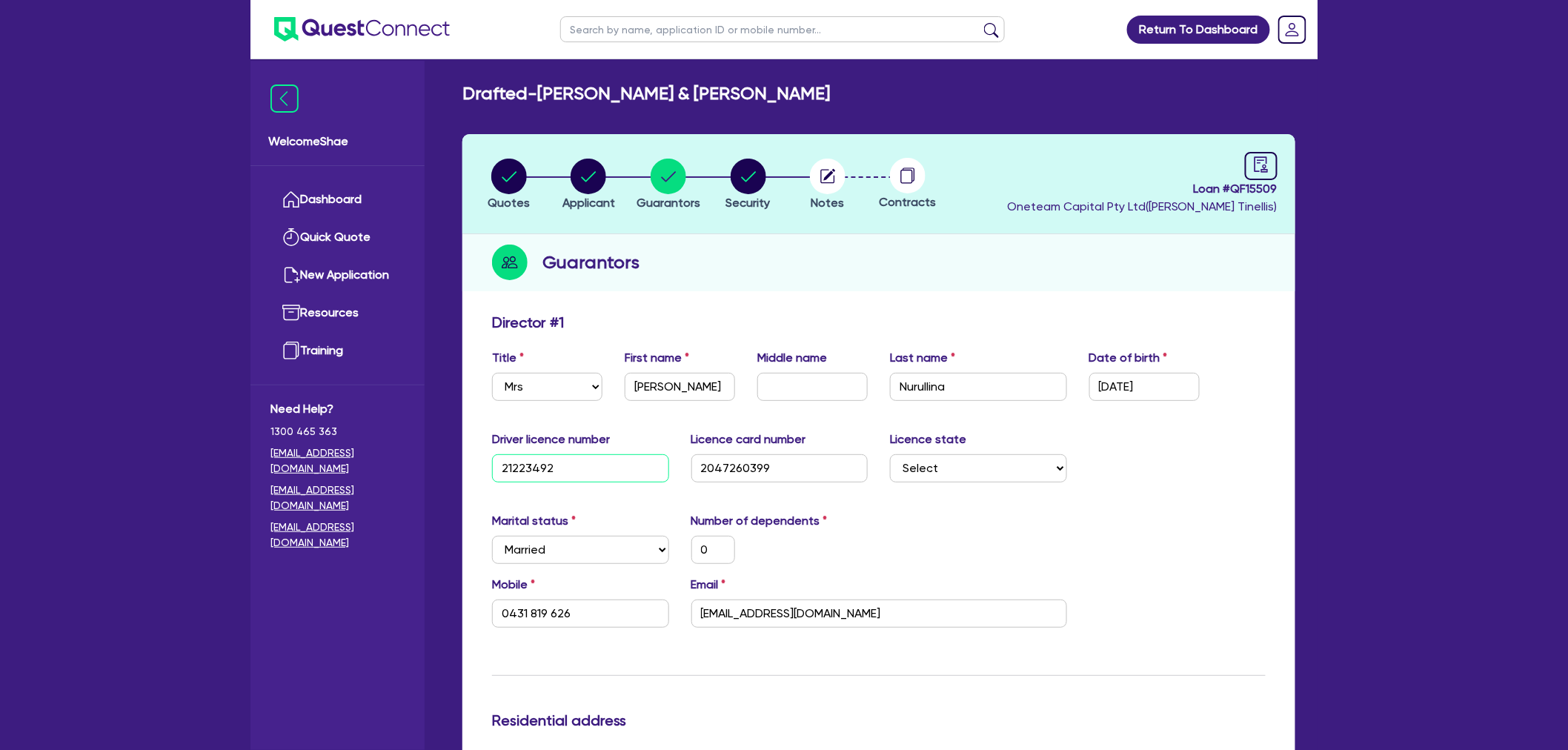
click at [541, 461] on input "21223492" at bounding box center [581, 468] width 177 height 28
click at [737, 460] on input "2047260399" at bounding box center [780, 468] width 177 height 28
drag, startPoint x: 510, startPoint y: 178, endPoint x: 632, endPoint y: 203, distance: 124.5
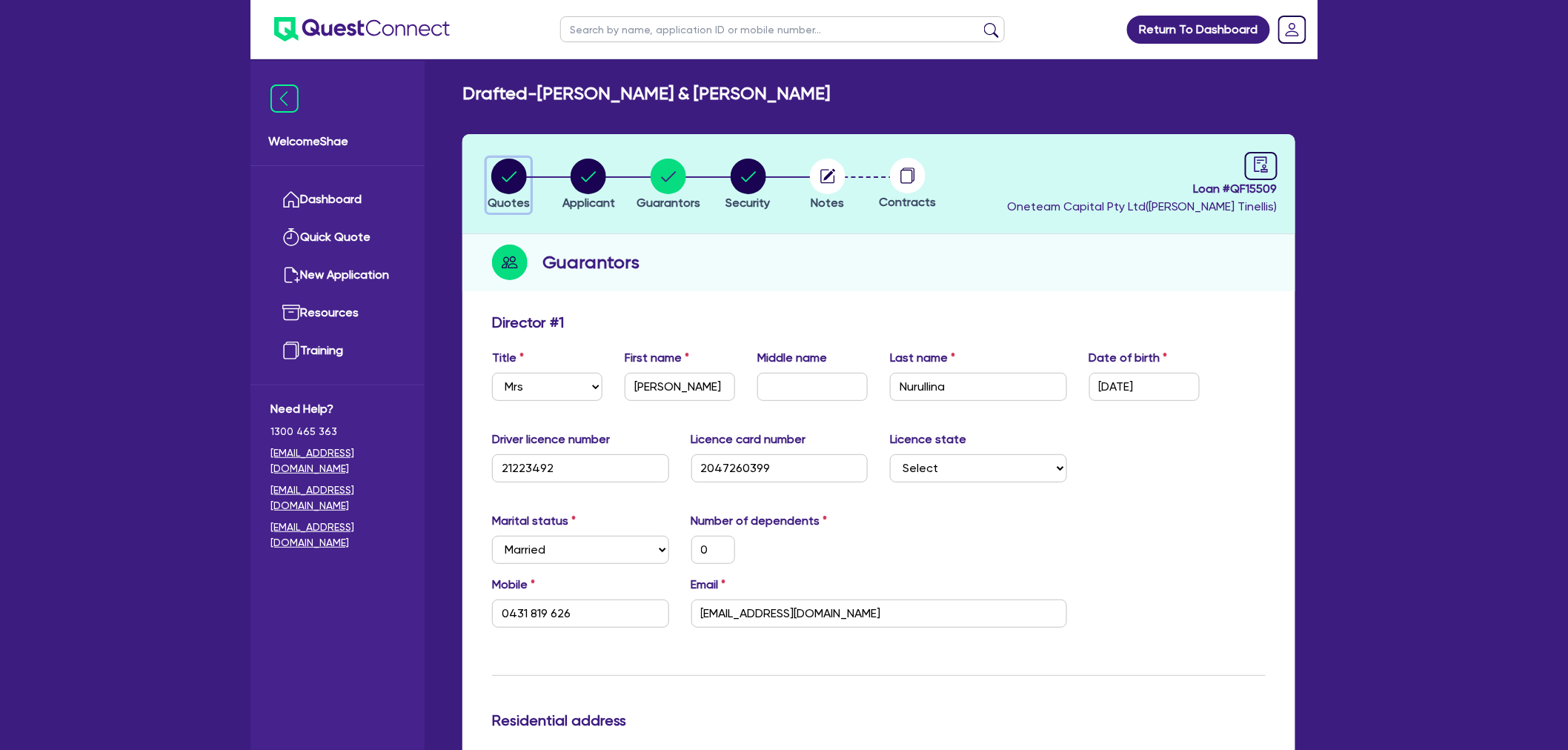
click at [511, 178] on circle "button" at bounding box center [509, 176] width 35 height 35
select select "Other"
select select "CARS_AND_LIGHT_TRUCKS"
select select "PASSENGER_VEHICLES"
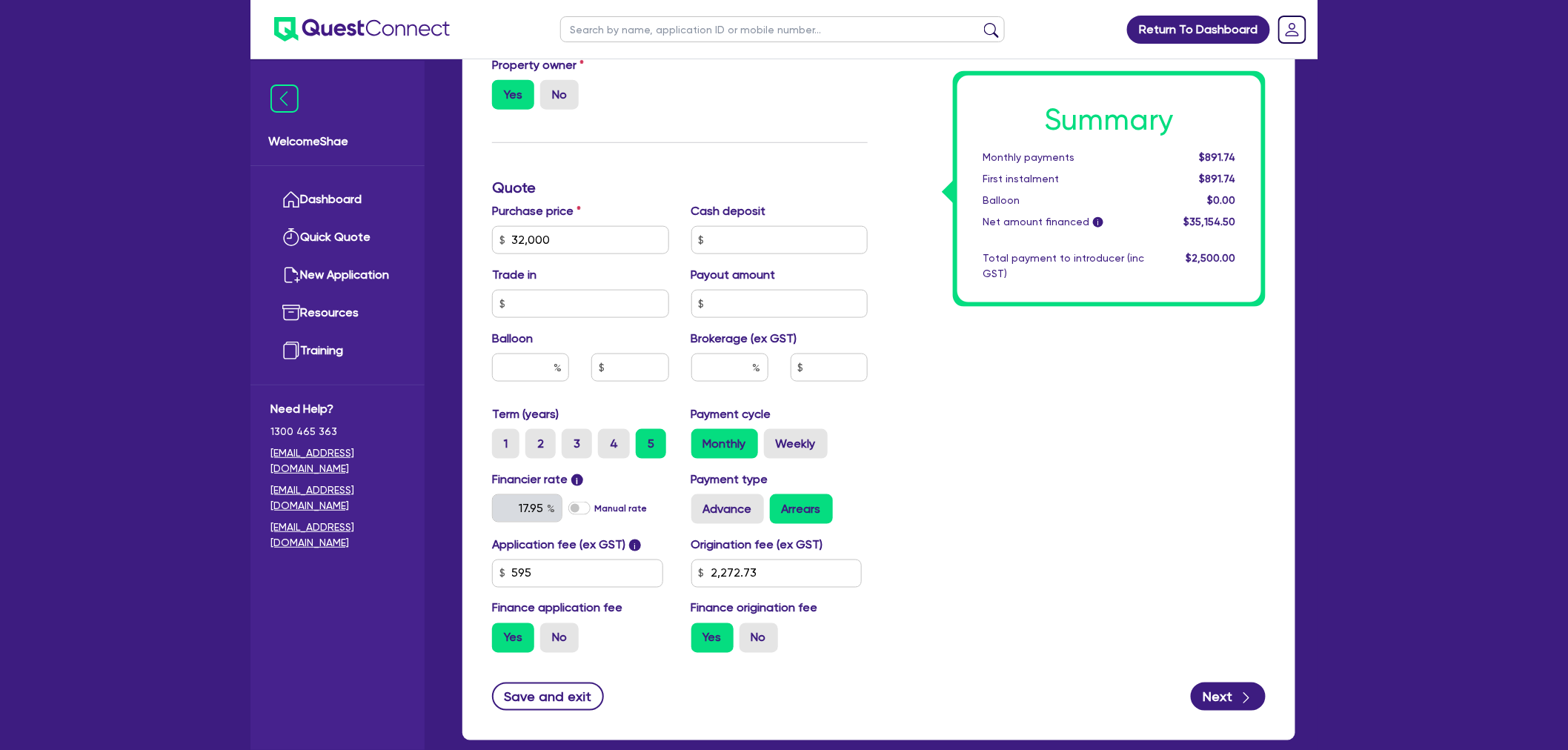
scroll to position [658, 0]
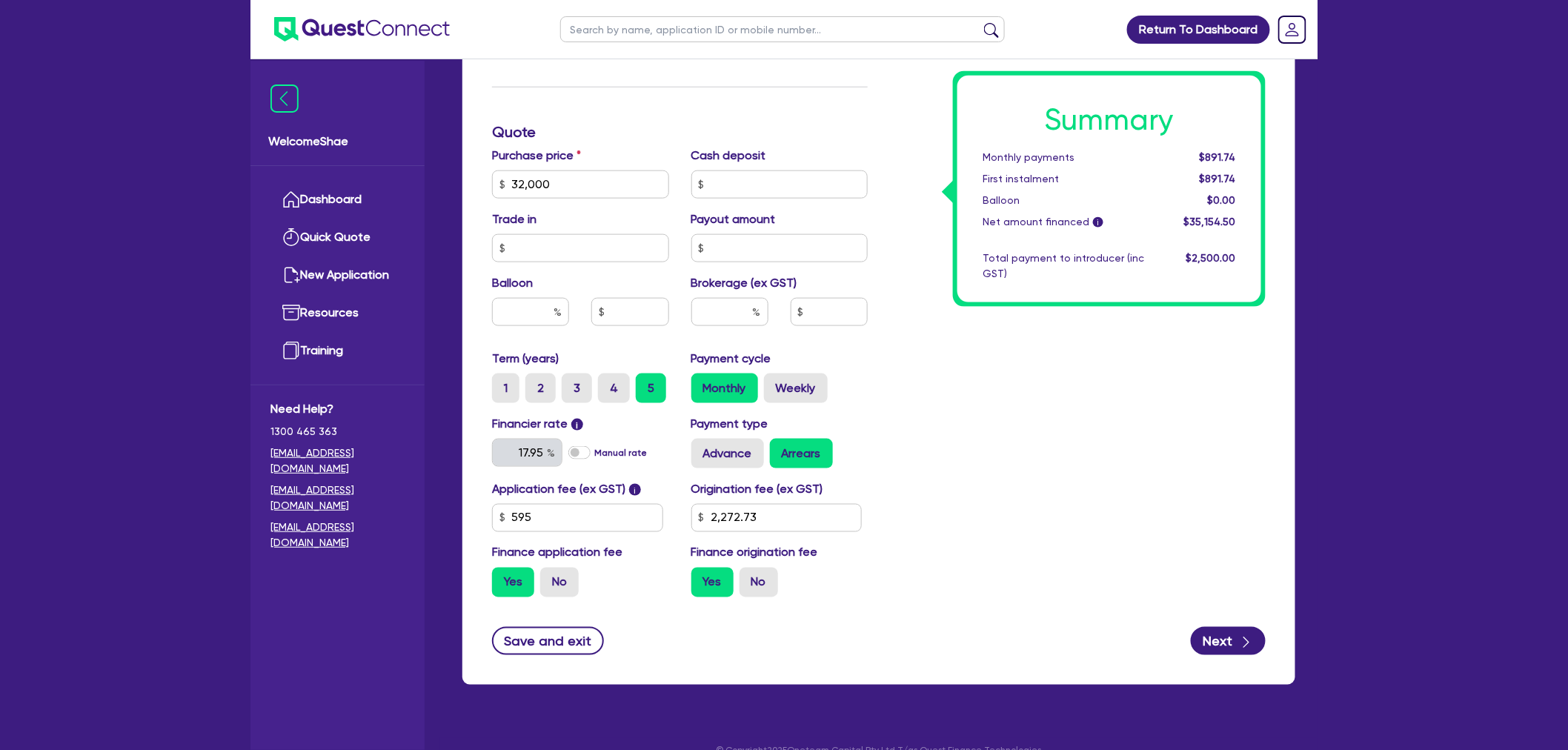
click at [52, 380] on div "Return To Dashboard Edit Profile Logout Welcome Shae Dashboard Quick Quote New …" at bounding box center [784, 58] width 1568 height 1433
click at [664, 31] on input "text" at bounding box center [782, 29] width 444 height 26
paste input "QF15375"
type input "QF15375"
click button "submit" at bounding box center [991, 32] width 23 height 21
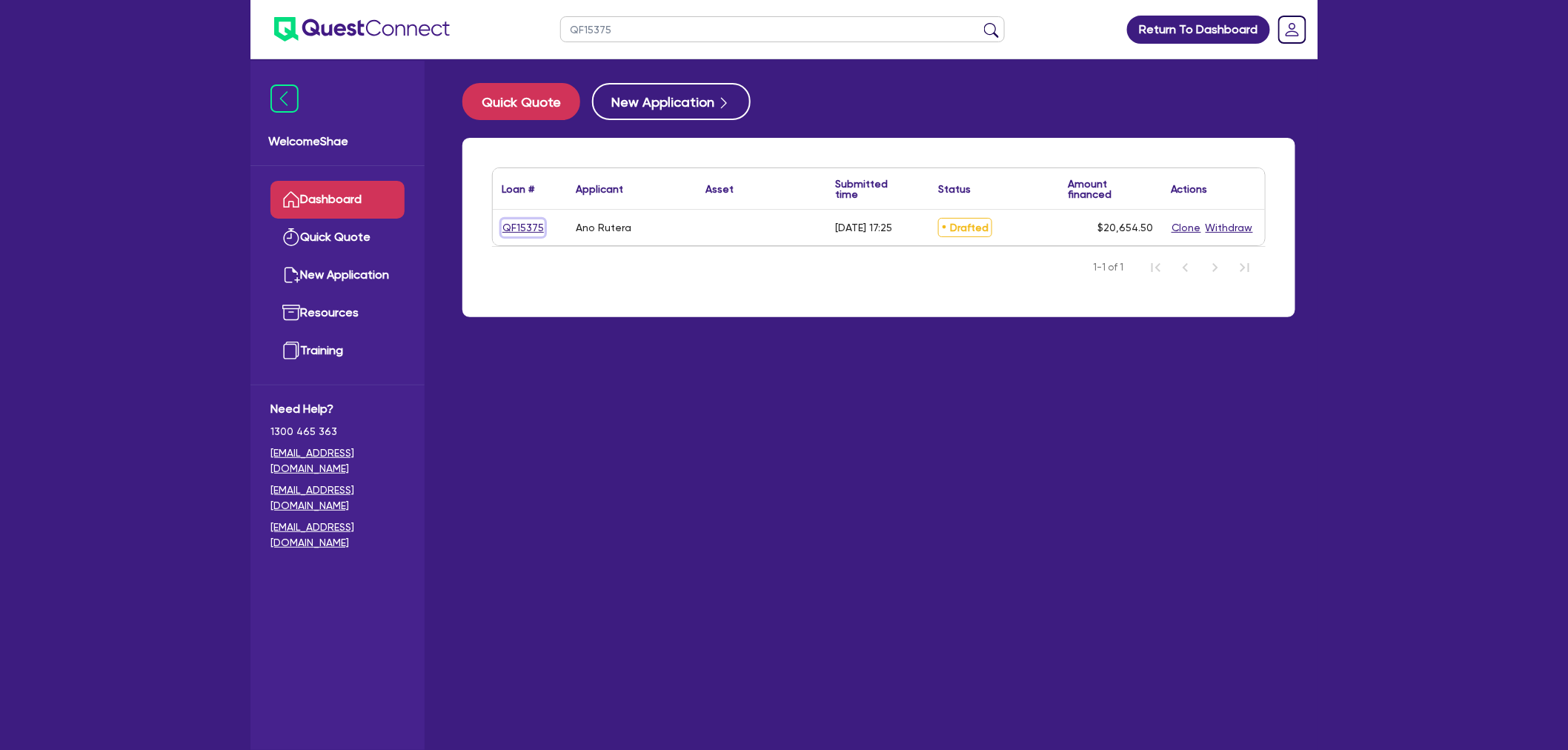
click at [529, 227] on link "QF15375" at bounding box center [523, 228] width 43 height 17
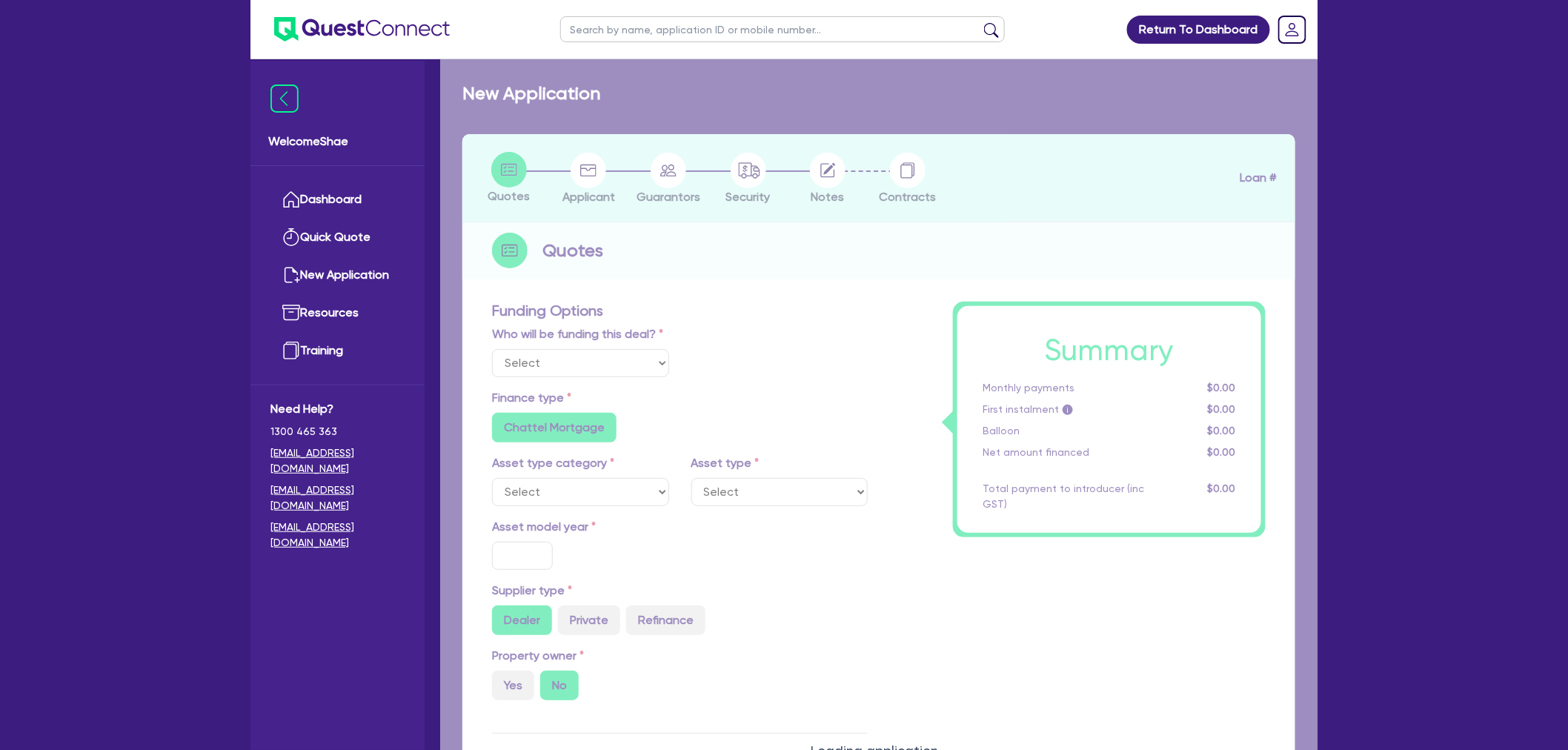
select select "Other"
radio input "false"
type input "20,000"
type input "8"
radio input "true"
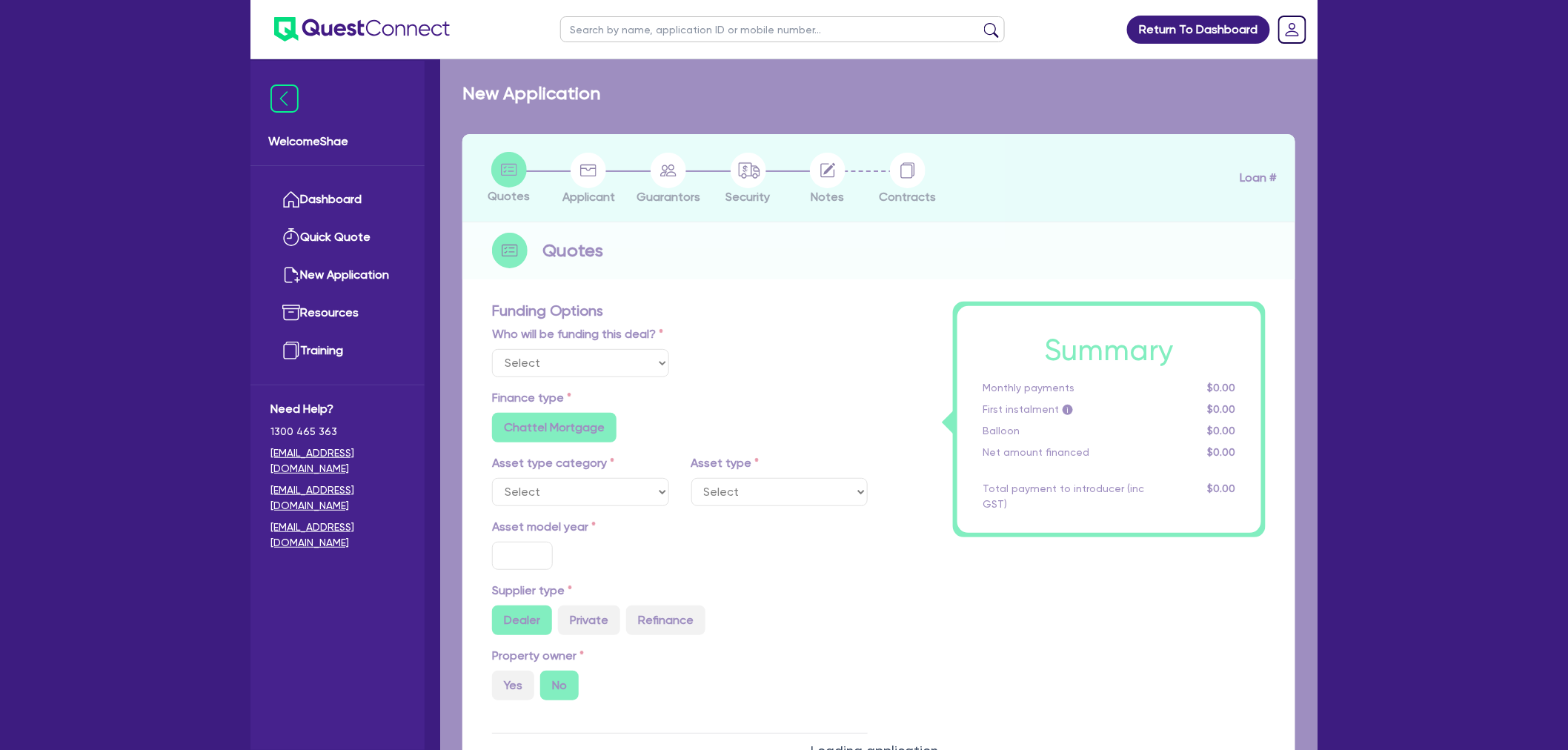
radio input "false"
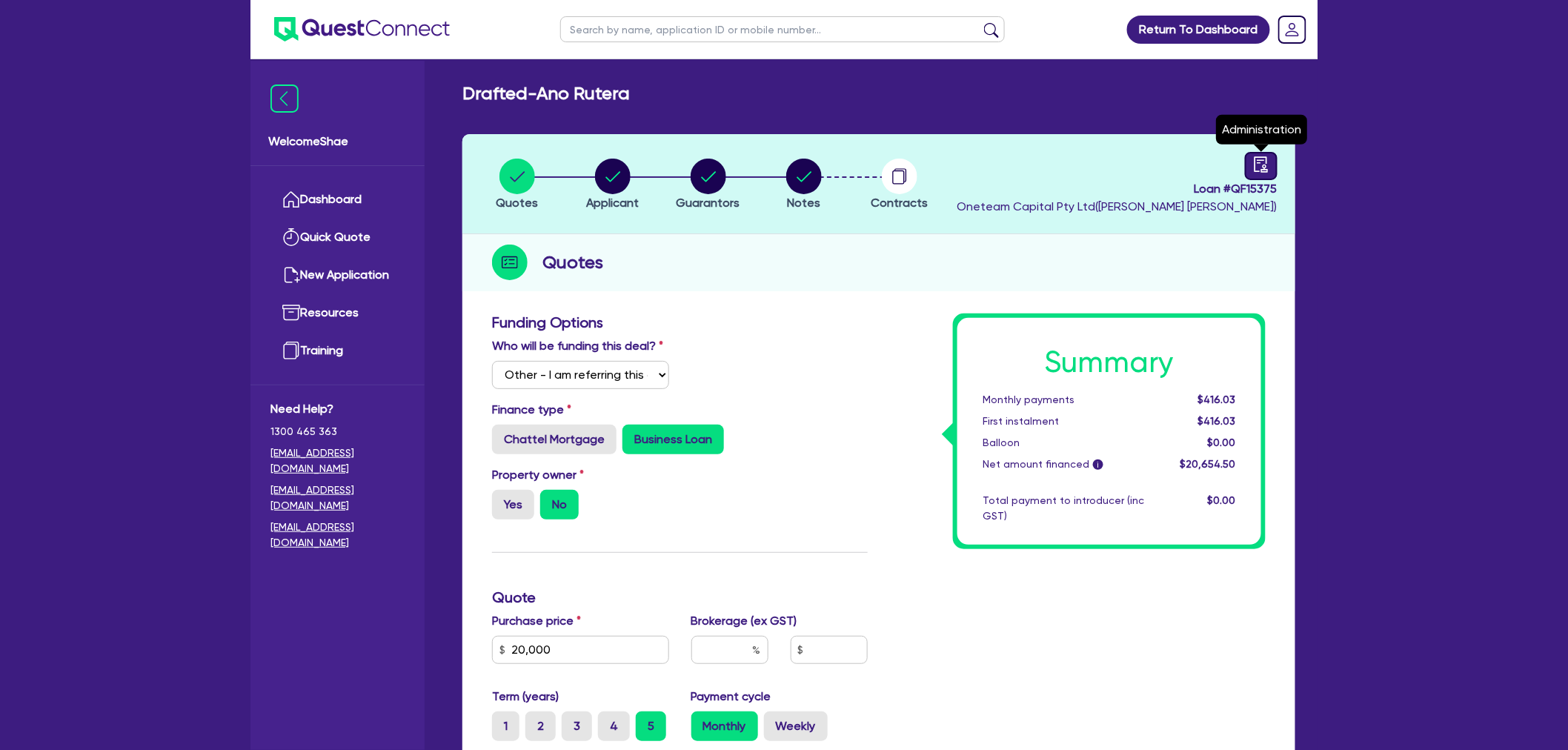
click at [1264, 164] on icon "audit" at bounding box center [1261, 164] width 13 height 16
select select "DRAFTED_AMENDED"
select select "Other"
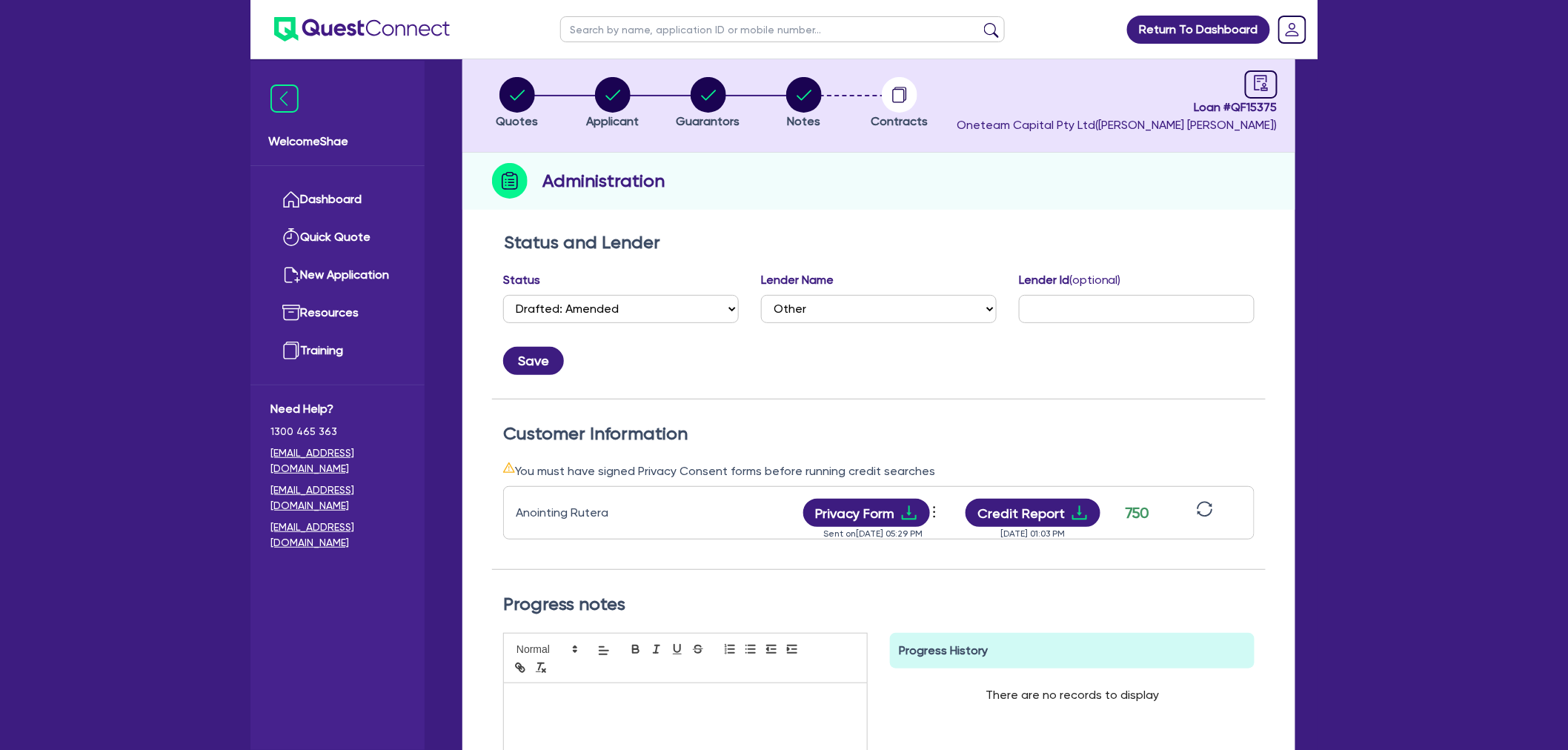
scroll to position [82, 0]
click at [520, 100] on circle "button" at bounding box center [516, 94] width 35 height 35
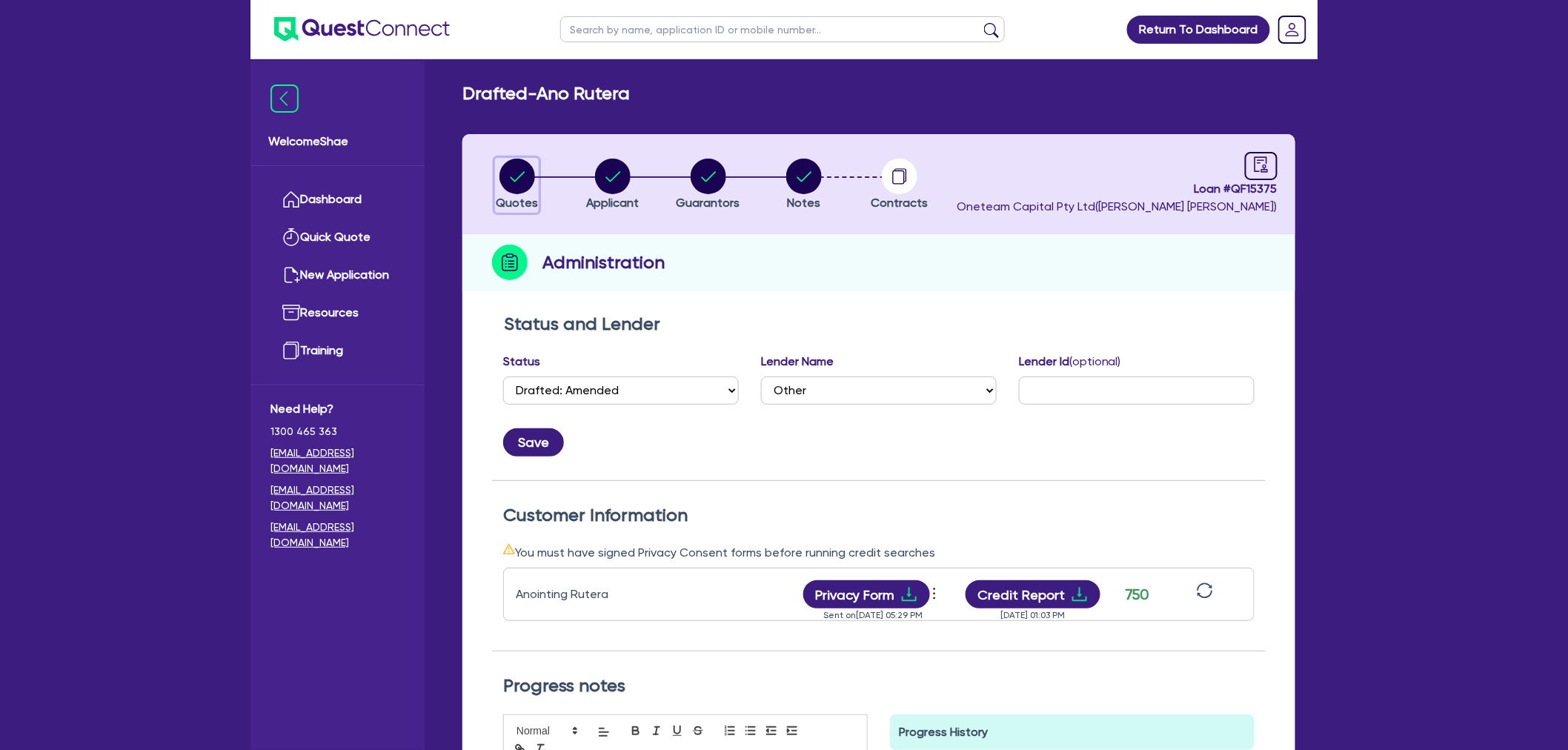
select select "Other"
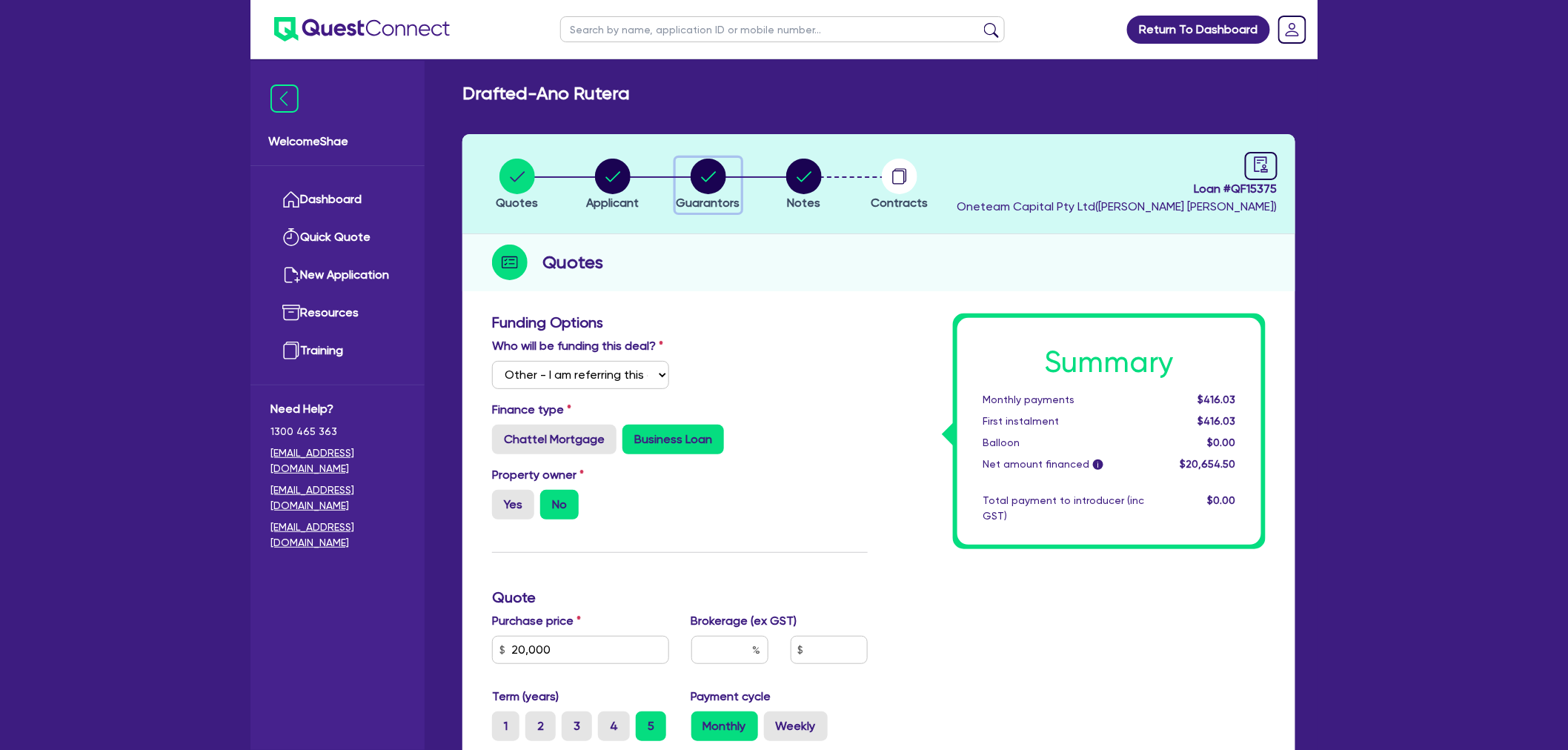
click at [709, 182] on circle "button" at bounding box center [708, 176] width 35 height 35
select select "MR"
select select "QLD"
select select "SINGLE"
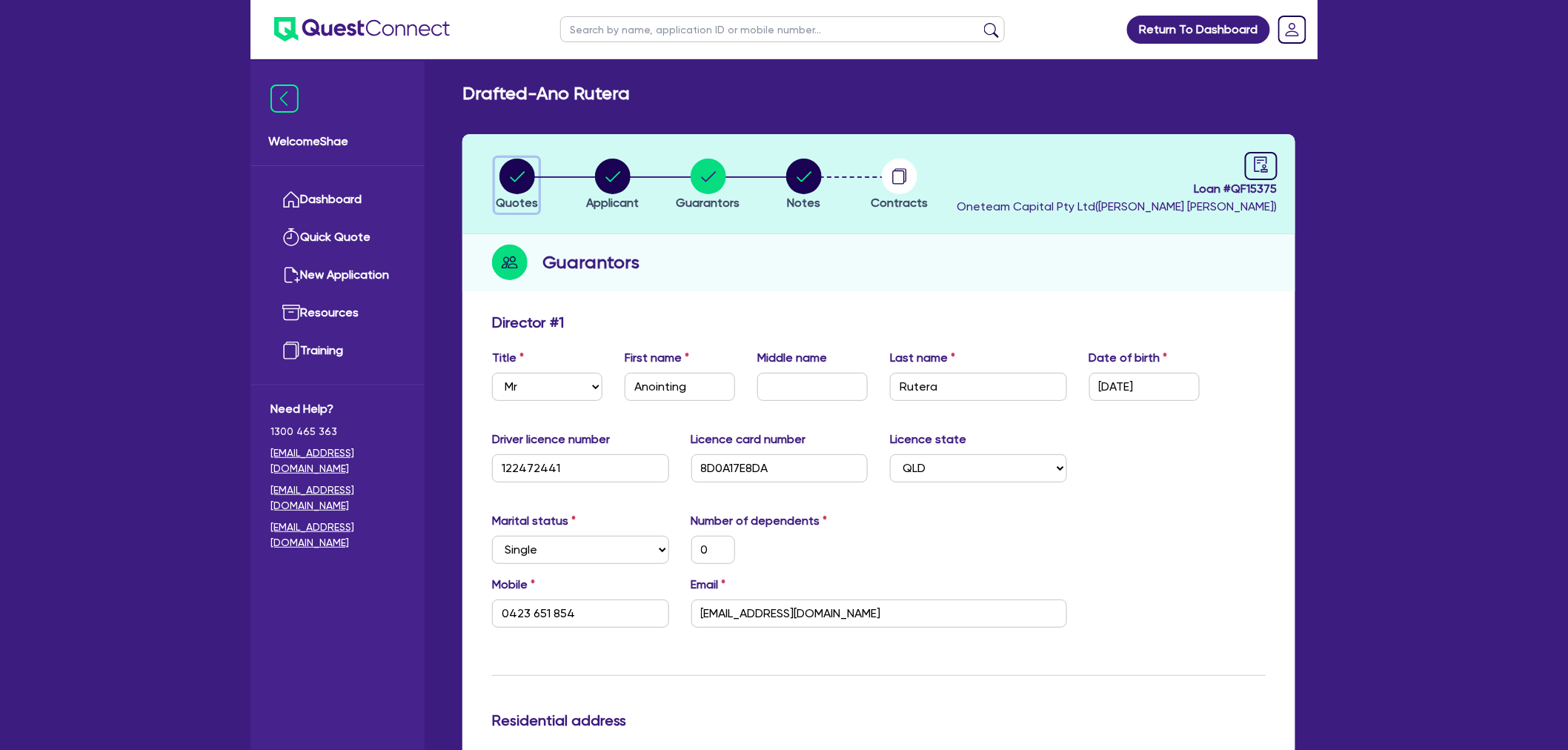
drag, startPoint x: 536, startPoint y: 183, endPoint x: 523, endPoint y: 182, distance: 13.0
click at [532, 183] on div "button" at bounding box center [517, 176] width 42 height 35
select select "Other"
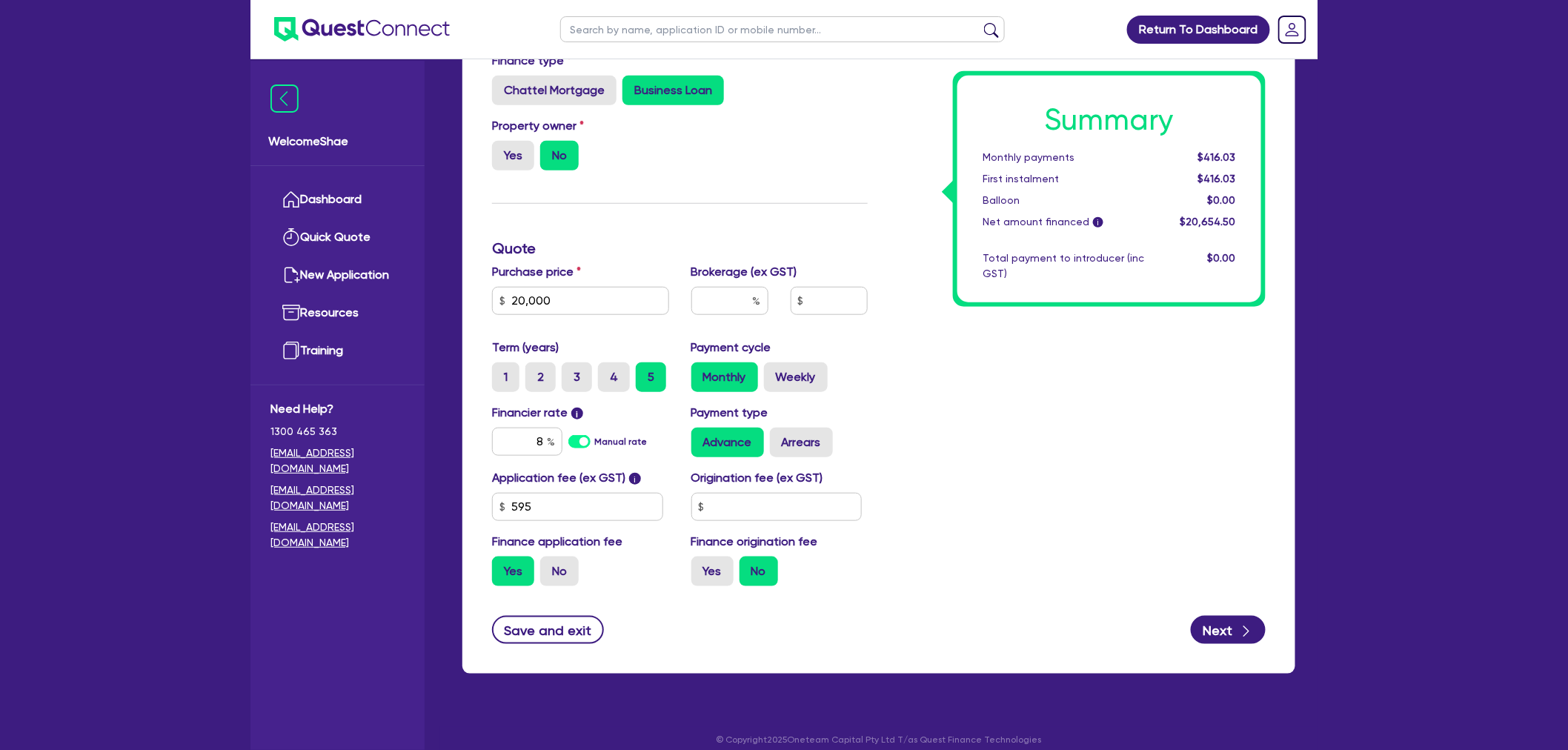
scroll to position [361, 0]
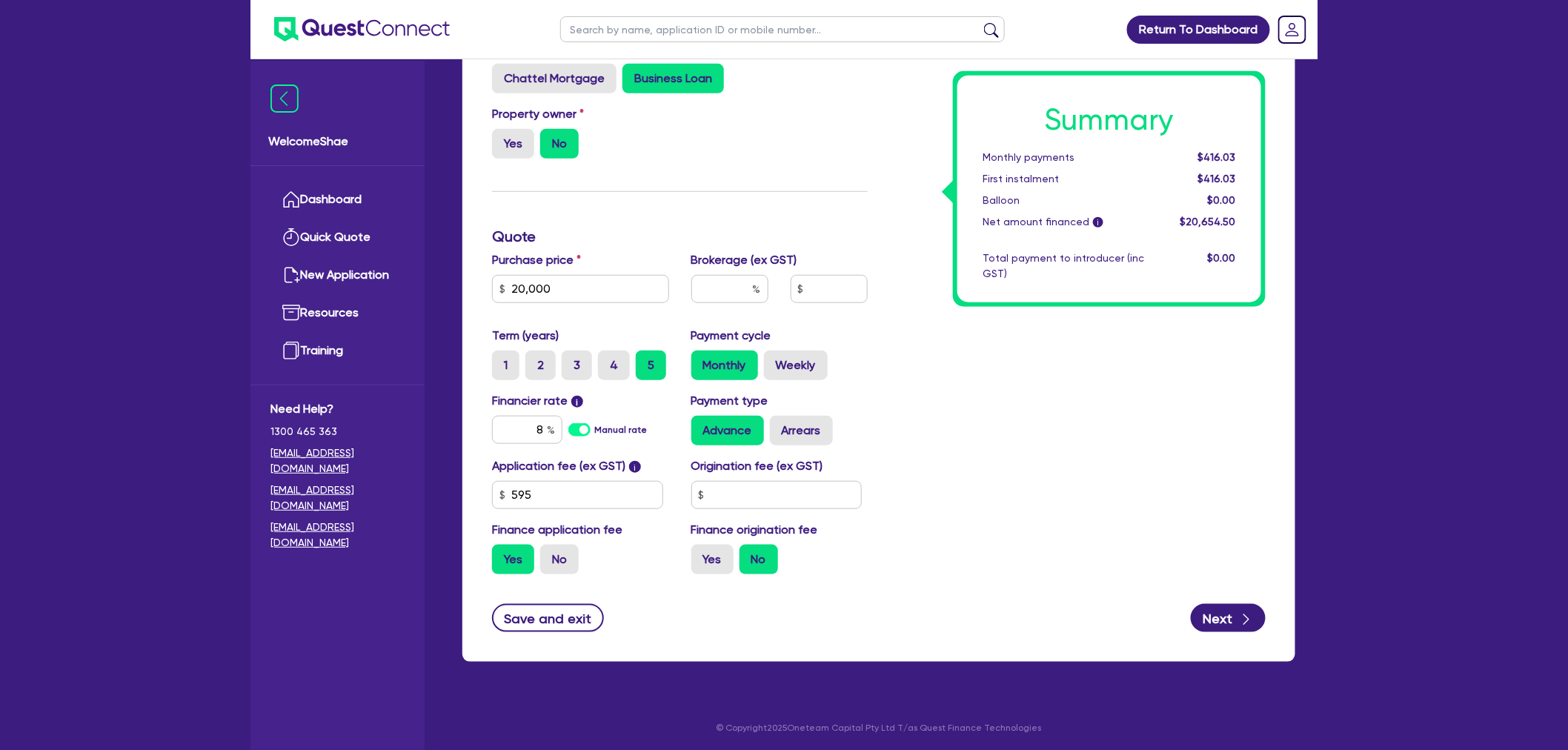
click at [131, 464] on div "Return To Dashboard Edit Profile Logout Welcome Shae Dashboard Quick Quote New …" at bounding box center [784, 196] width 1568 height 1113
click at [610, 20] on input "text" at bounding box center [782, 29] width 444 height 26
type input "angelo"
click button "submit" at bounding box center [991, 32] width 23 height 21
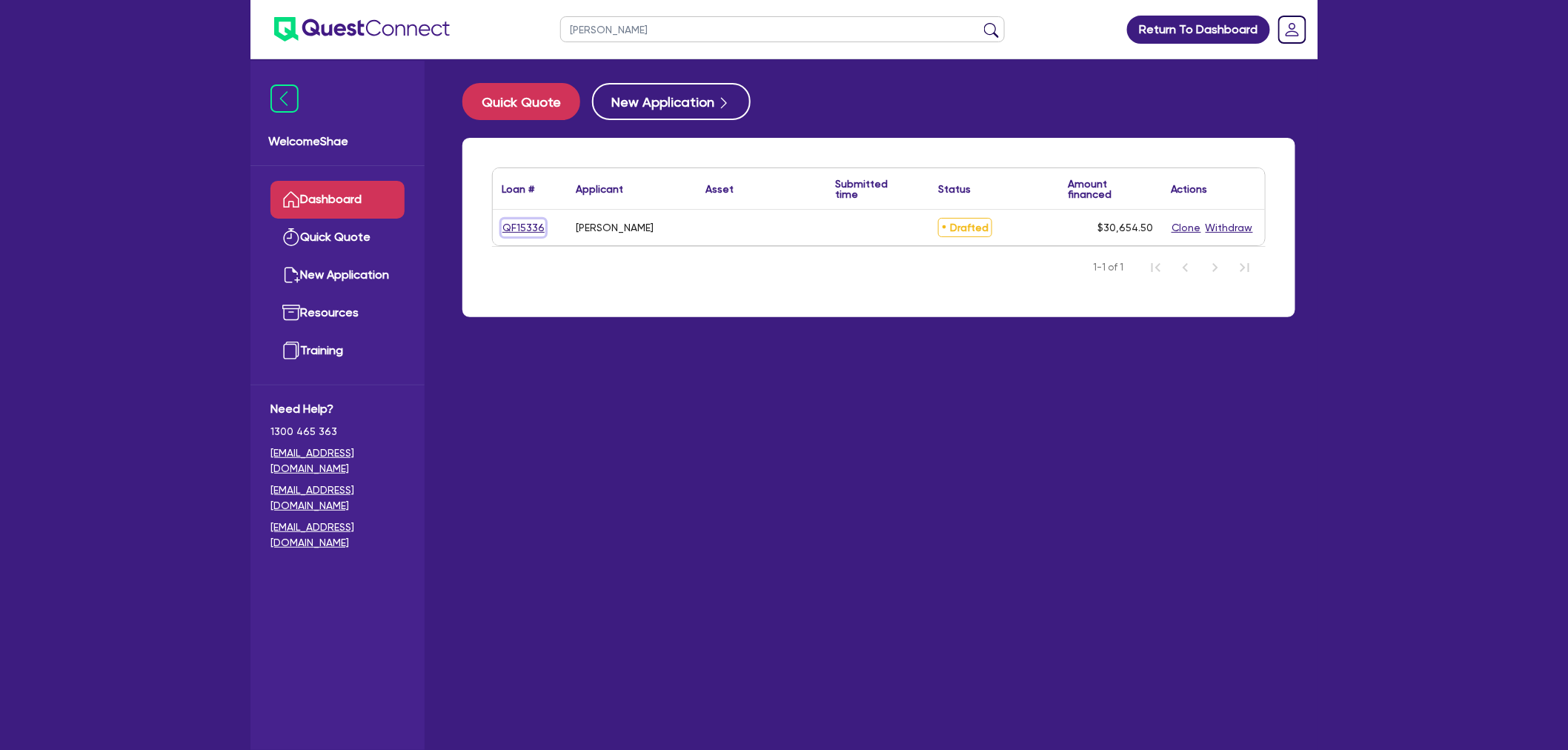
click at [530, 231] on link "QF15336" at bounding box center [523, 228] width 44 height 17
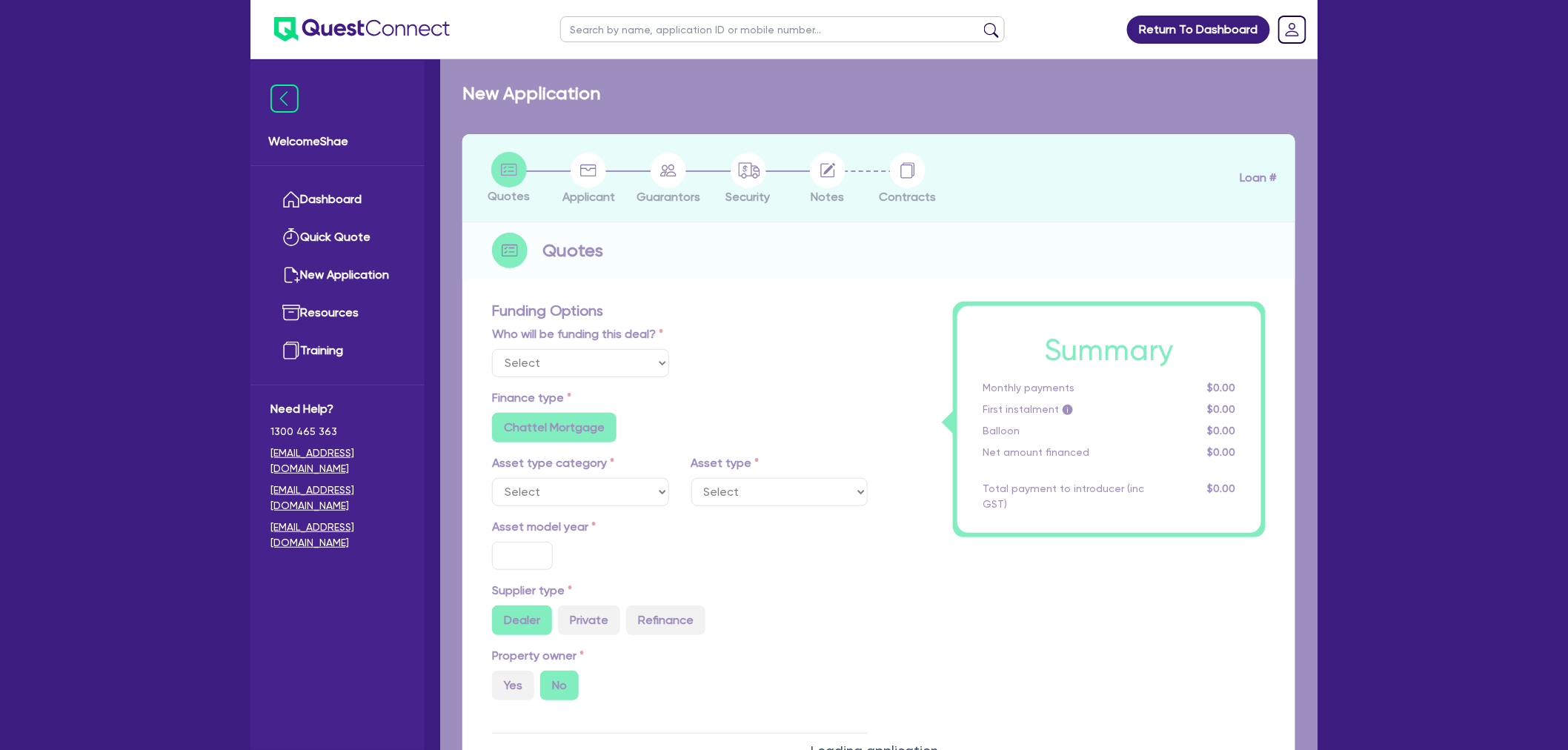
select select "Other"
radio input "false"
radio input "true"
type input "30,000"
type input "6.50"
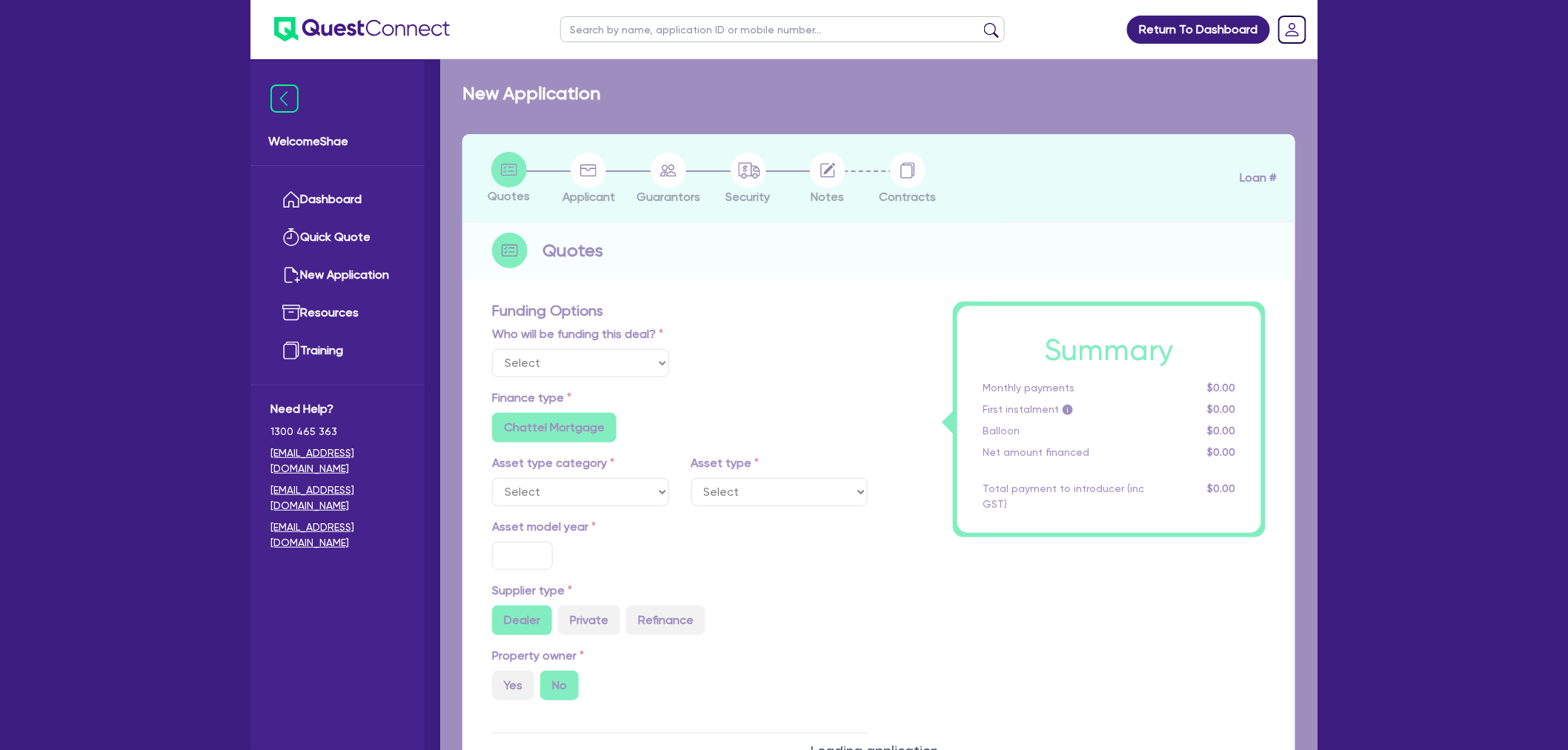
type input "1,990"
type input "17.95"
radio input "true"
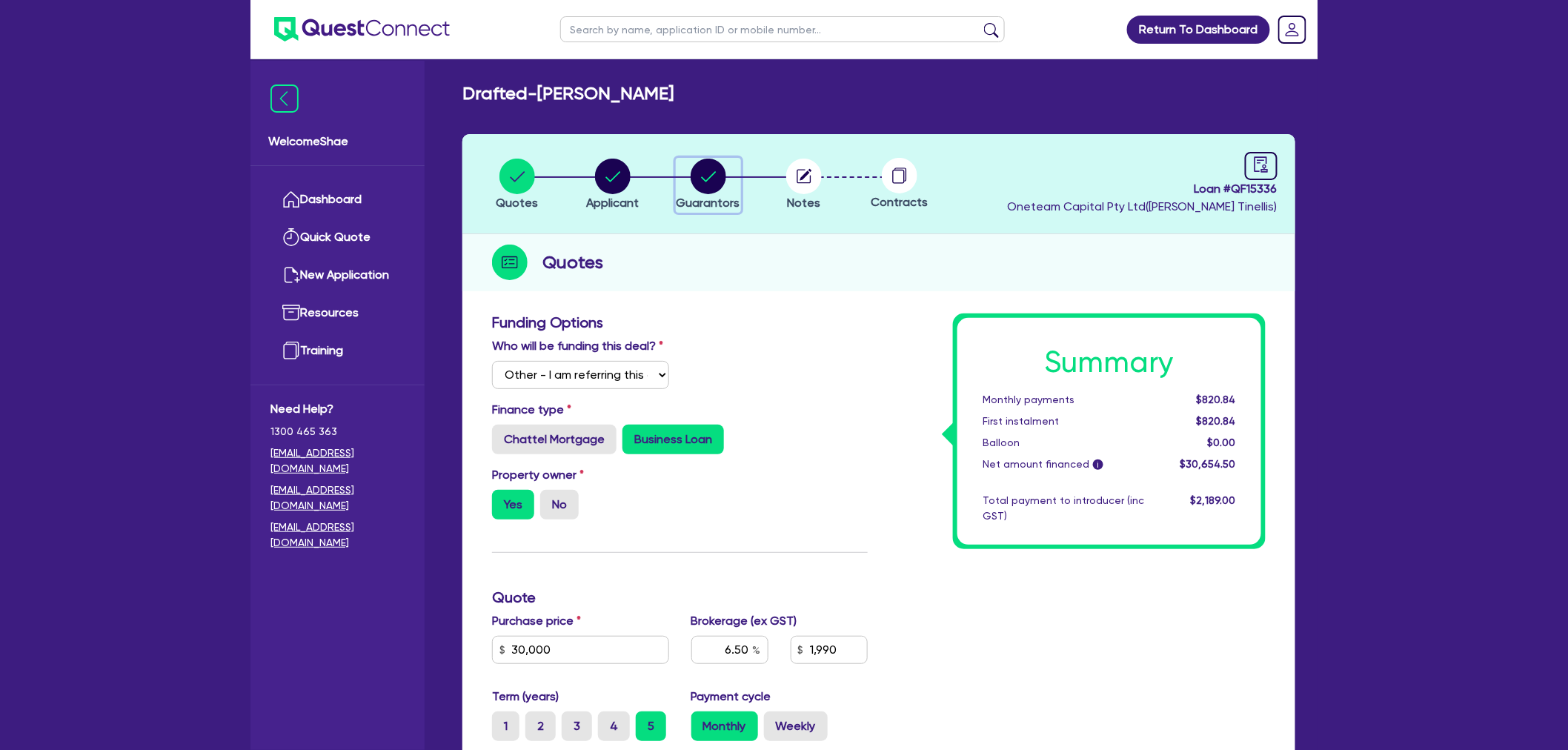
drag, startPoint x: 692, startPoint y: 182, endPoint x: 653, endPoint y: 277, distance: 102.7
click at [692, 182] on icon "button" at bounding box center [708, 176] width 35 height 35
select select "MR"
select select "[GEOGRAPHIC_DATA]"
select select "SINGLE"
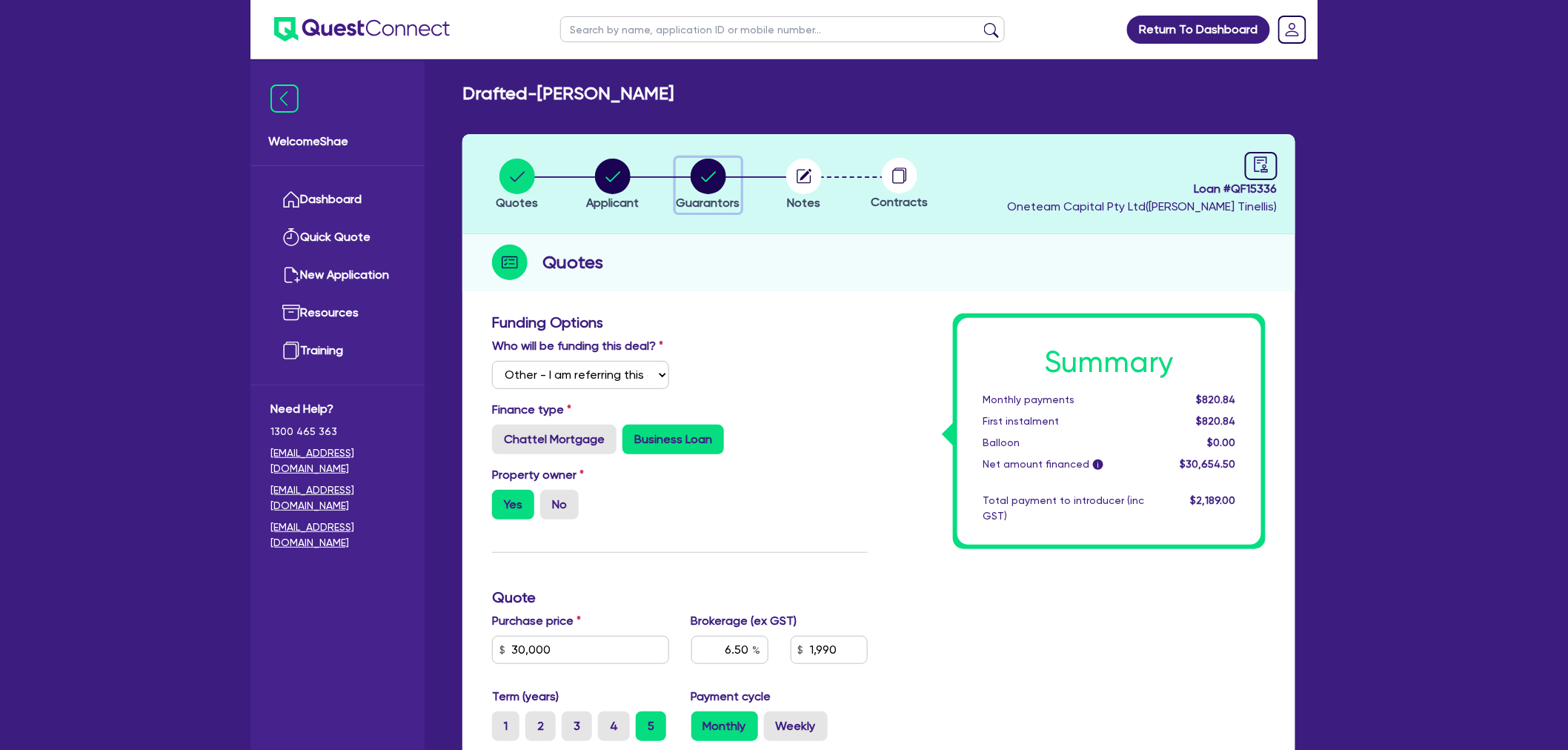
select select "INVESTMENT_PROPERTY"
select select "HOUSEHOLD_PERSONAL"
select select "CASH"
select select "VEHICLE"
select select "CREDIT_CARD"
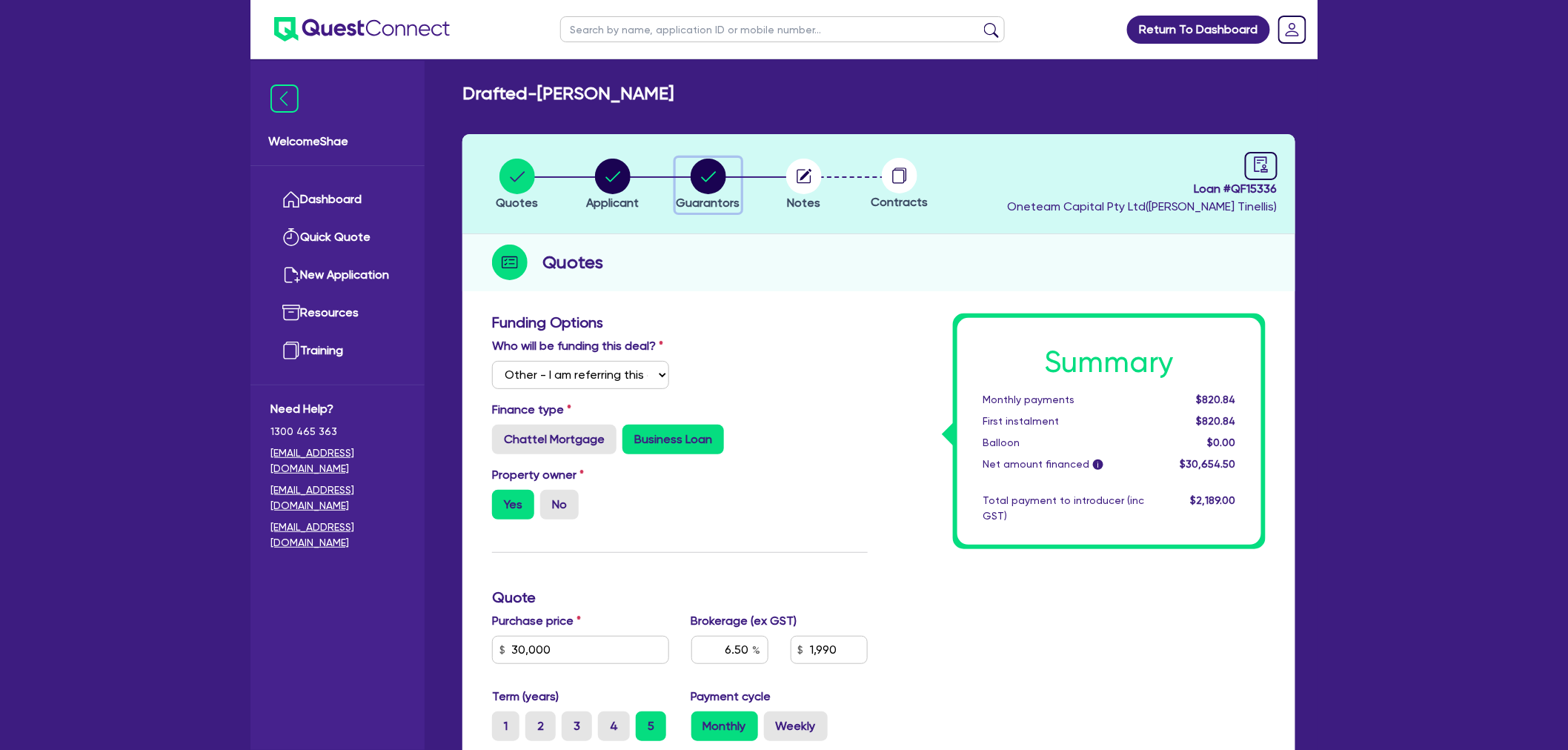
select select "OTHER"
select select "CREDIT_CARD"
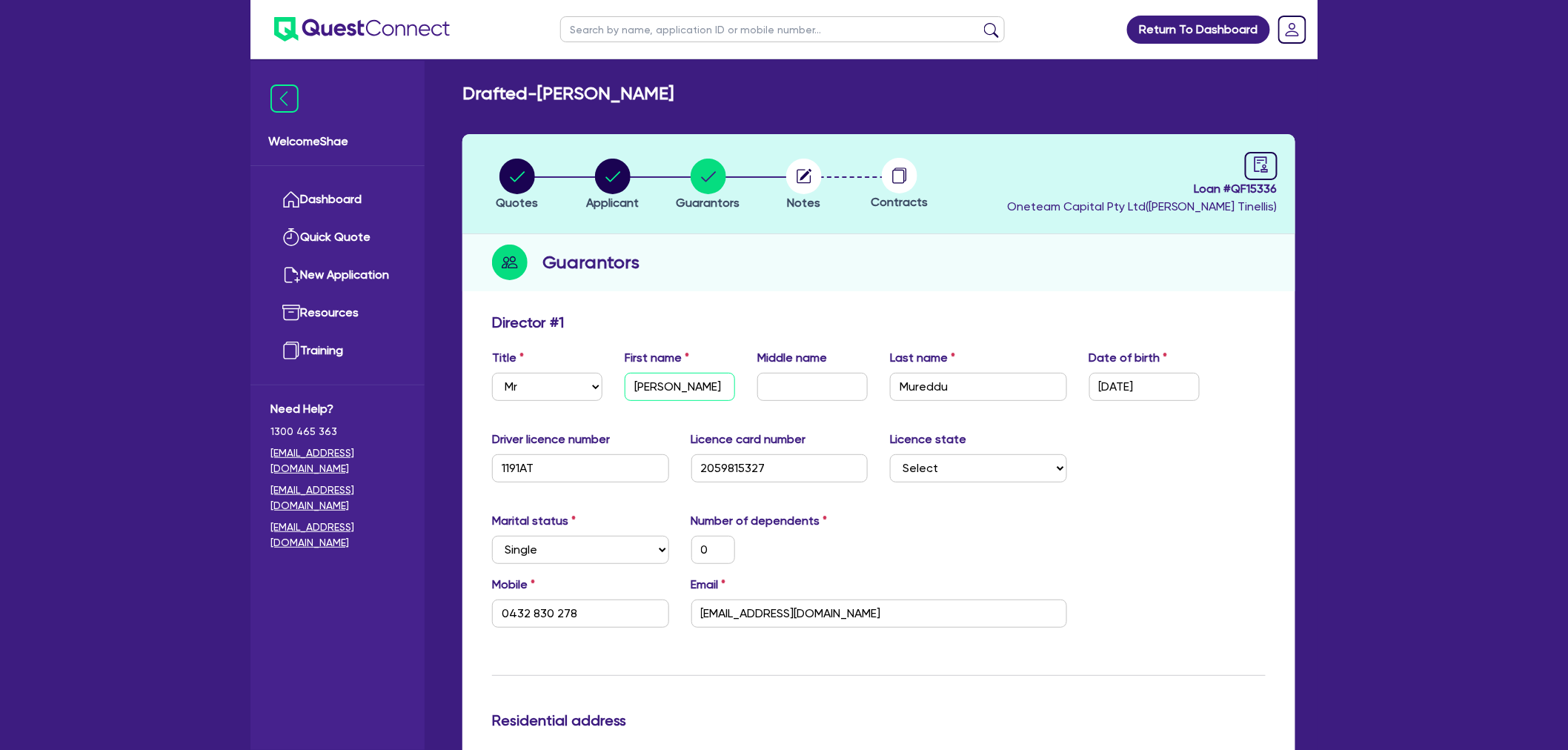
click at [663, 376] on input "Angelo" at bounding box center [679, 387] width 110 height 28
click at [934, 388] on input "Mureddu" at bounding box center [978, 387] width 177 height 28
drag, startPoint x: 1189, startPoint y: 390, endPoint x: 1003, endPoint y: 380, distance: 186.3
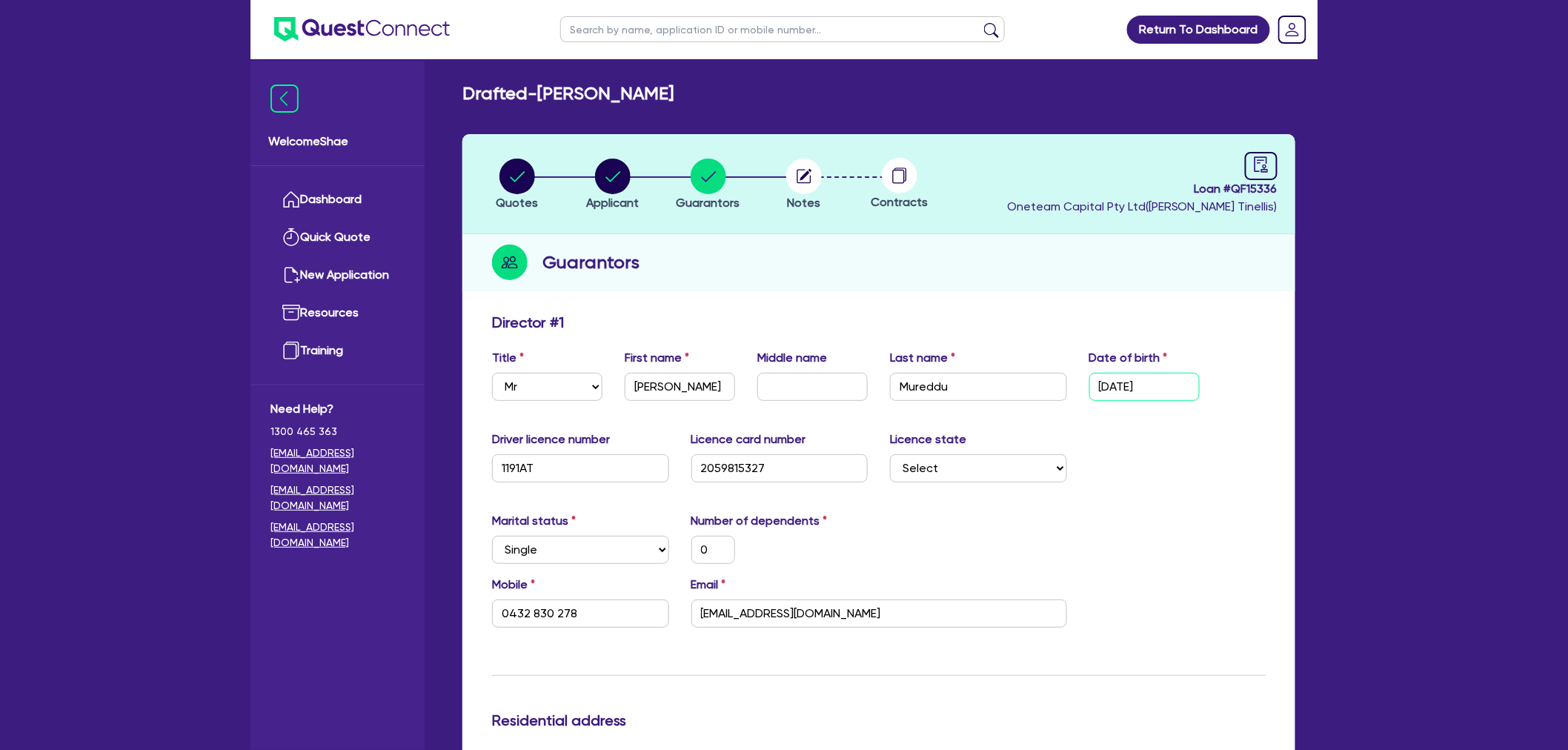
click at [1011, 380] on div "Title Select Mr Mrs Ms Miss Dr First name Angelo Middle name Last name Mureddu …" at bounding box center [879, 380] width 796 height 63
click at [781, 613] on input "Leonardodavinci41@hotmail.com" at bounding box center [879, 614] width 376 height 28
drag, startPoint x: 781, startPoint y: 613, endPoint x: 152, endPoint y: 524, distance: 635.3
click at [780, 613] on input "Leonardodavinci41@hotmail.com" at bounding box center [879, 614] width 376 height 28
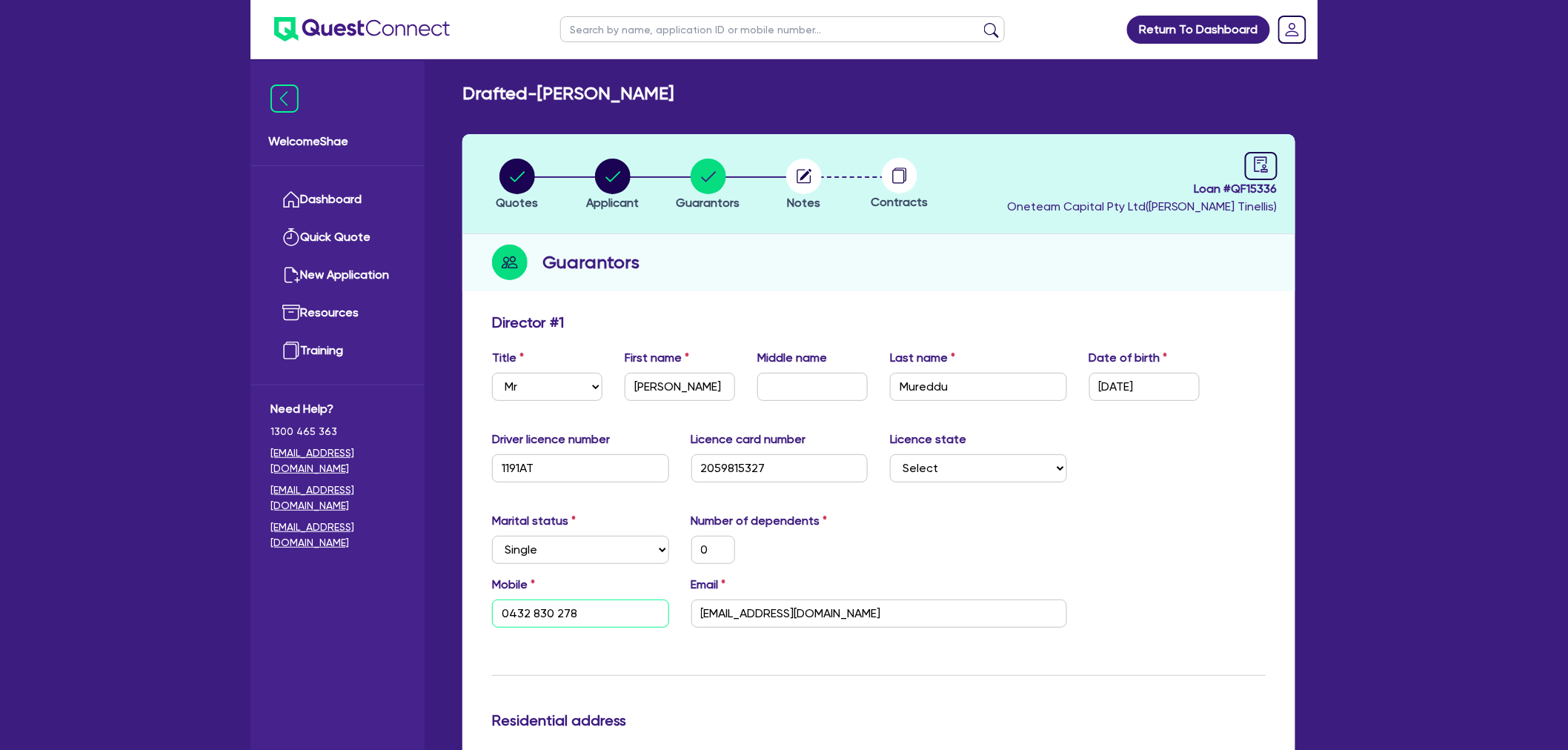
drag, startPoint x: 625, startPoint y: 602, endPoint x: 361, endPoint y: 592, distance: 264.2
click at [807, 186] on circle "button" at bounding box center [804, 176] width 35 height 35
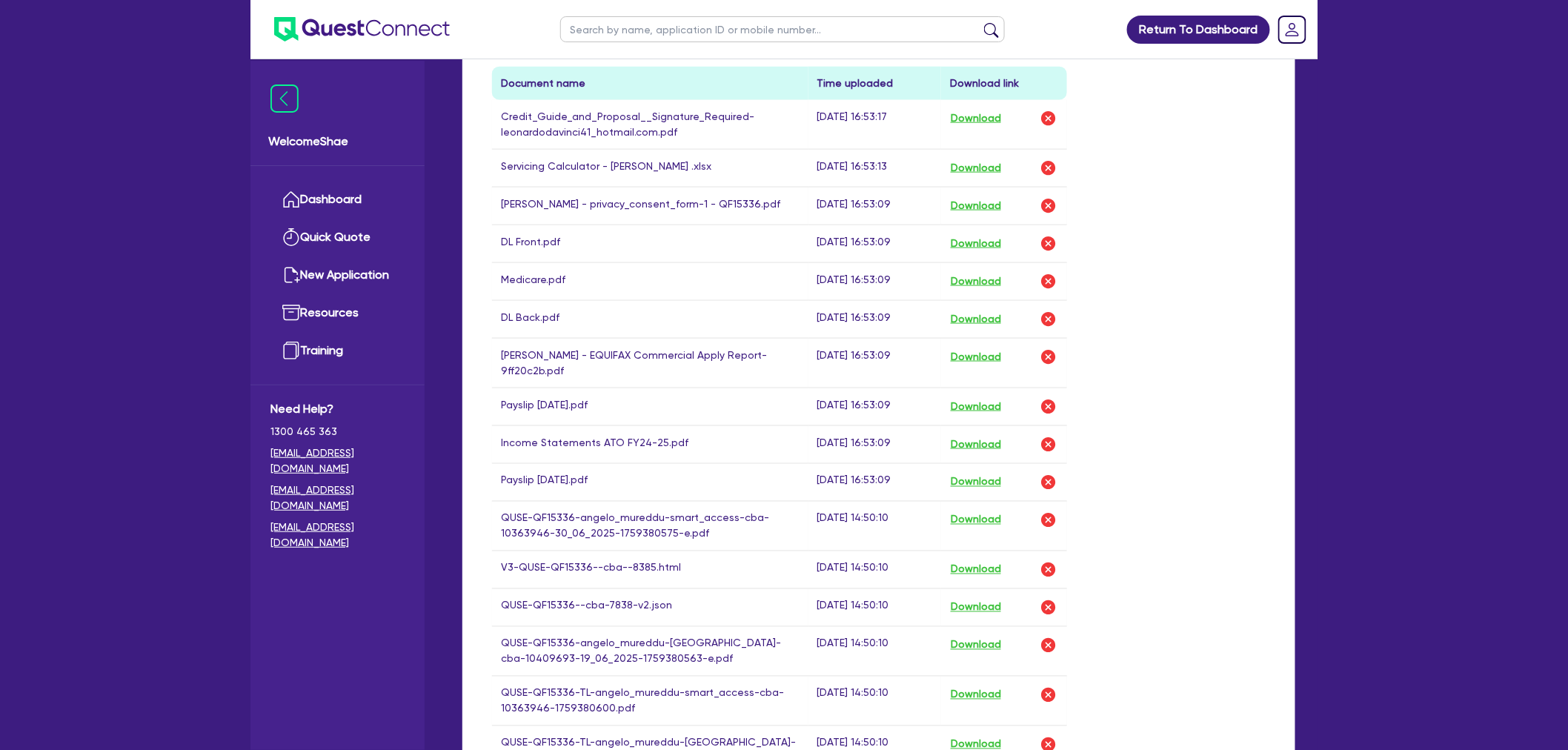
scroll to position [741, 0]
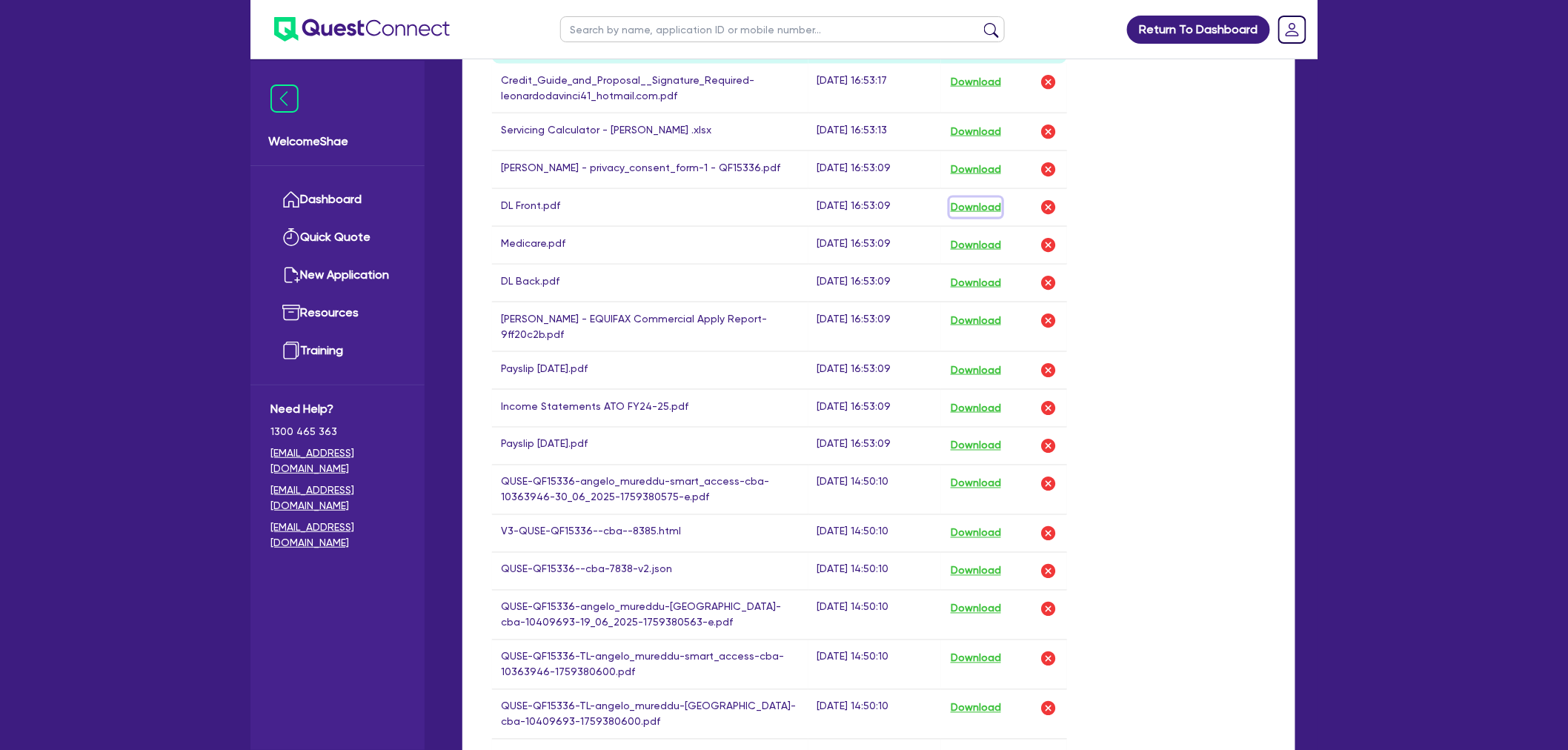
click at [980, 201] on button "Download" at bounding box center [976, 207] width 52 height 20
click at [966, 241] on button "Download" at bounding box center [976, 245] width 52 height 20
click at [958, 279] on button "Download" at bounding box center [976, 283] width 52 height 20
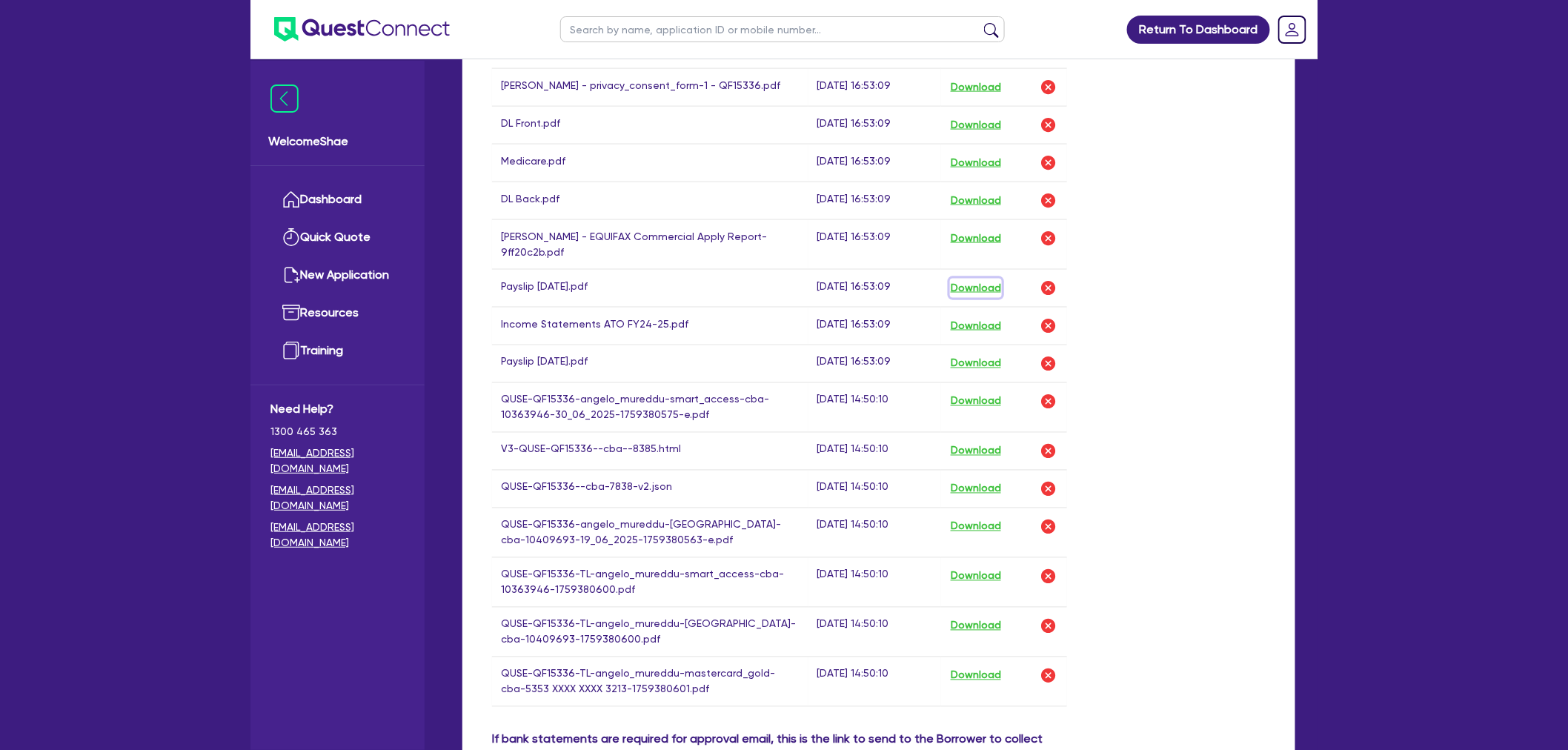
click at [975, 282] on button "Download" at bounding box center [976, 288] width 52 height 20
click at [974, 362] on button "Download" at bounding box center [976, 364] width 52 height 20
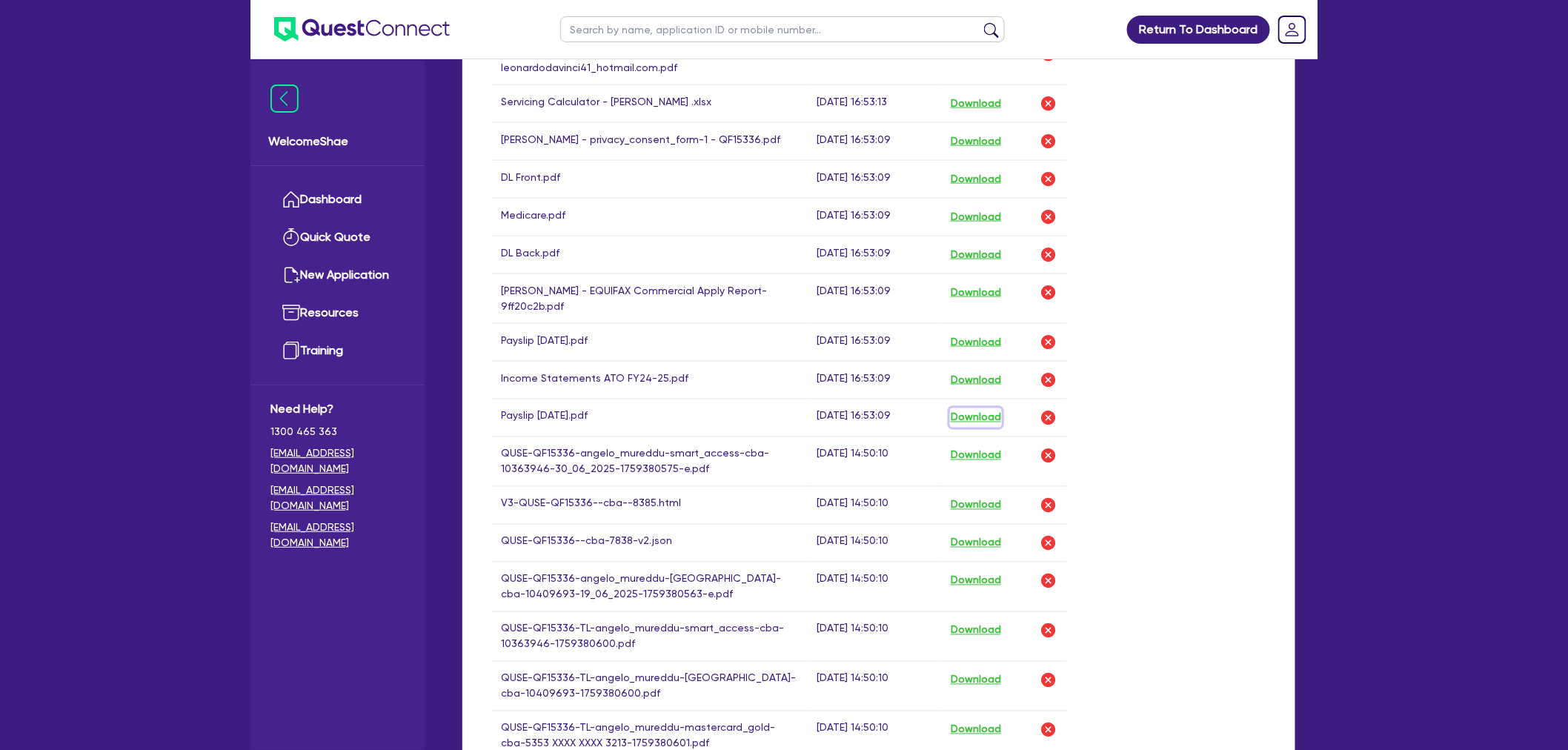
scroll to position [576, 0]
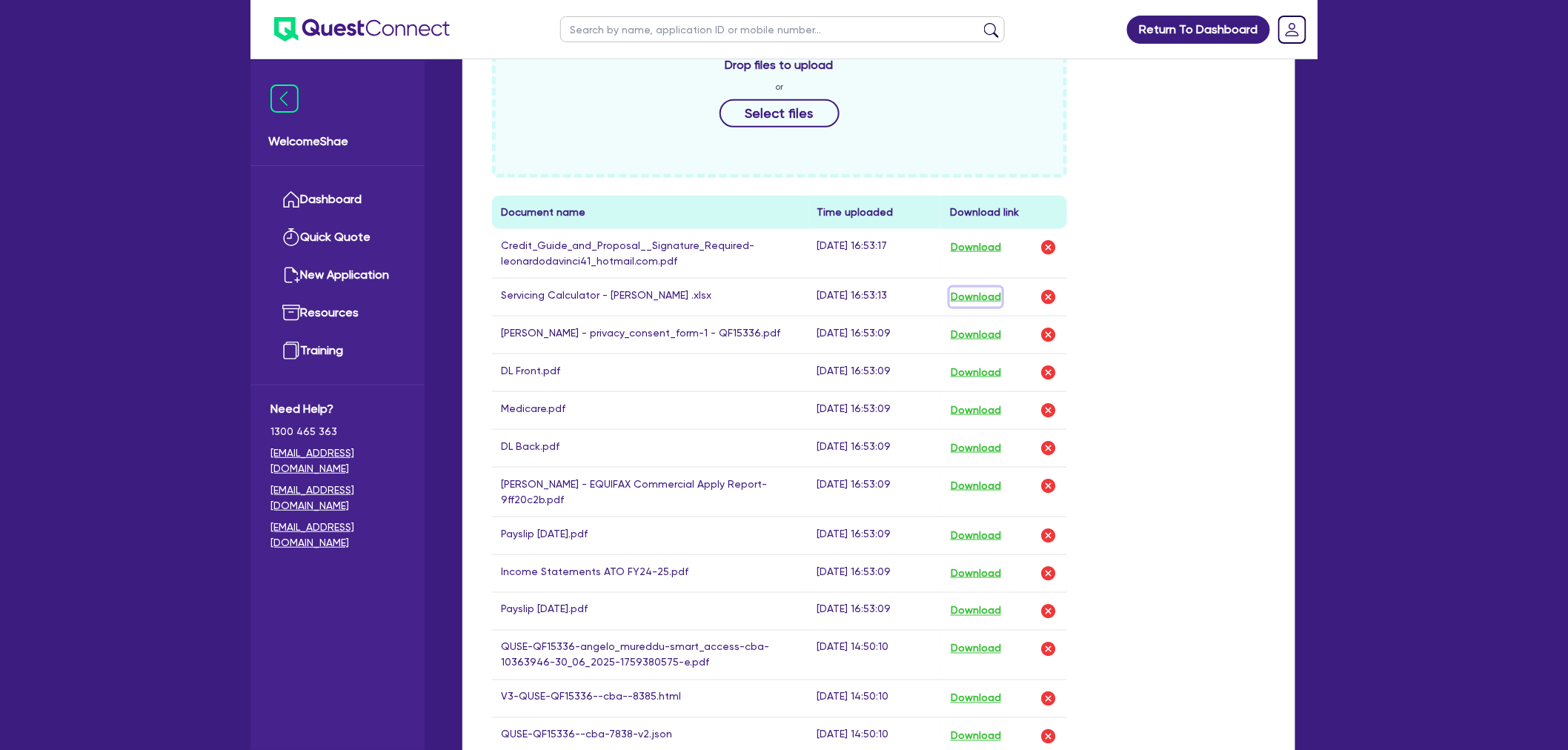
click at [976, 291] on button "Download" at bounding box center [976, 297] width 52 height 20
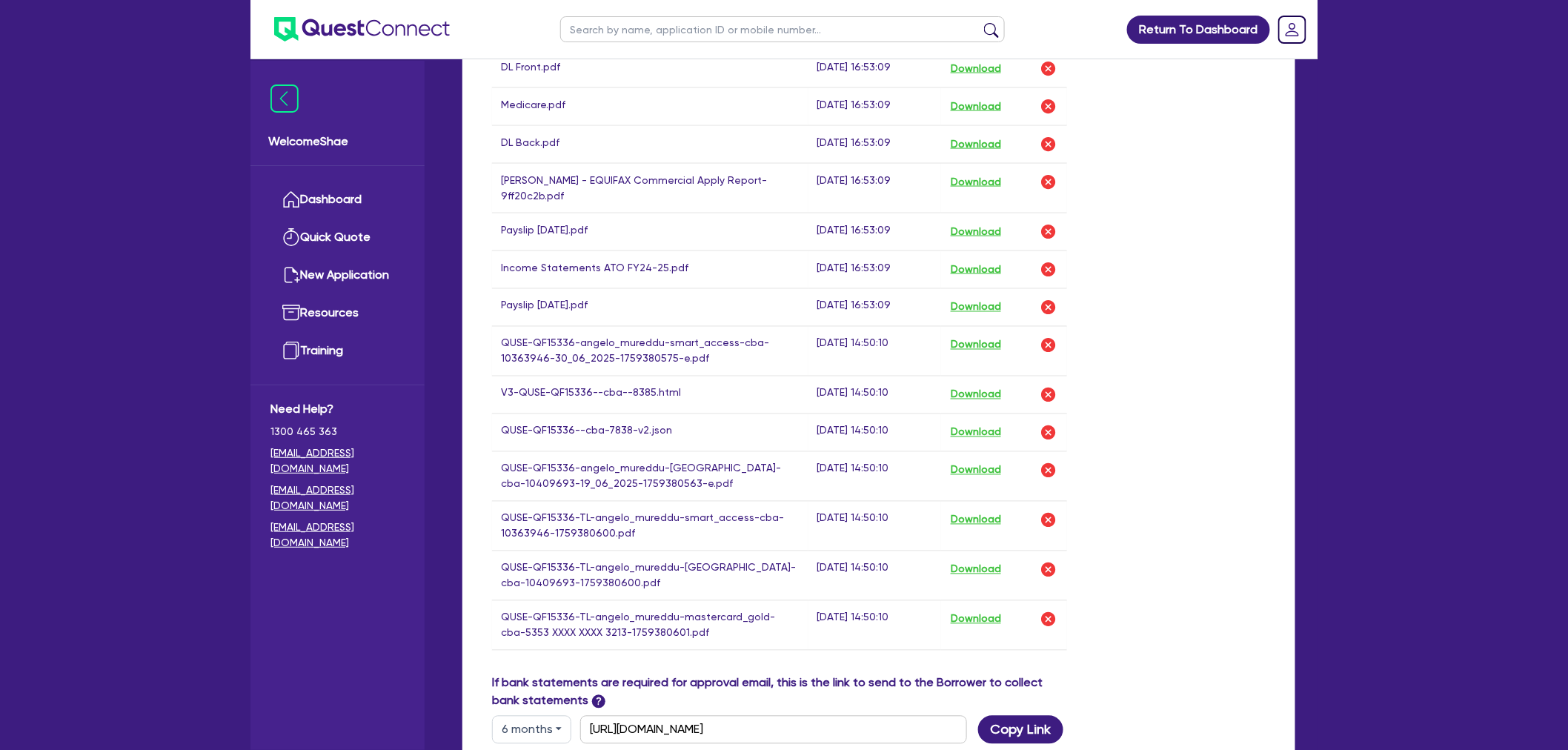
scroll to position [906, 0]
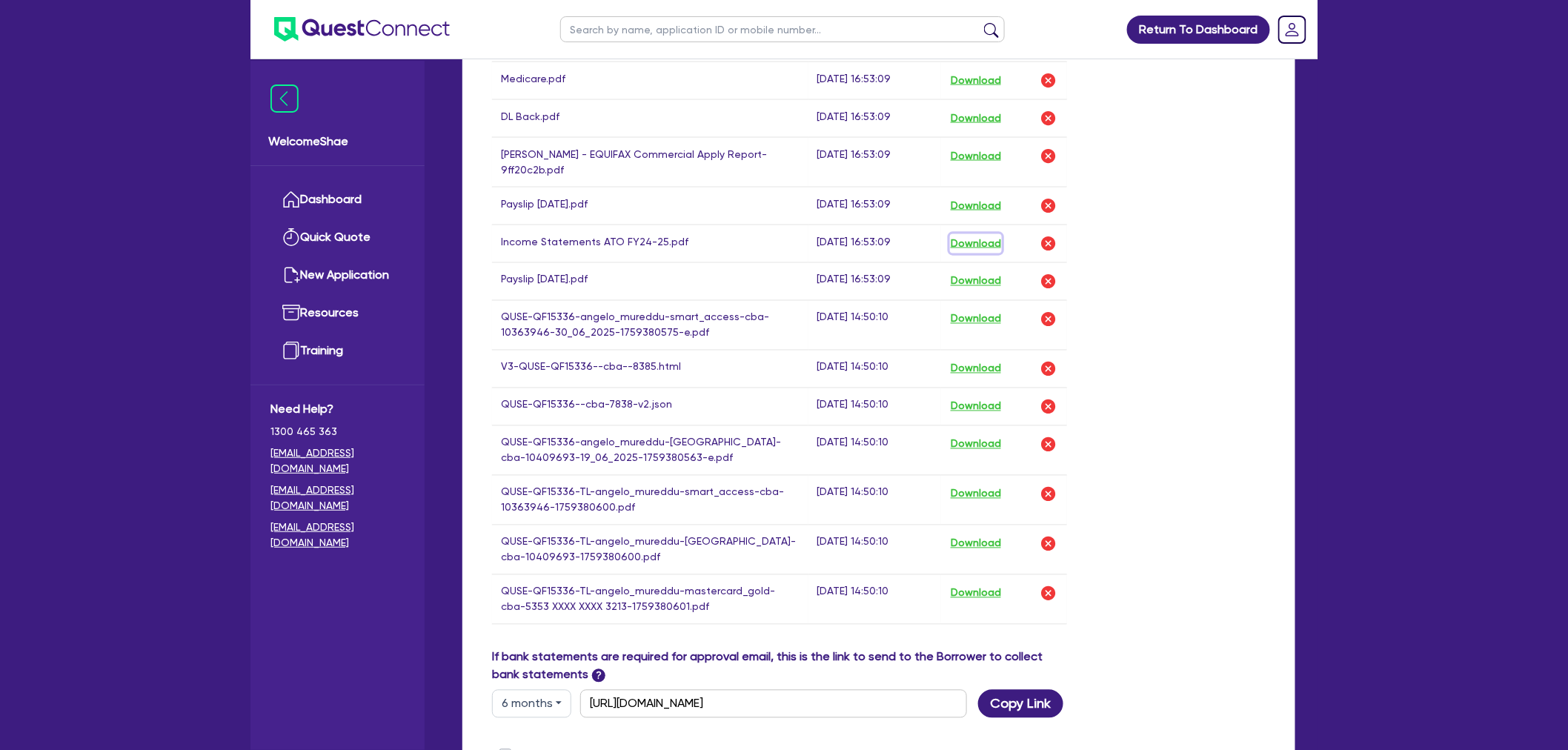
click at [990, 240] on button "Download" at bounding box center [976, 243] width 52 height 20
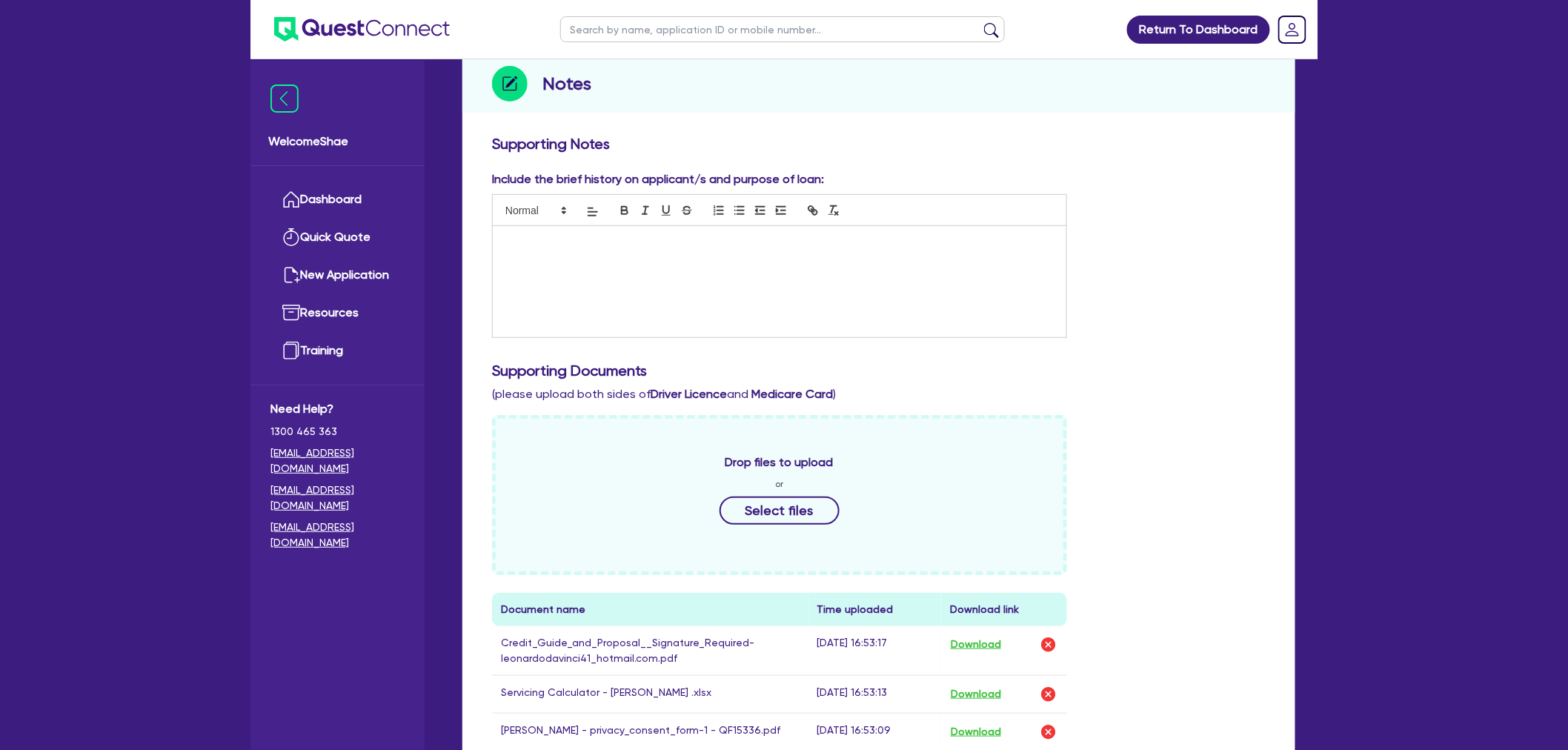
scroll to position [0, 0]
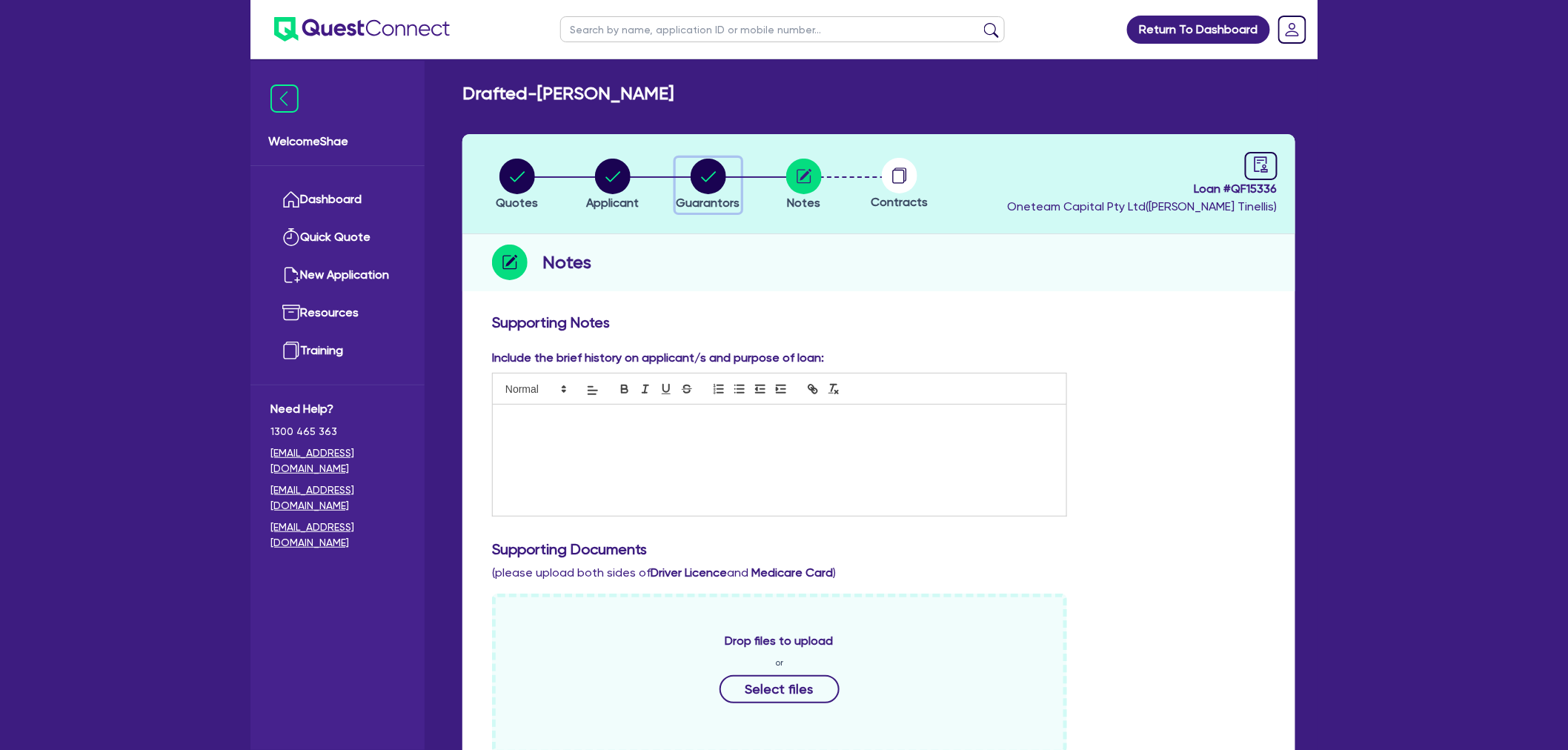
click at [710, 168] on circle "button" at bounding box center [708, 176] width 35 height 35
select select "MR"
select select "[GEOGRAPHIC_DATA]"
select select "SINGLE"
select select "INVESTMENT_PROPERTY"
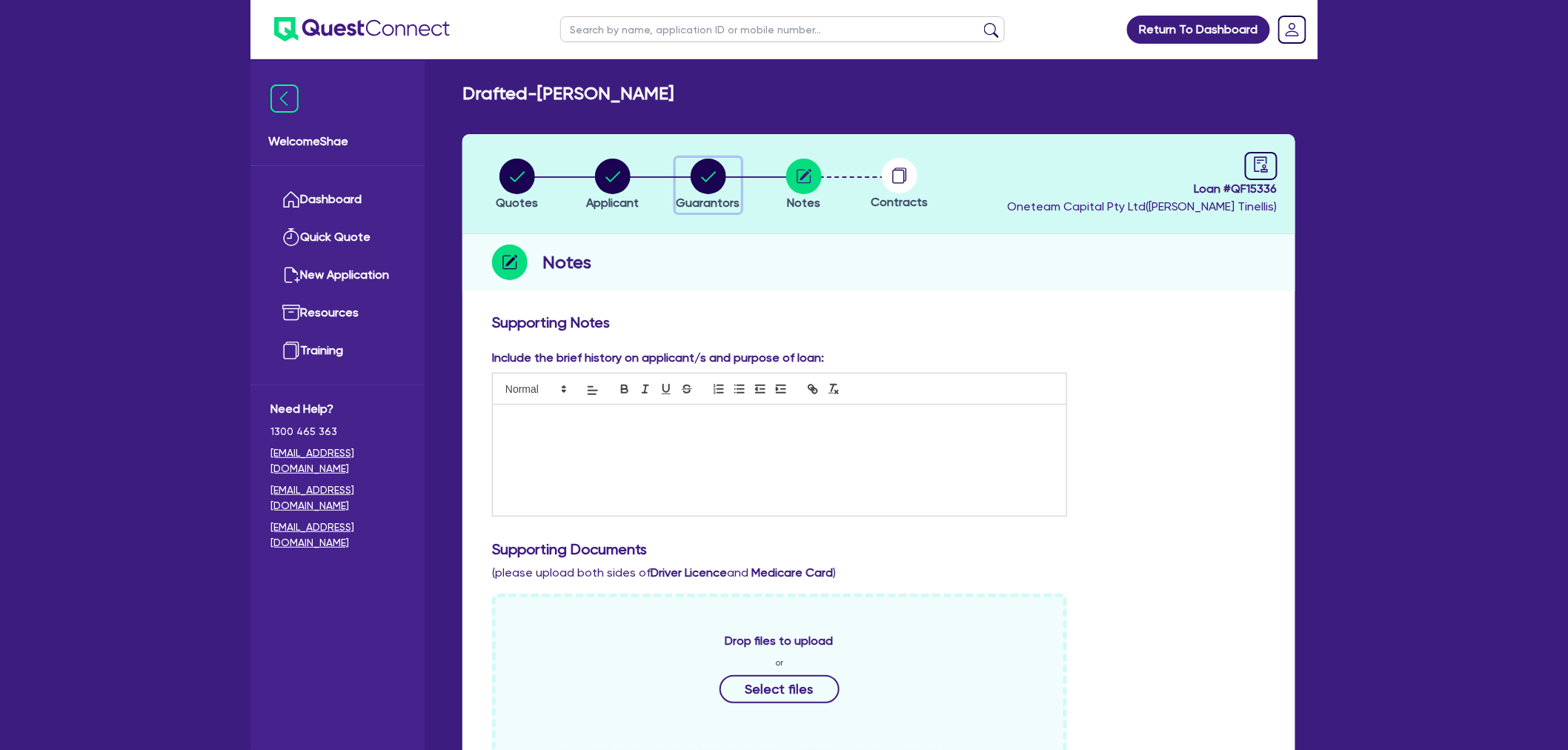
select select "HOUSEHOLD_PERSONAL"
select select "CASH"
select select "VEHICLE"
select select "CREDIT_CARD"
select select "OTHER"
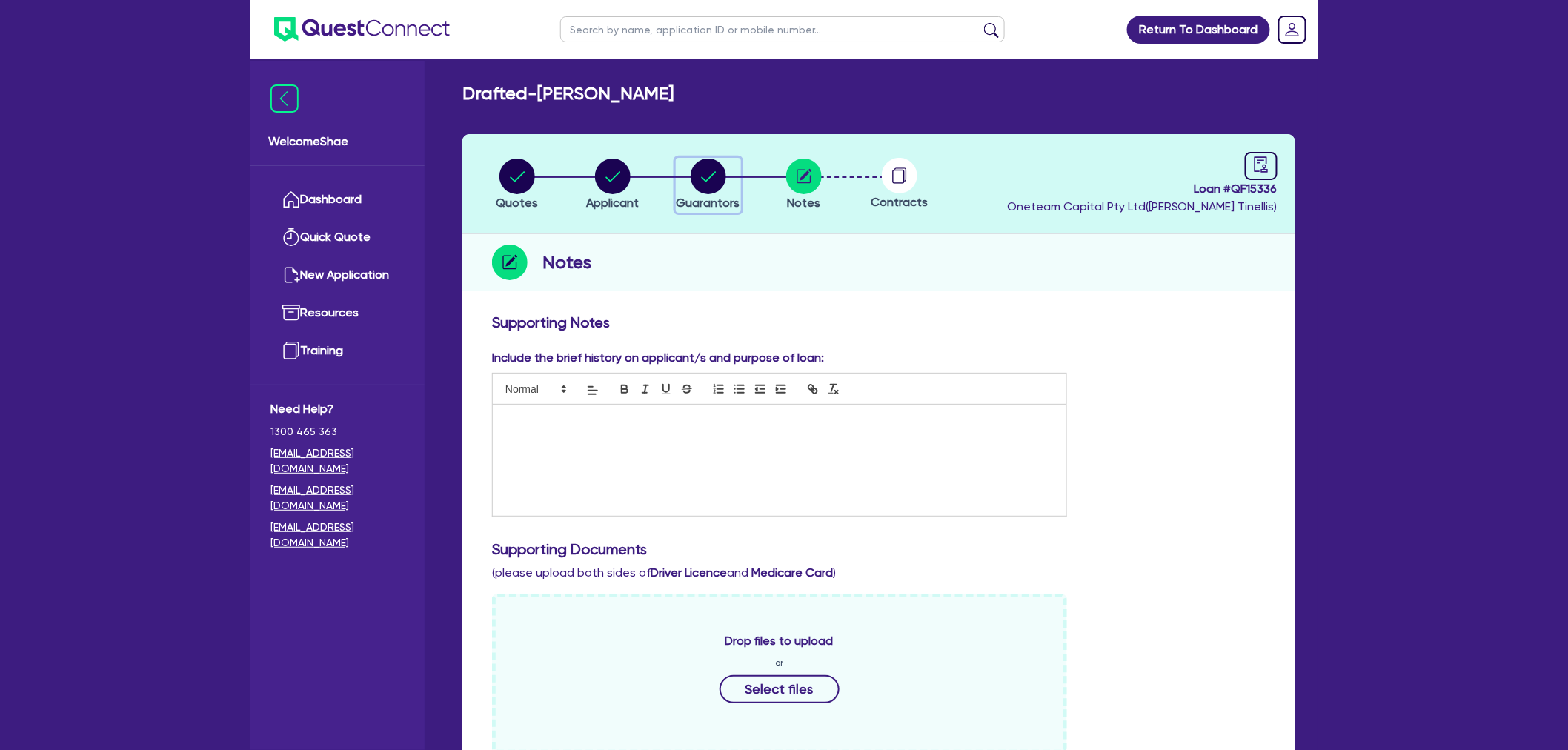
select select "CREDIT_CARD"
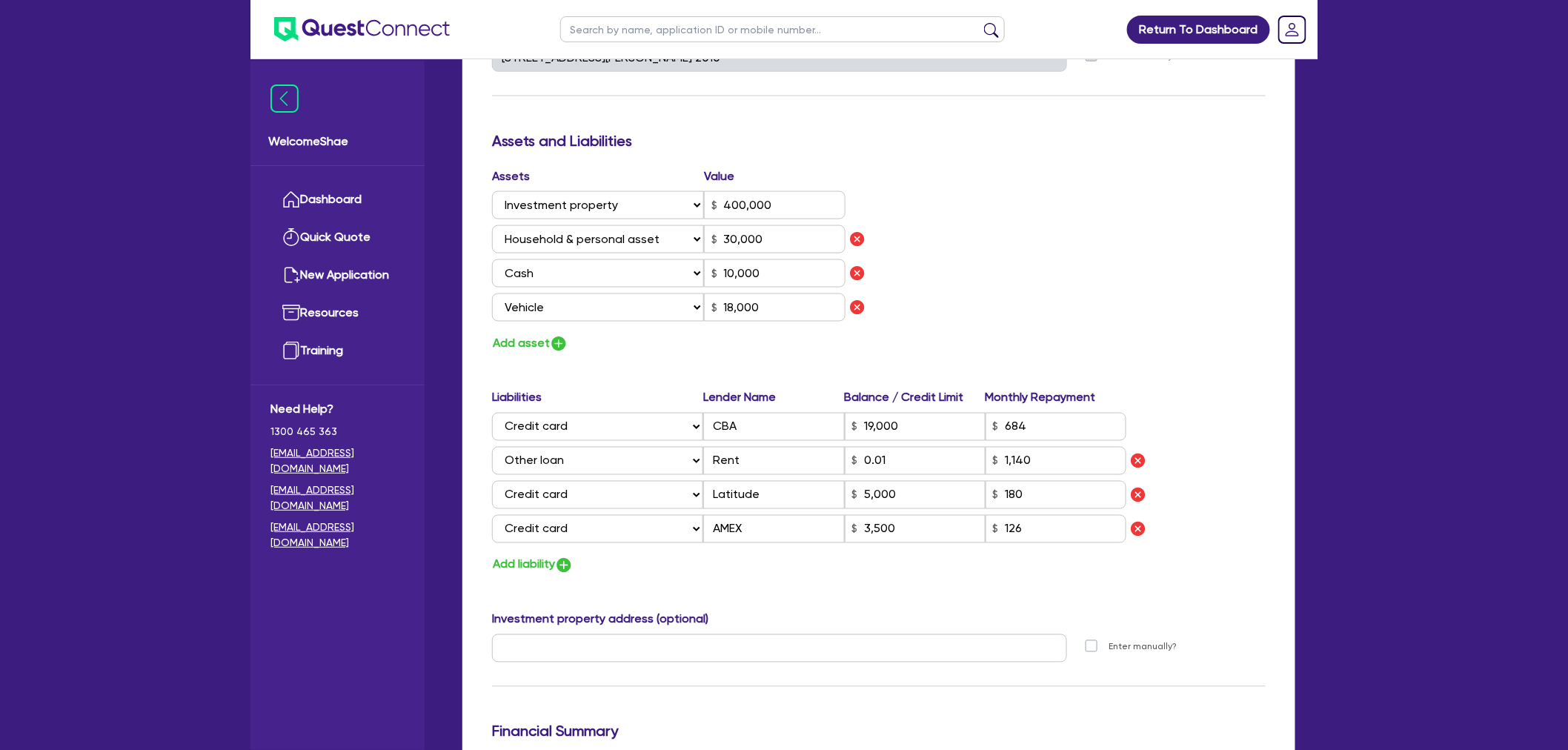
scroll to position [824, 0]
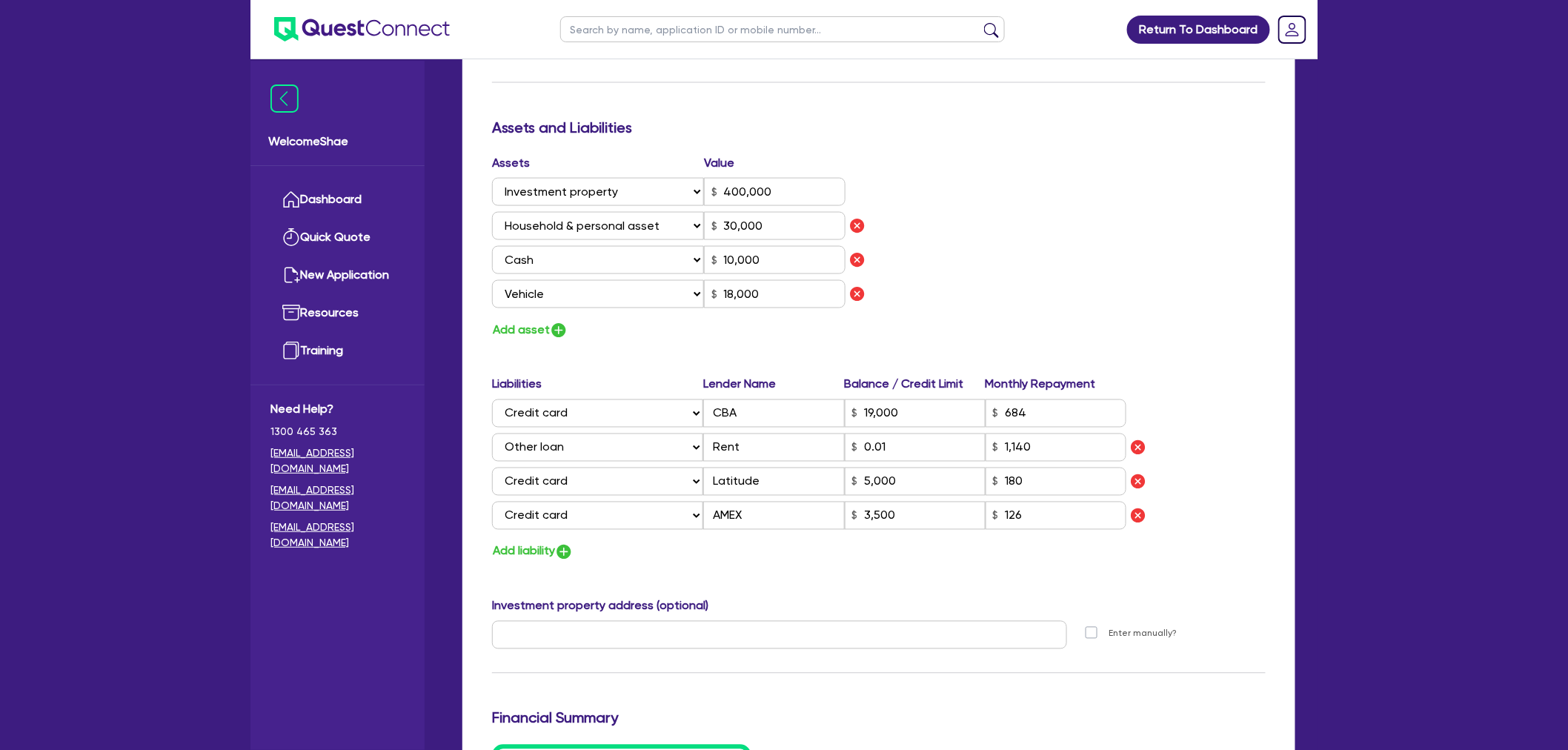
click at [1117, 257] on div "Assets Value Select Asset Cash Property Investment property Vehicle Truck Trail…" at bounding box center [879, 247] width 796 height 186
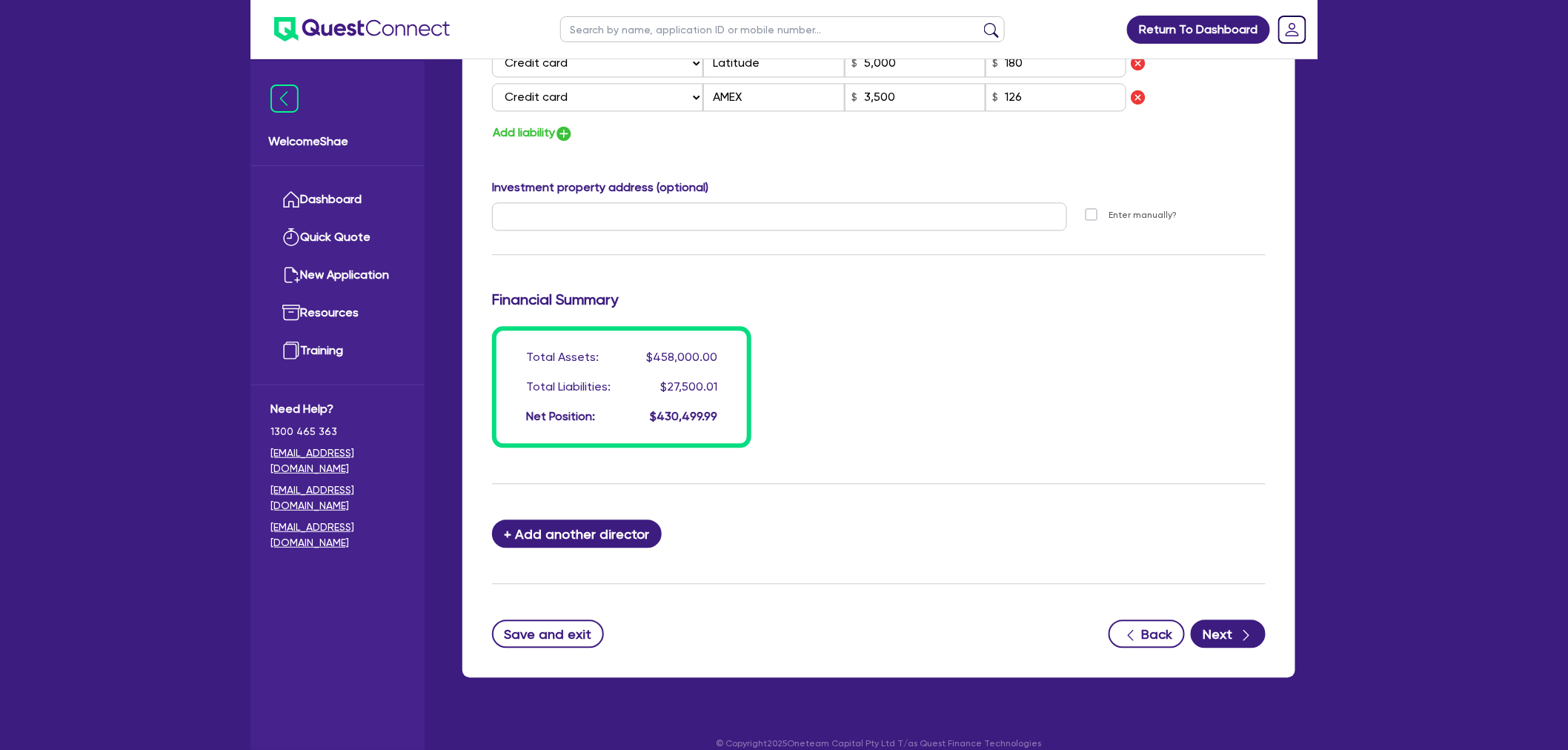
scroll to position [1257, 0]
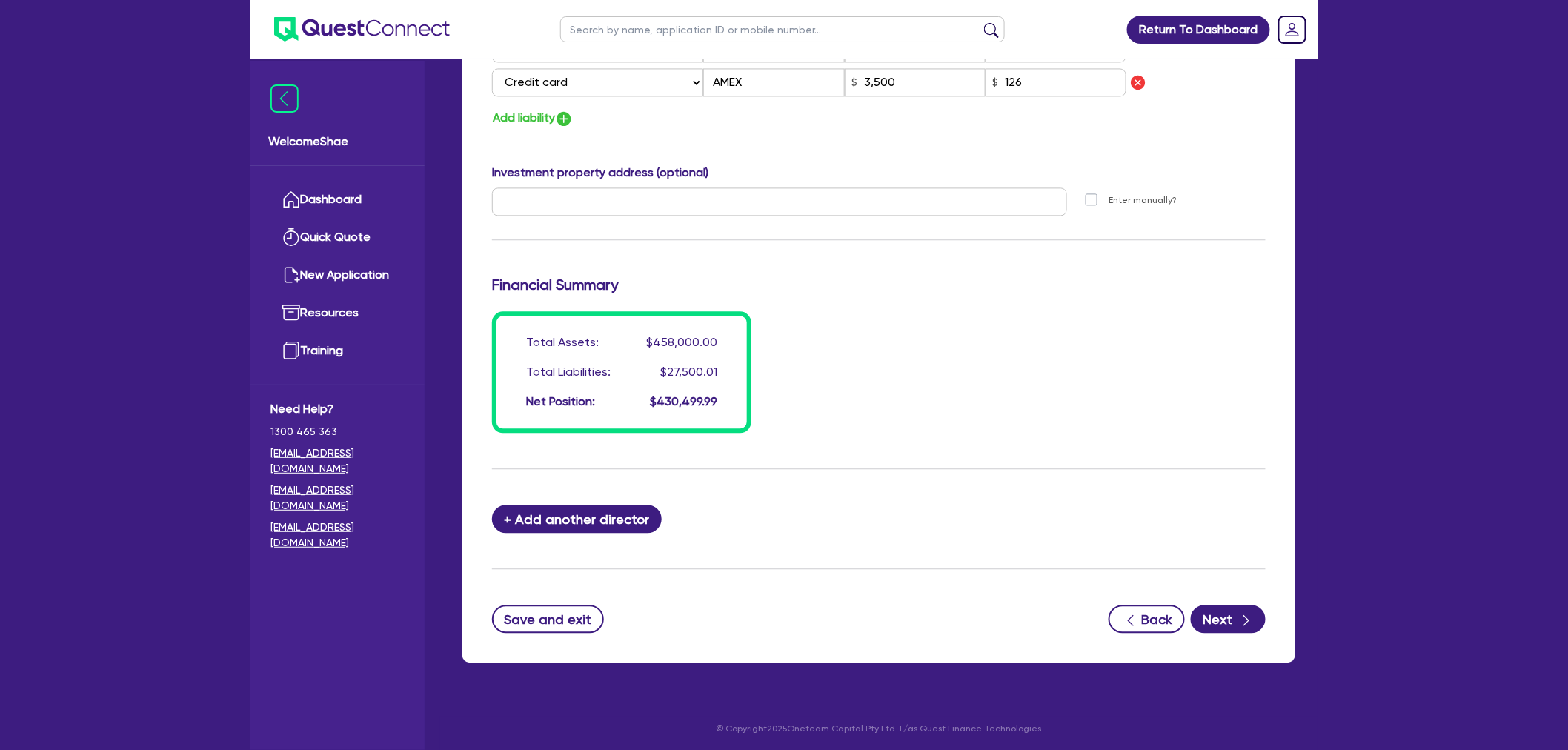
drag, startPoint x: 1458, startPoint y: 406, endPoint x: 901, endPoint y: 406, distance: 557.0
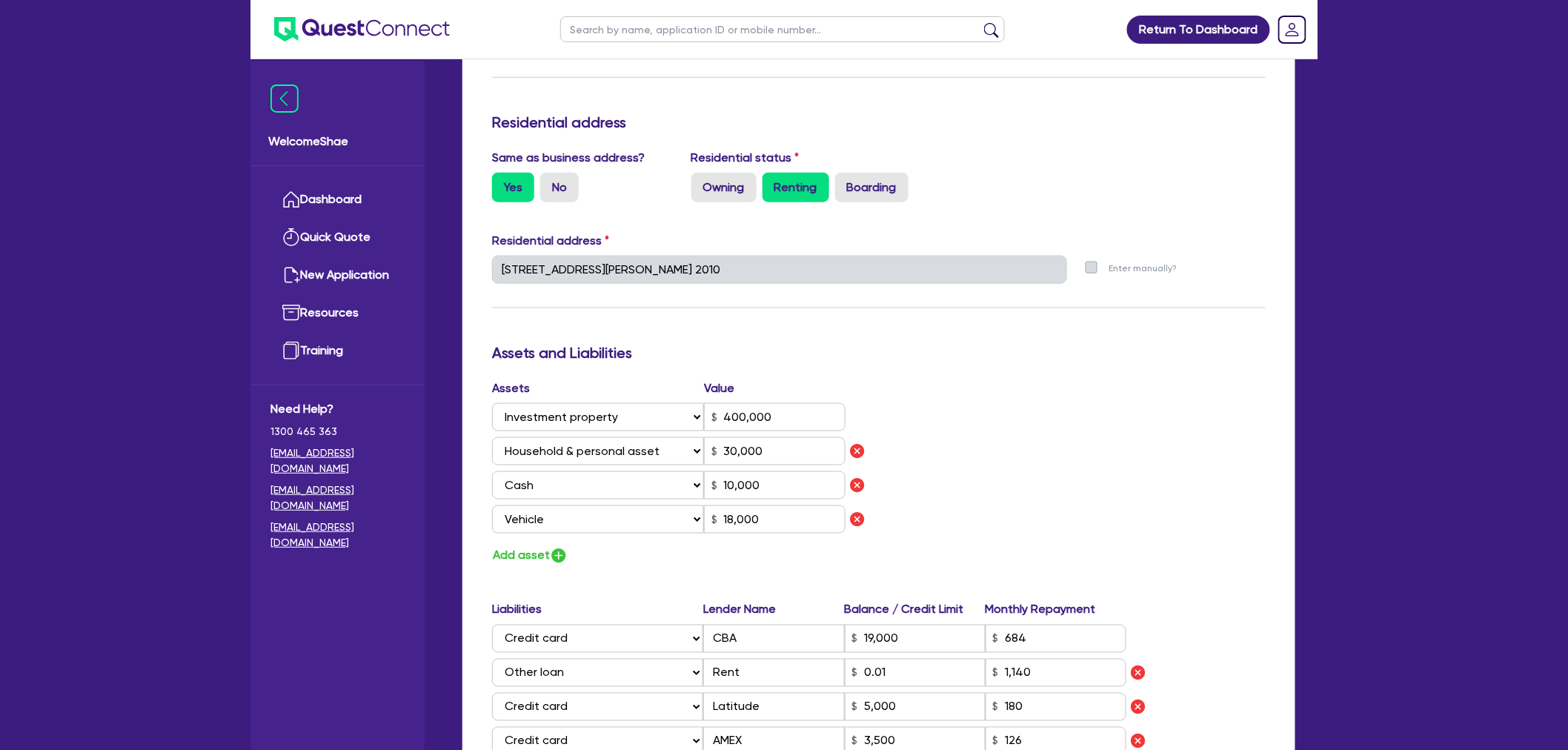
scroll to position [680, 0]
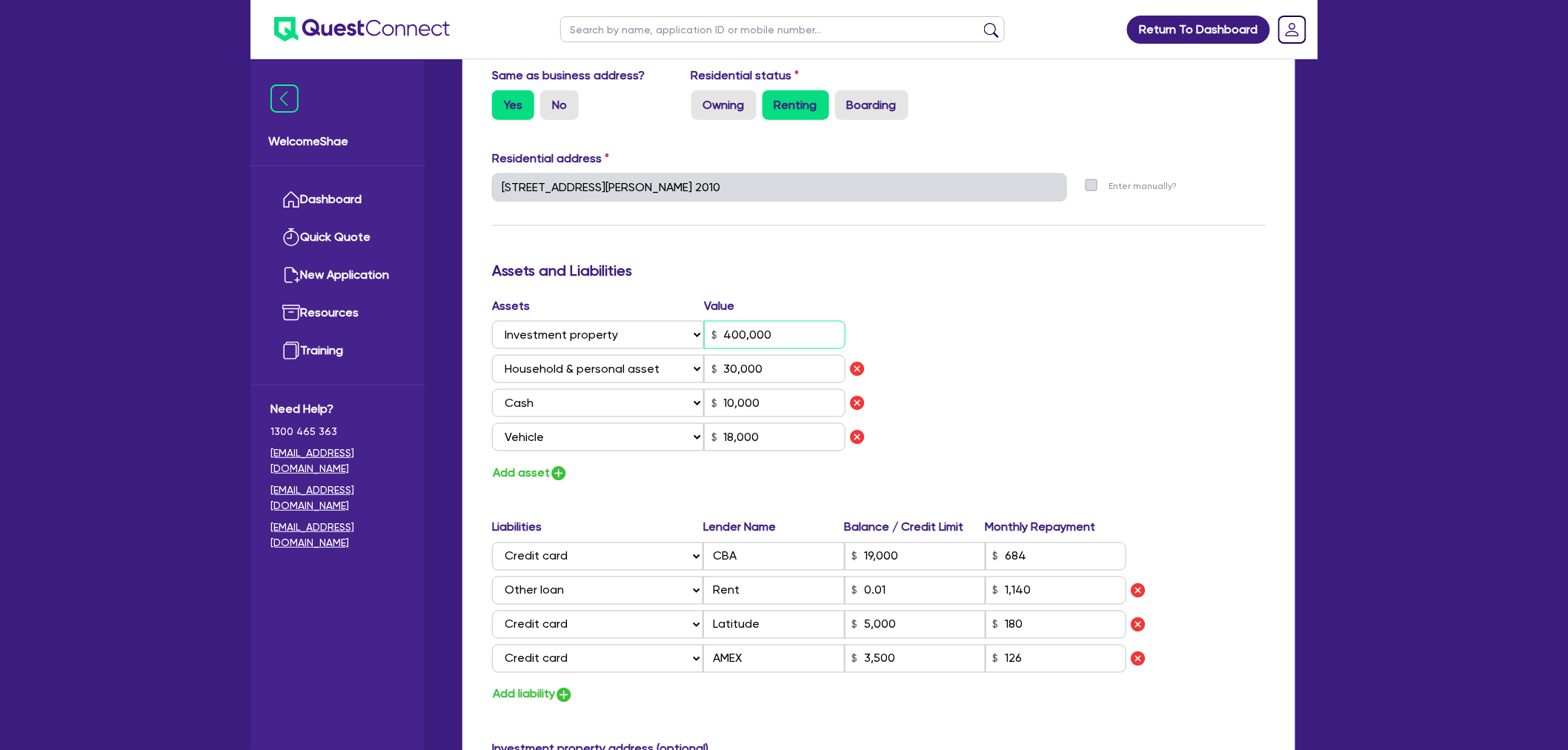
drag, startPoint x: 804, startPoint y: 334, endPoint x: 733, endPoint y: 330, distance: 71.1
click at [713, 329] on div "400,000" at bounding box center [775, 335] width 142 height 28
click at [793, 334] on input "400,000" at bounding box center [775, 335] width 142 height 28
drag, startPoint x: 793, startPoint y: 334, endPoint x: 695, endPoint y: 327, distance: 98.2
click at [695, 327] on div "Select Asset Cash Property Investment property Vehicle Truck Trailer Equipment …" at bounding box center [669, 335] width 354 height 28
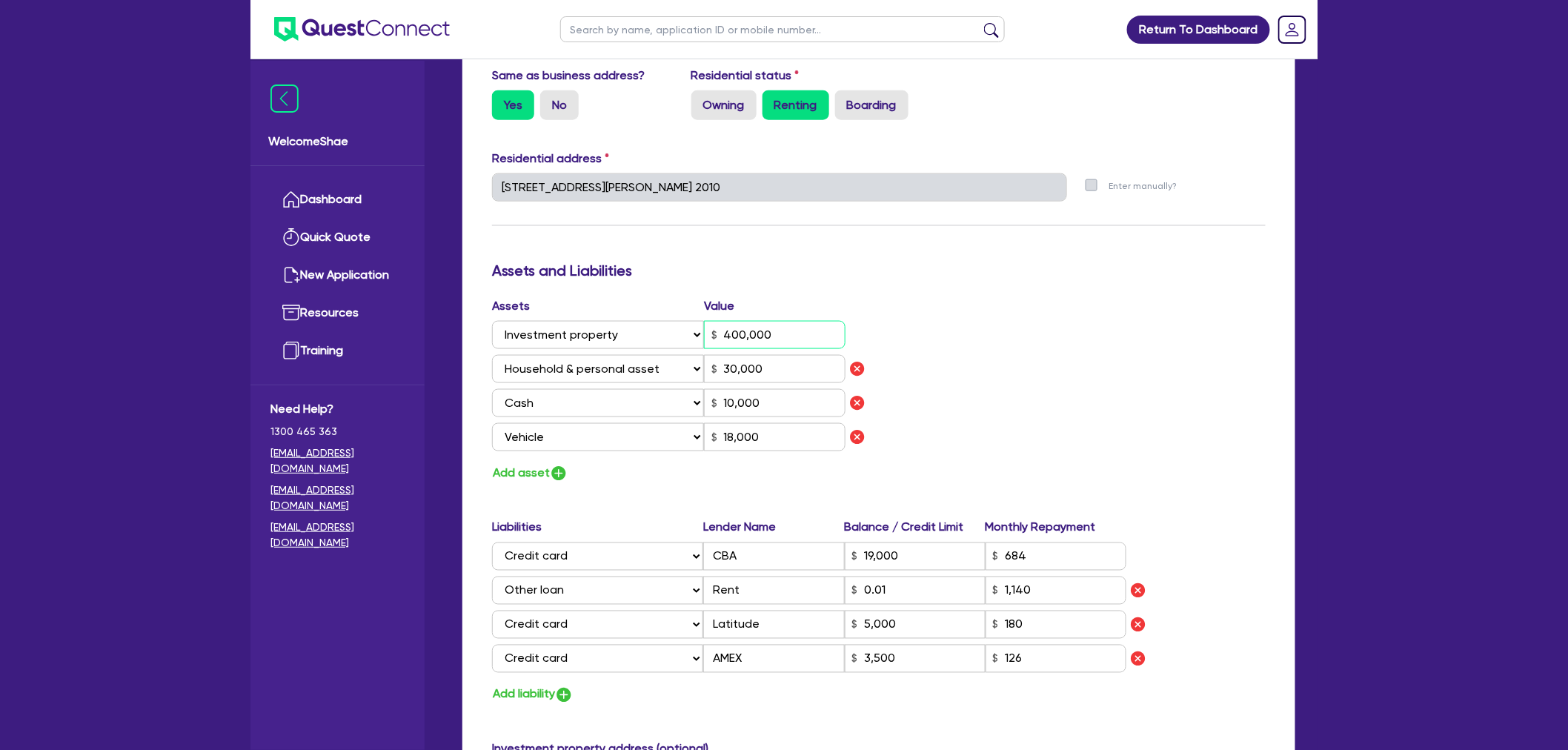
click at [774, 330] on input "400,000" at bounding box center [775, 335] width 142 height 28
drag, startPoint x: 735, startPoint y: 305, endPoint x: 473, endPoint y: 263, distance: 265.3
click at [473, 263] on div "Update residential status for Director #1 Boarding is only acceptable when the …" at bounding box center [879, 433] width 833 height 1614
click at [493, 270] on h3 "Assets and Liabilities" at bounding box center [879, 270] width 774 height 18
drag, startPoint x: 493, startPoint y: 270, endPoint x: 736, endPoint y: 307, distance: 245.8
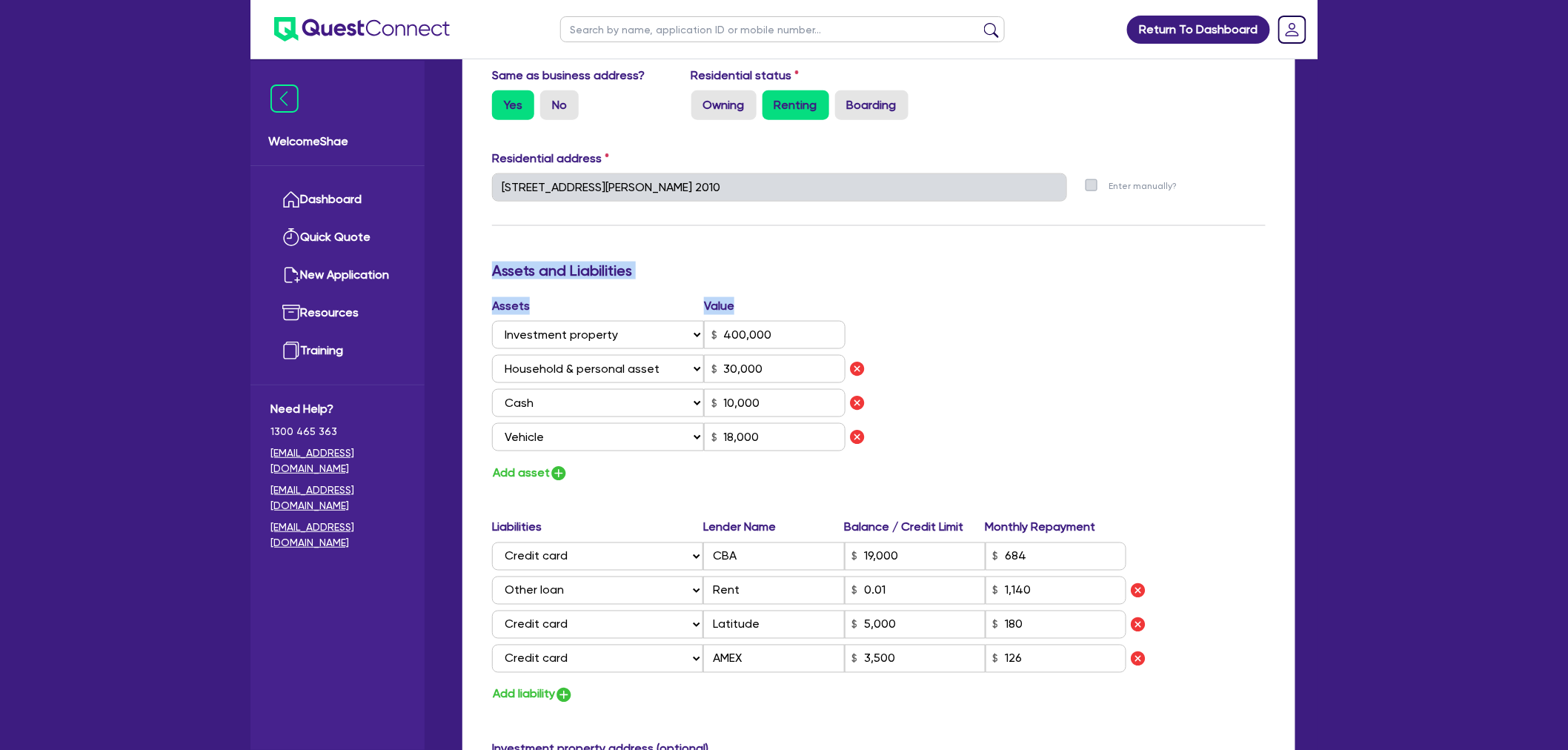
click at [736, 307] on div "Update residential status for Director #1 Boarding is only acceptable when the …" at bounding box center [879, 321] width 774 height 1377
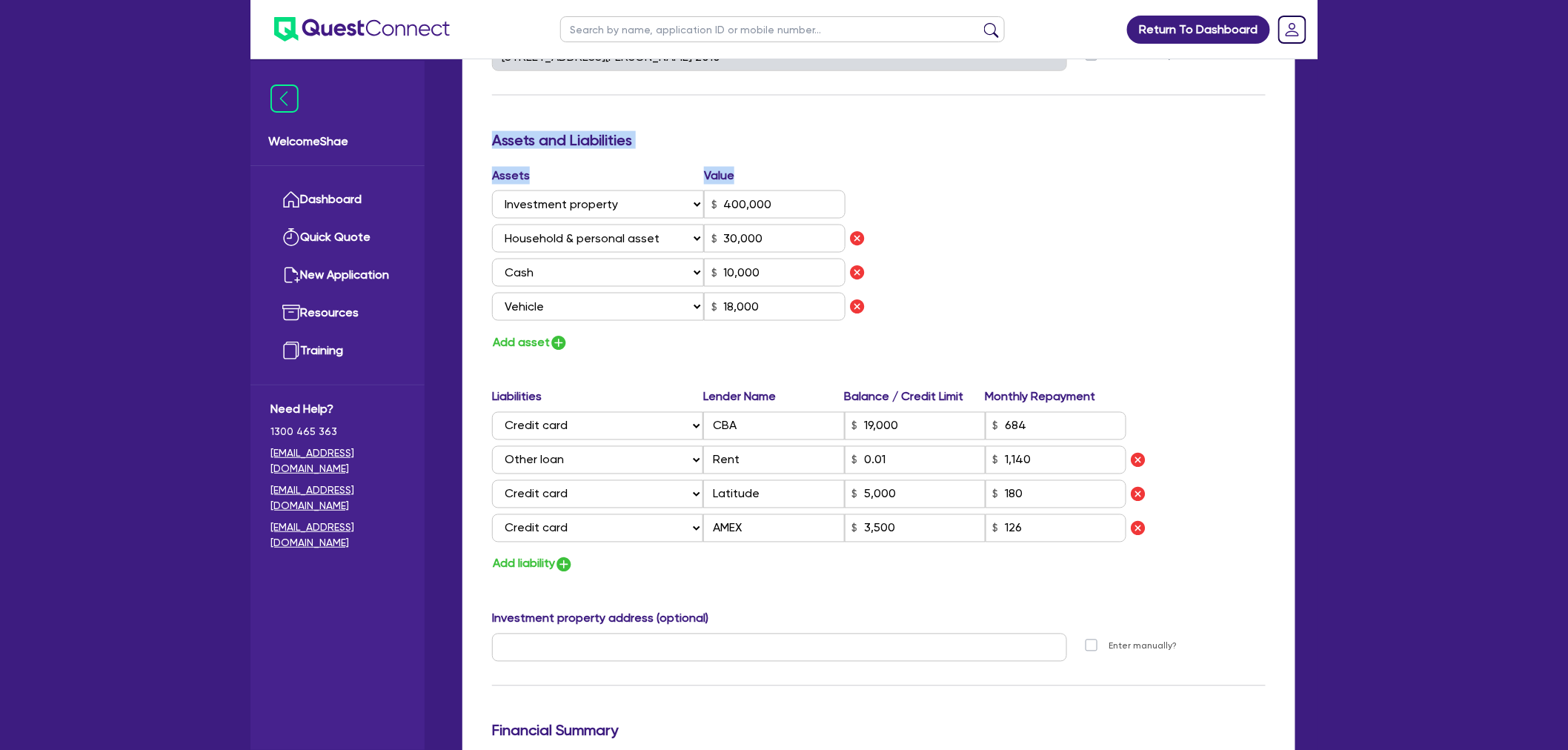
scroll to position [846, 0]
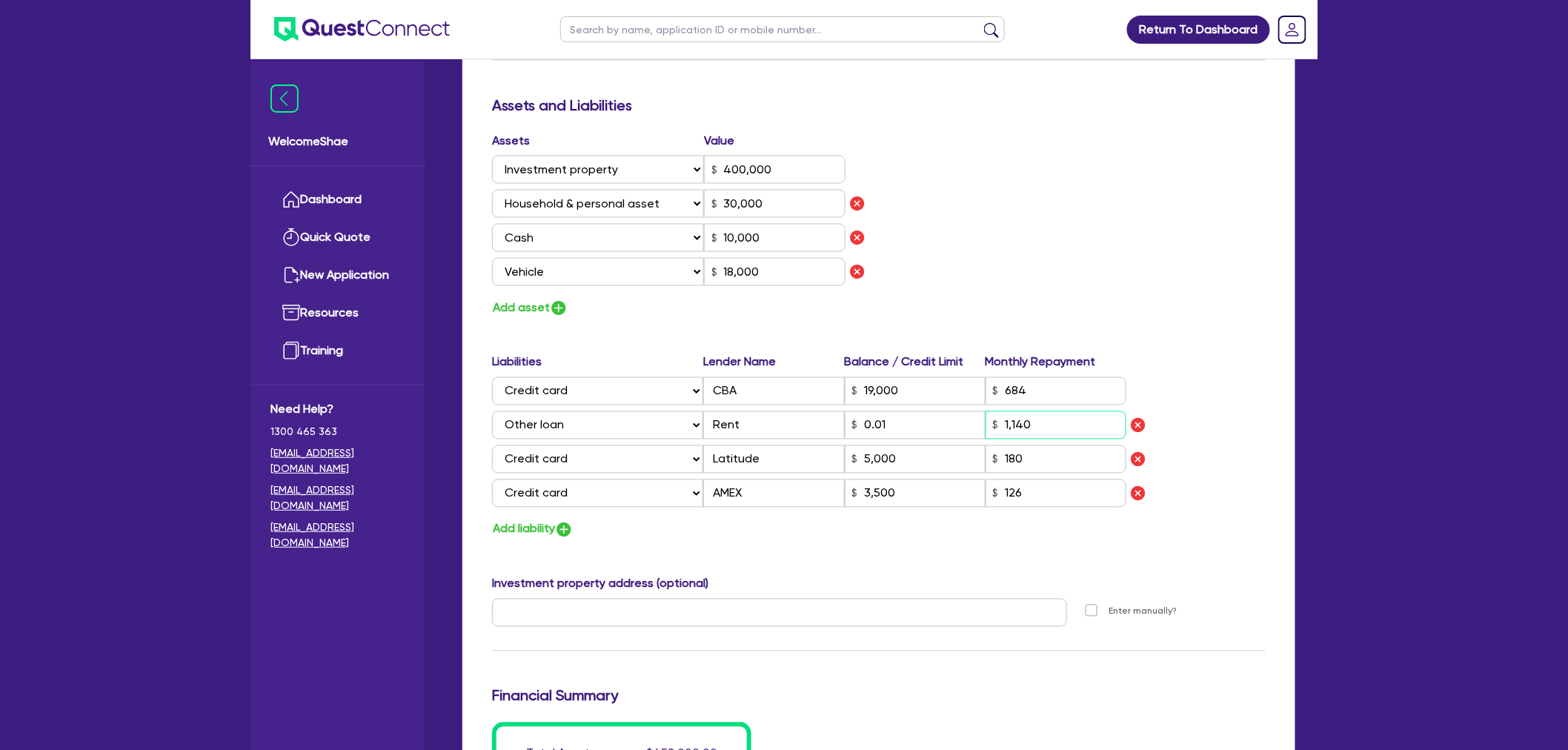
click at [1055, 421] on input "1,140" at bounding box center [1056, 426] width 141 height 28
click at [969, 527] on div "Add liability" at bounding box center [879, 530] width 796 height 20
drag, startPoint x: 494, startPoint y: 356, endPoint x: 1152, endPoint y: 349, distance: 658.0
click at [1152, 349] on div "Update residential status for Director #1 Boarding is only acceptable when the …" at bounding box center [879, 156] width 774 height 1377
drag, startPoint x: 498, startPoint y: 101, endPoint x: 1083, endPoint y: 166, distance: 588.6
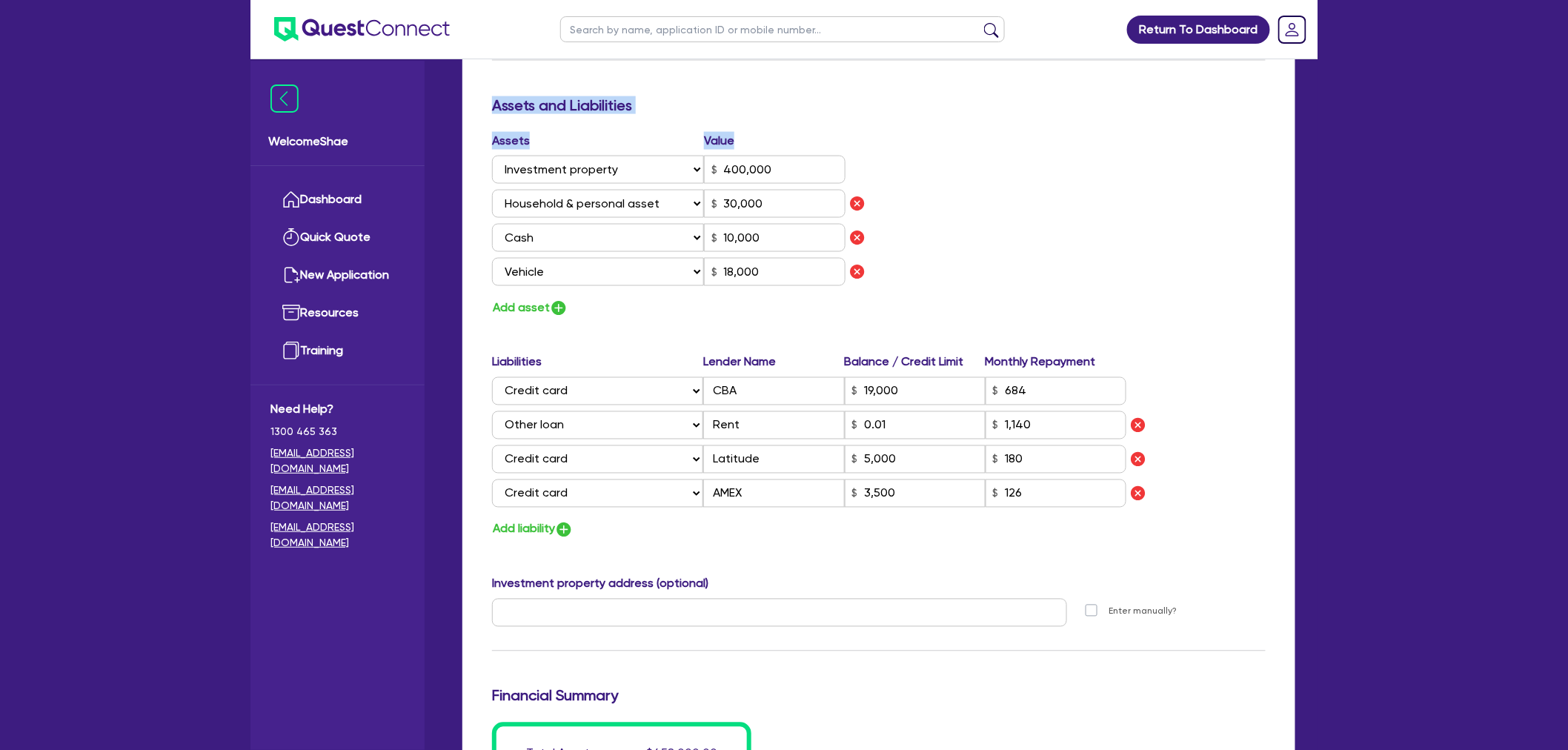
click at [750, 142] on div "Update residential status for Director #1 Boarding is only acceptable when the …" at bounding box center [879, 156] width 774 height 1377
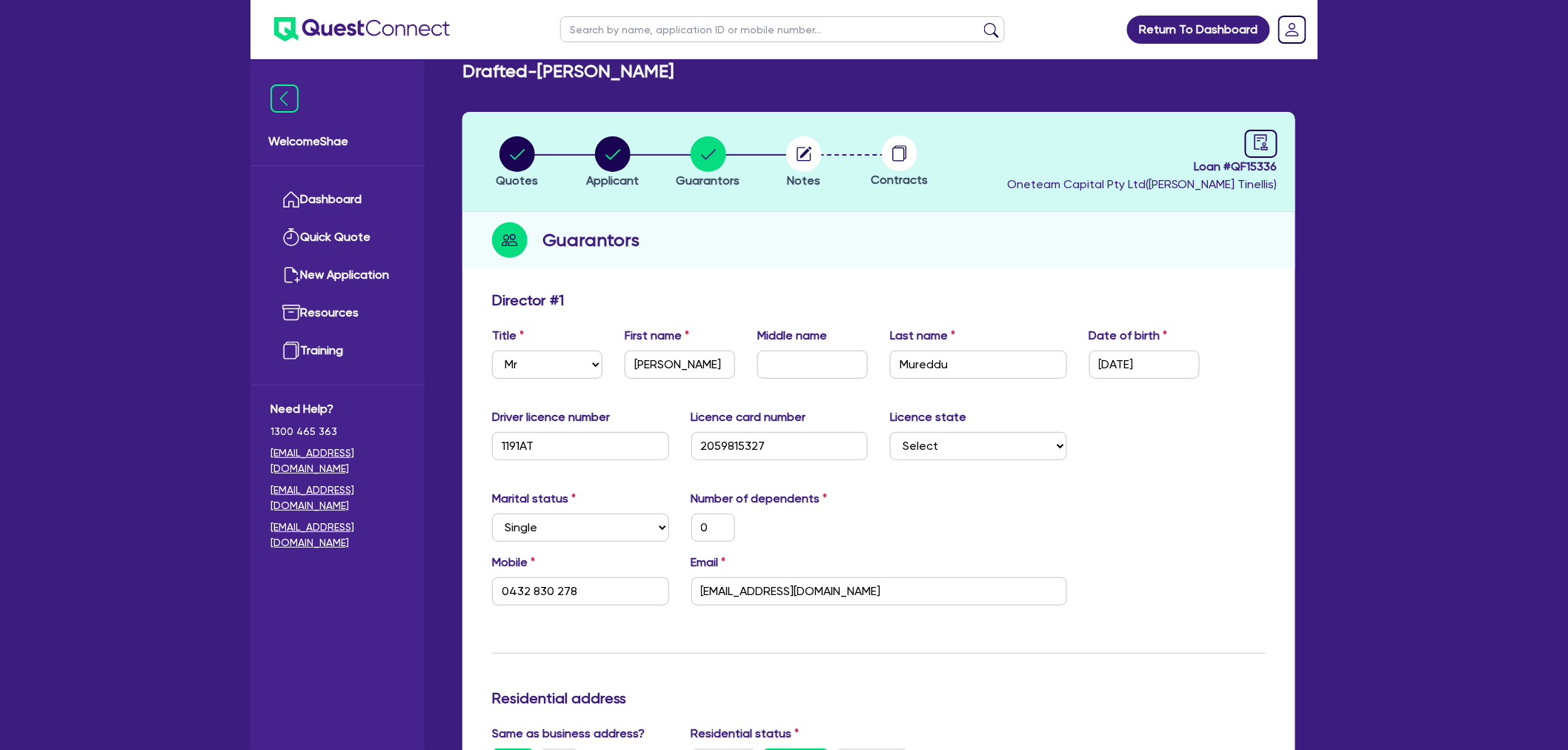
scroll to position [0, 0]
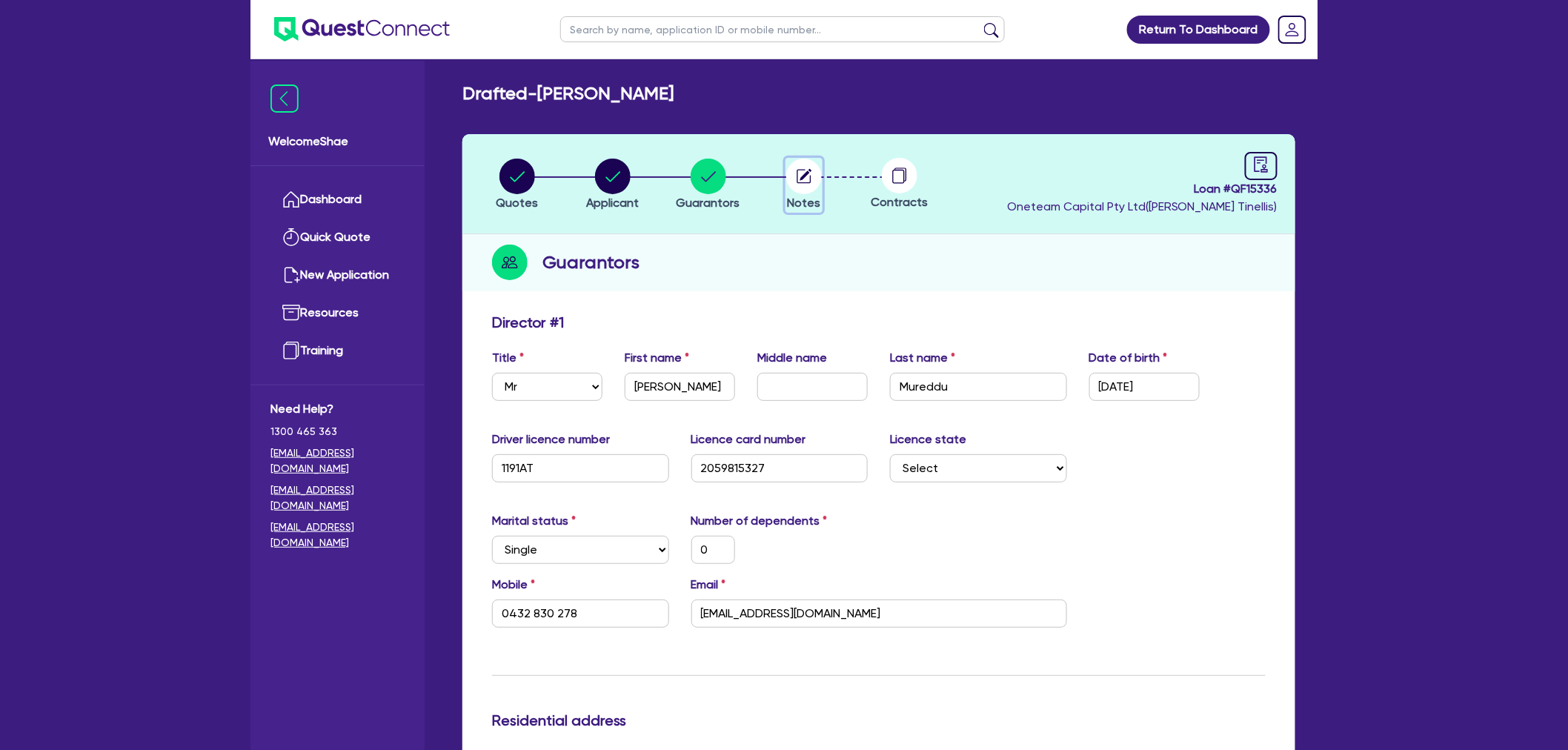
drag, startPoint x: 808, startPoint y: 178, endPoint x: 854, endPoint y: 203, distance: 52.4
click at [811, 180] on circle "button" at bounding box center [804, 176] width 35 height 35
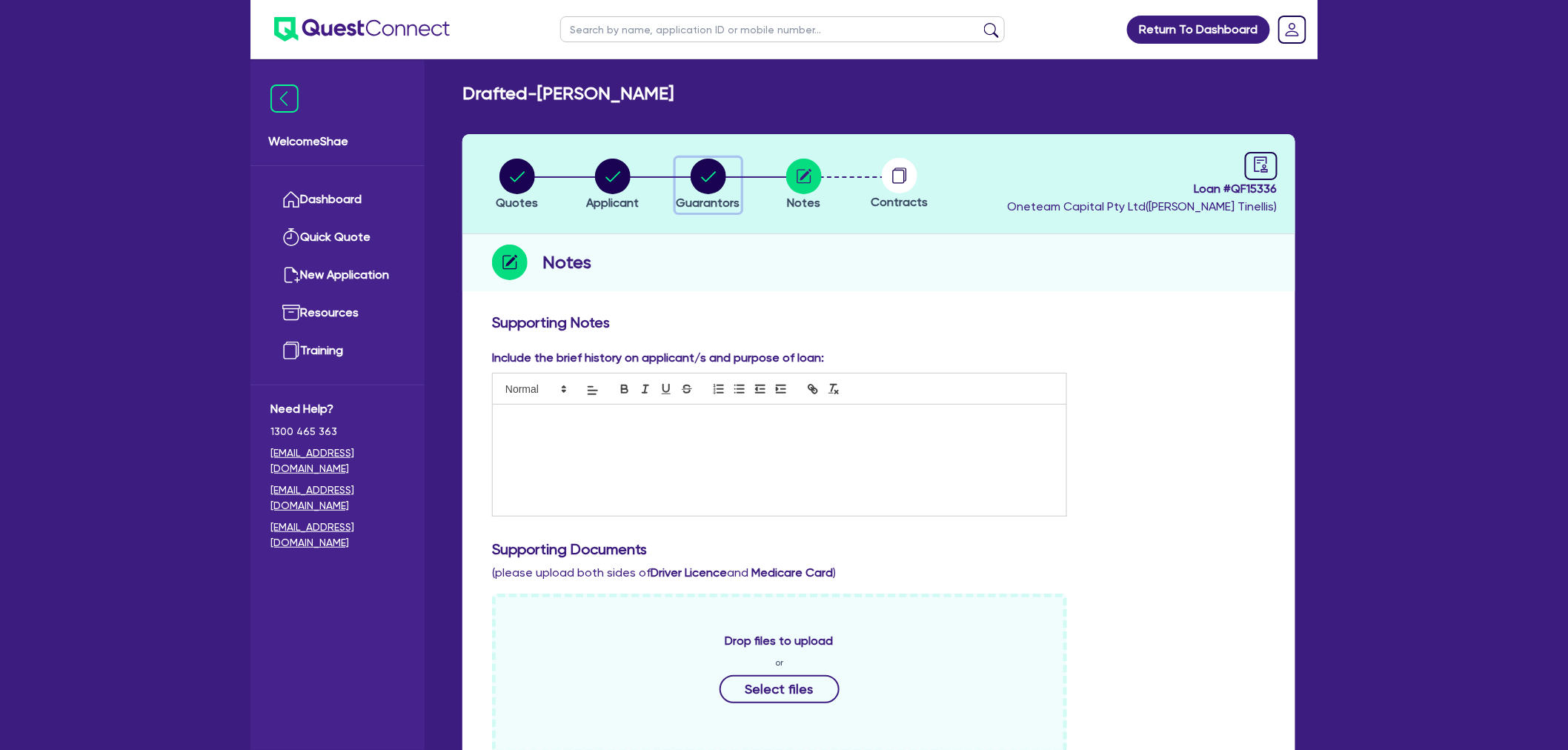
click at [709, 191] on circle "button" at bounding box center [708, 176] width 35 height 35
select select "MR"
select select "[GEOGRAPHIC_DATA]"
select select "SINGLE"
select select "INVESTMENT_PROPERTY"
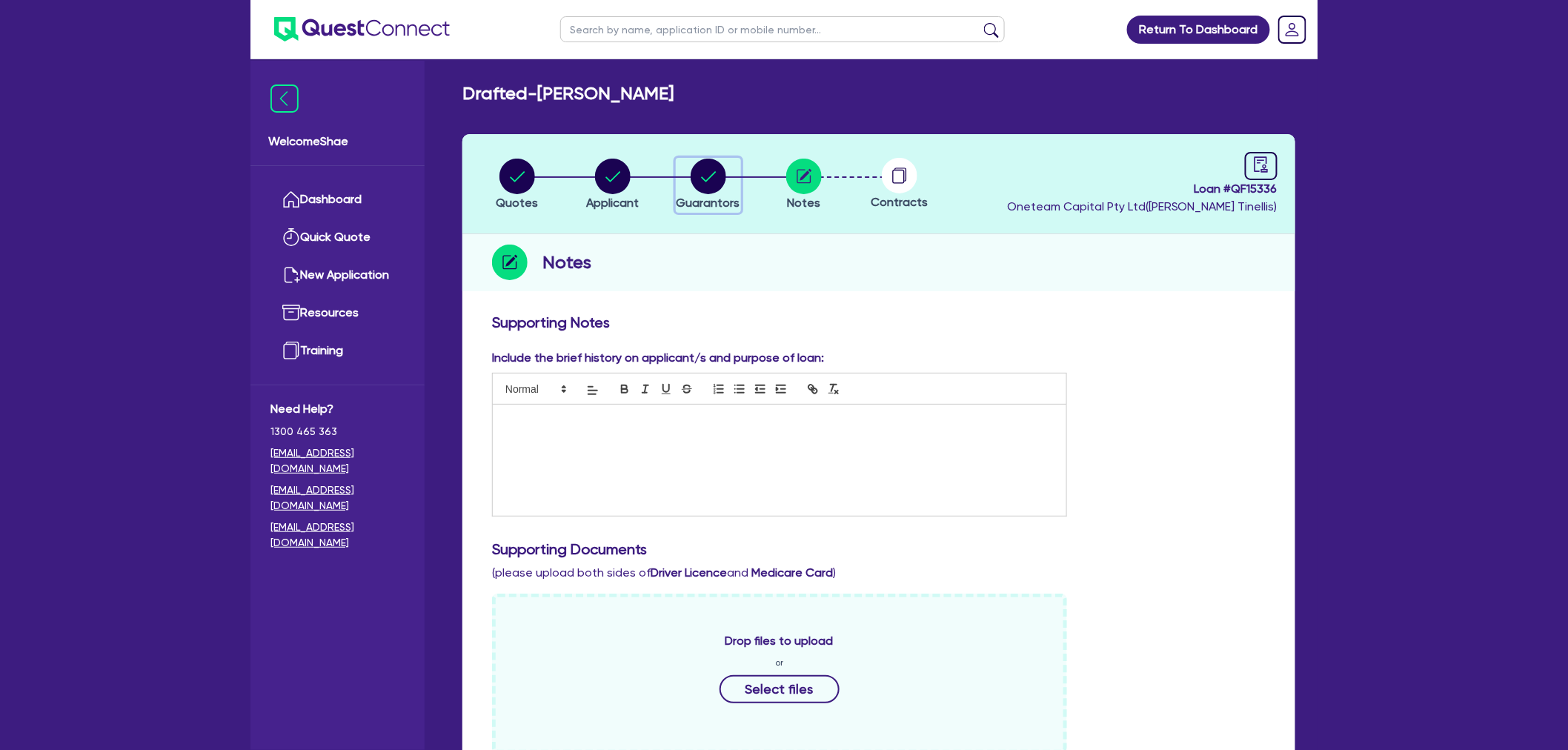
select select "HOUSEHOLD_PERSONAL"
select select "CASH"
select select "VEHICLE"
select select "CREDIT_CARD"
select select "OTHER"
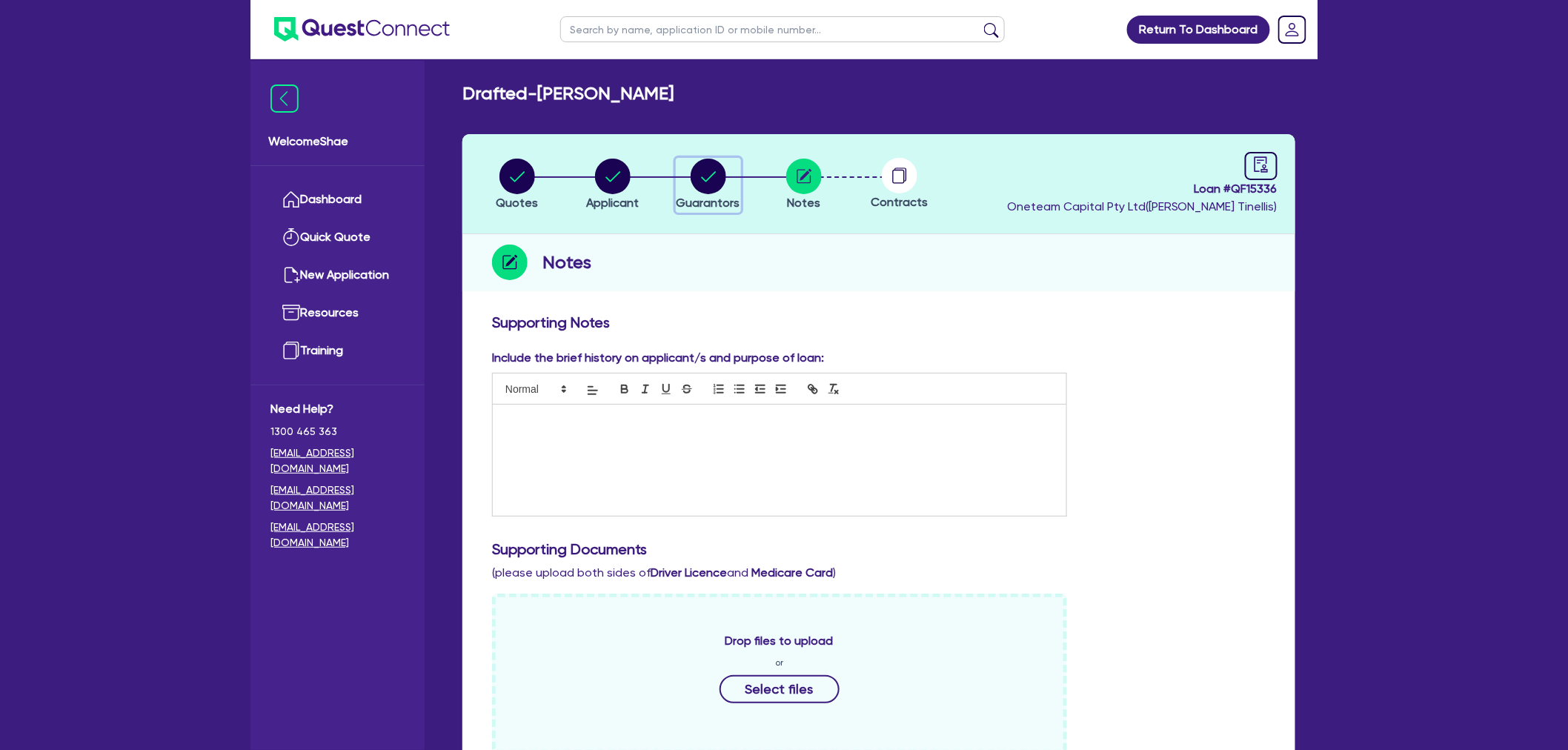
select select "CREDIT_CARD"
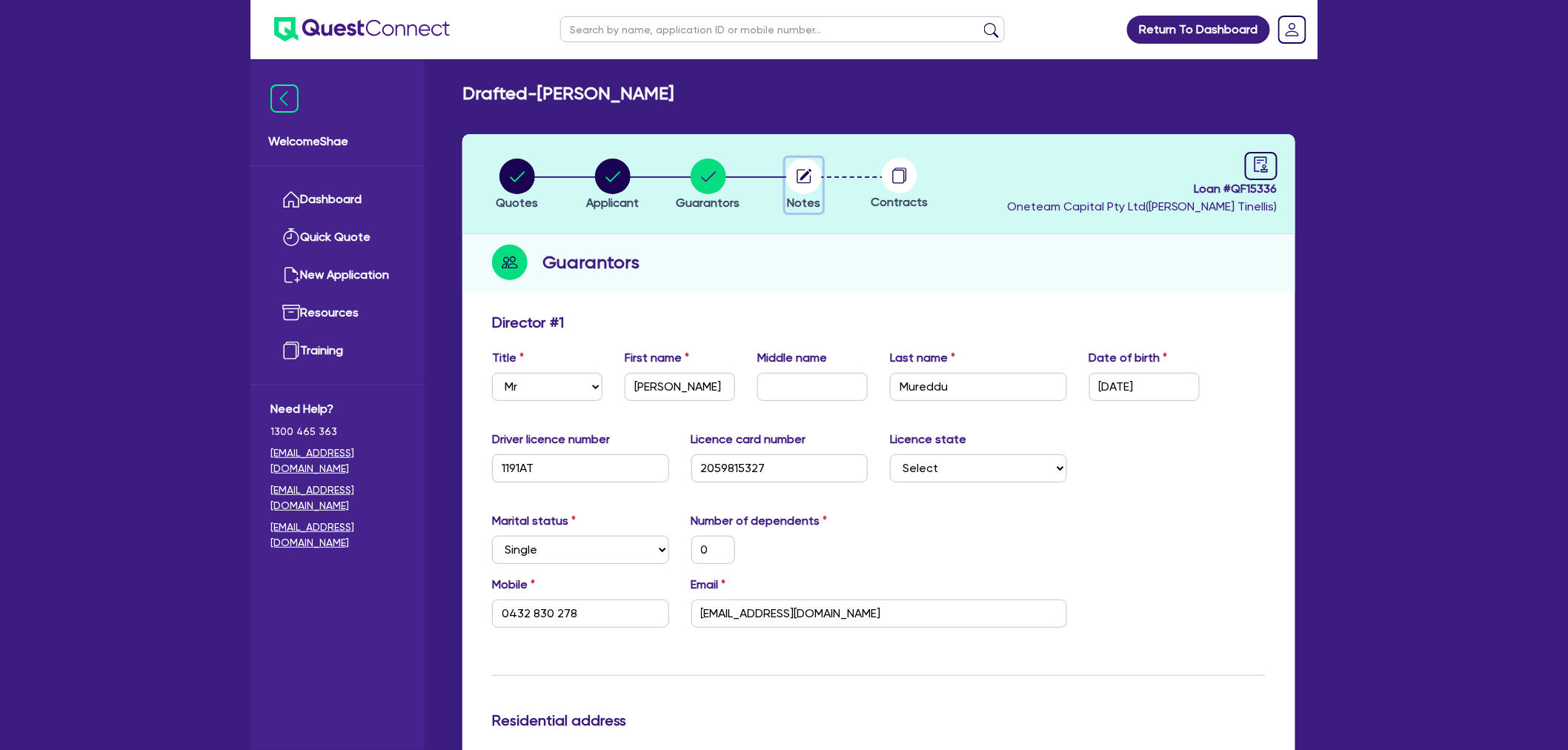
click at [809, 182] on icon "button" at bounding box center [804, 176] width 14 height 14
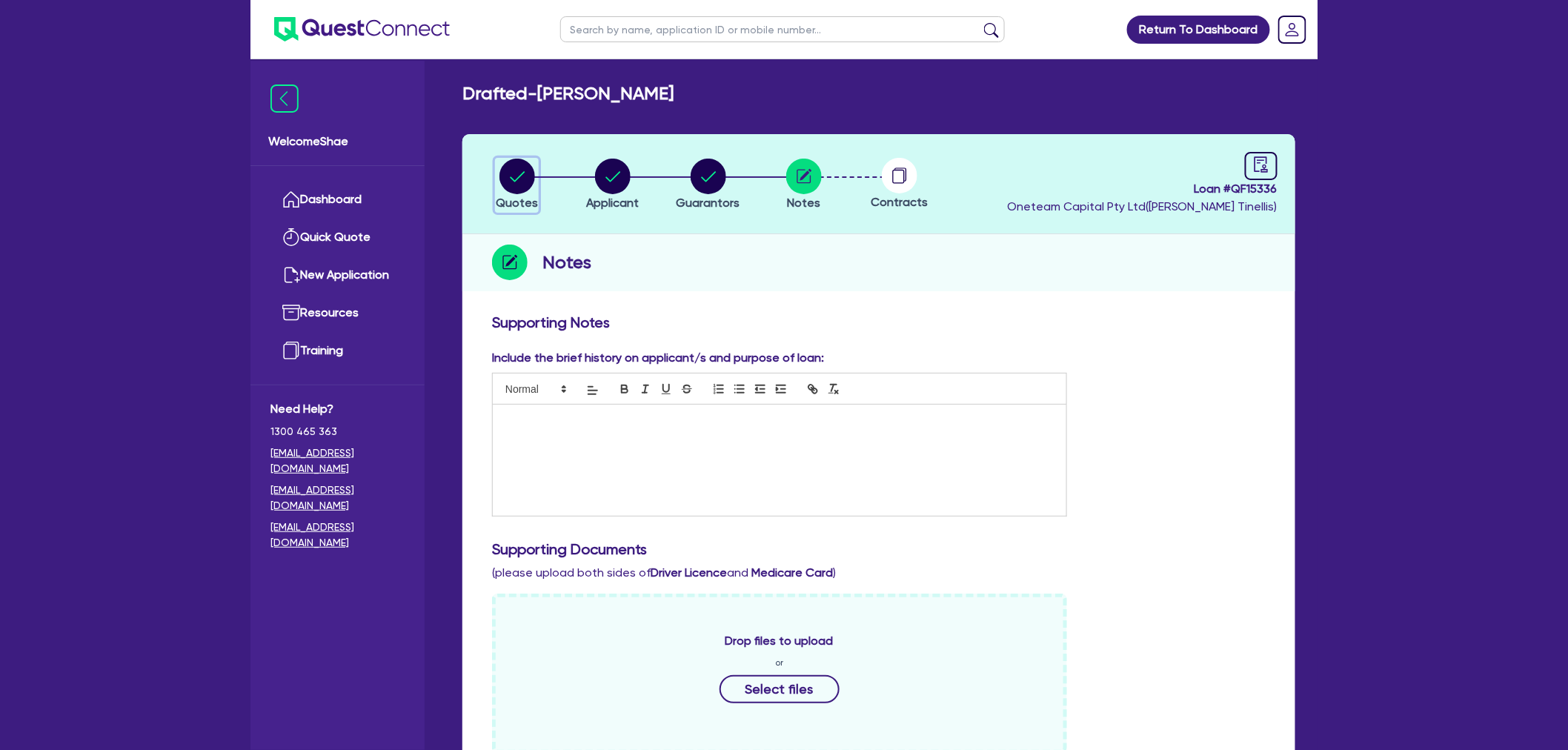
click at [520, 168] on circle "button" at bounding box center [516, 176] width 35 height 35
select select "Other"
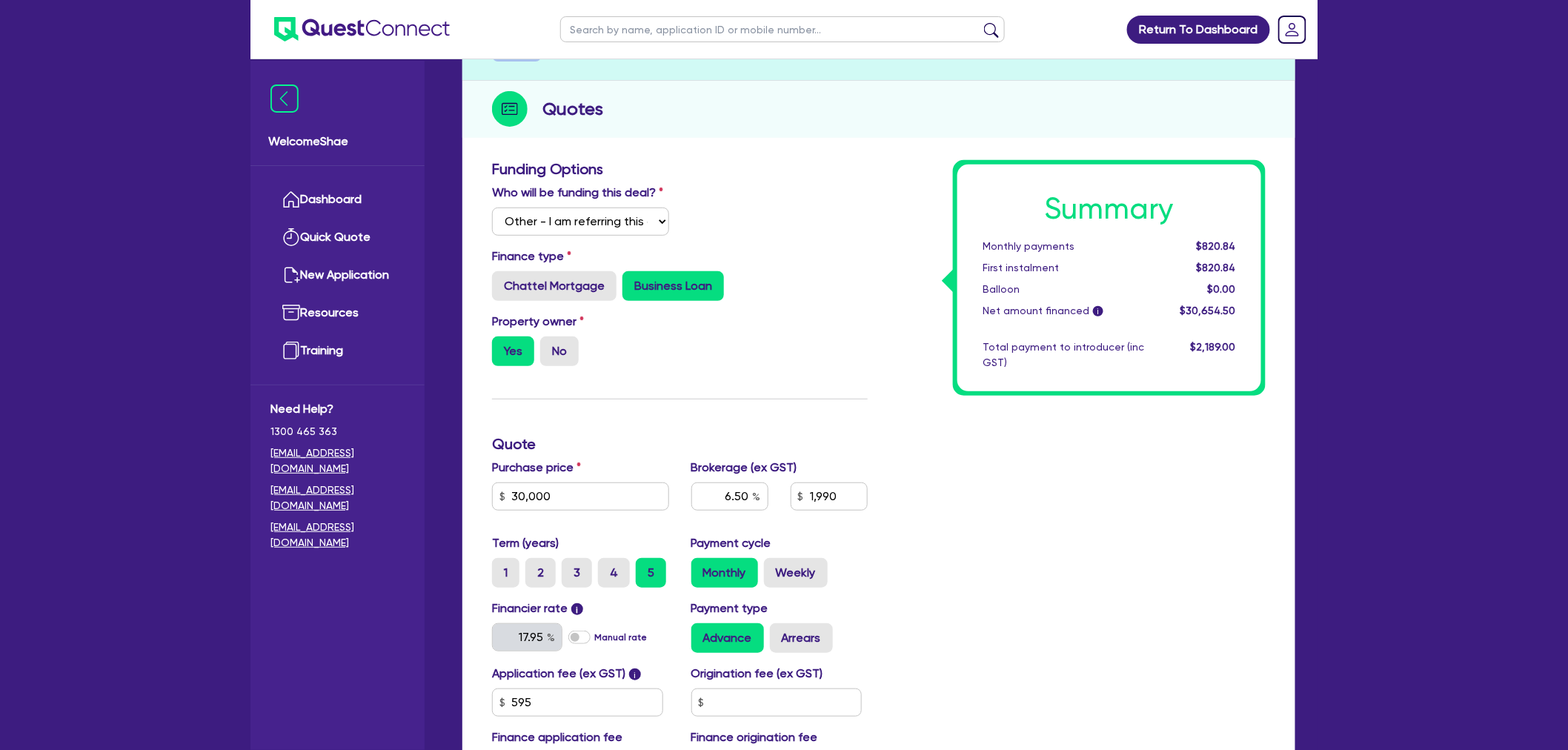
scroll to position [361, 0]
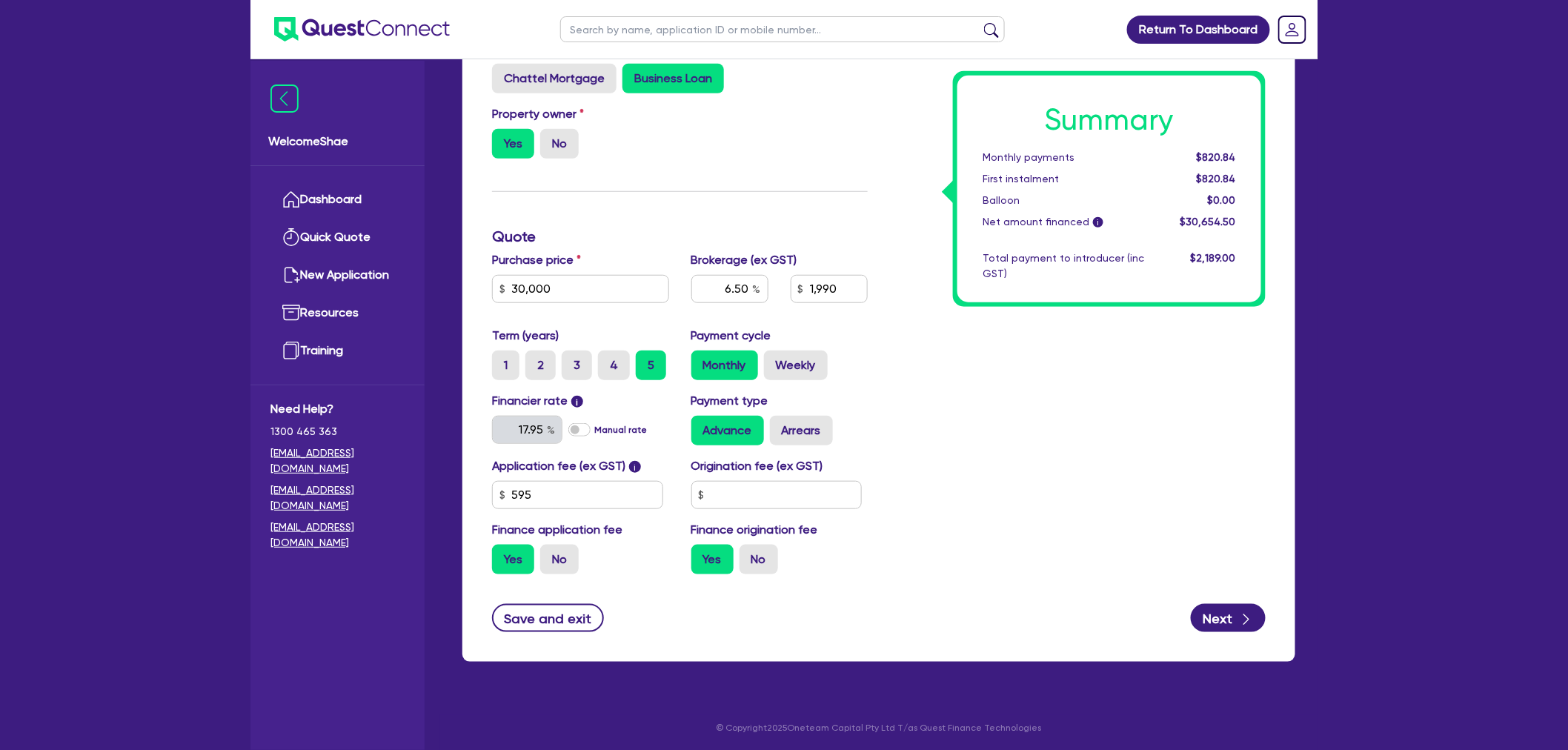
click at [238, 686] on div "Return To Dashboard Edit Profile Logout Welcome Shae Dashboard Quick Quote New …" at bounding box center [784, 196] width 1568 height 1113
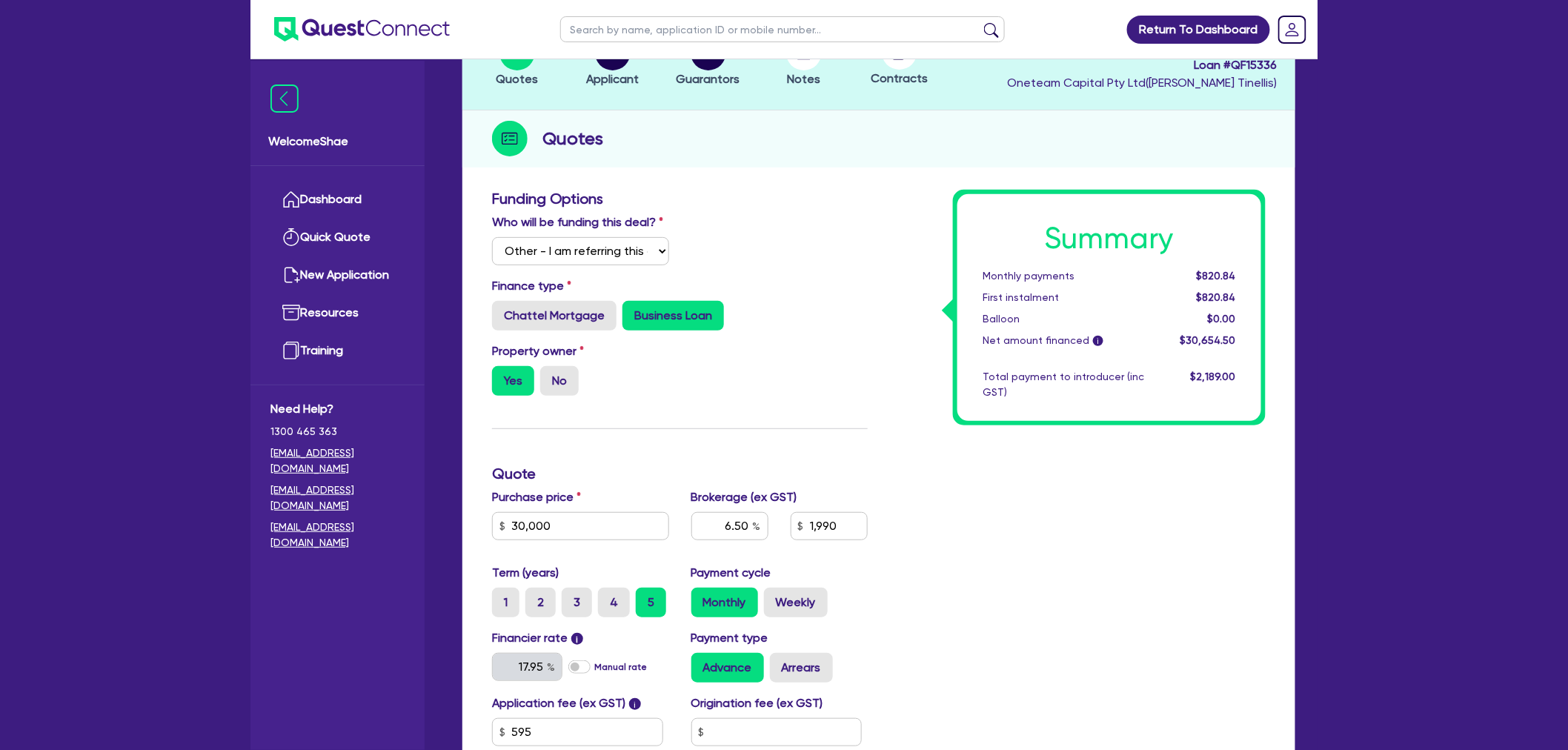
scroll to position [329, 0]
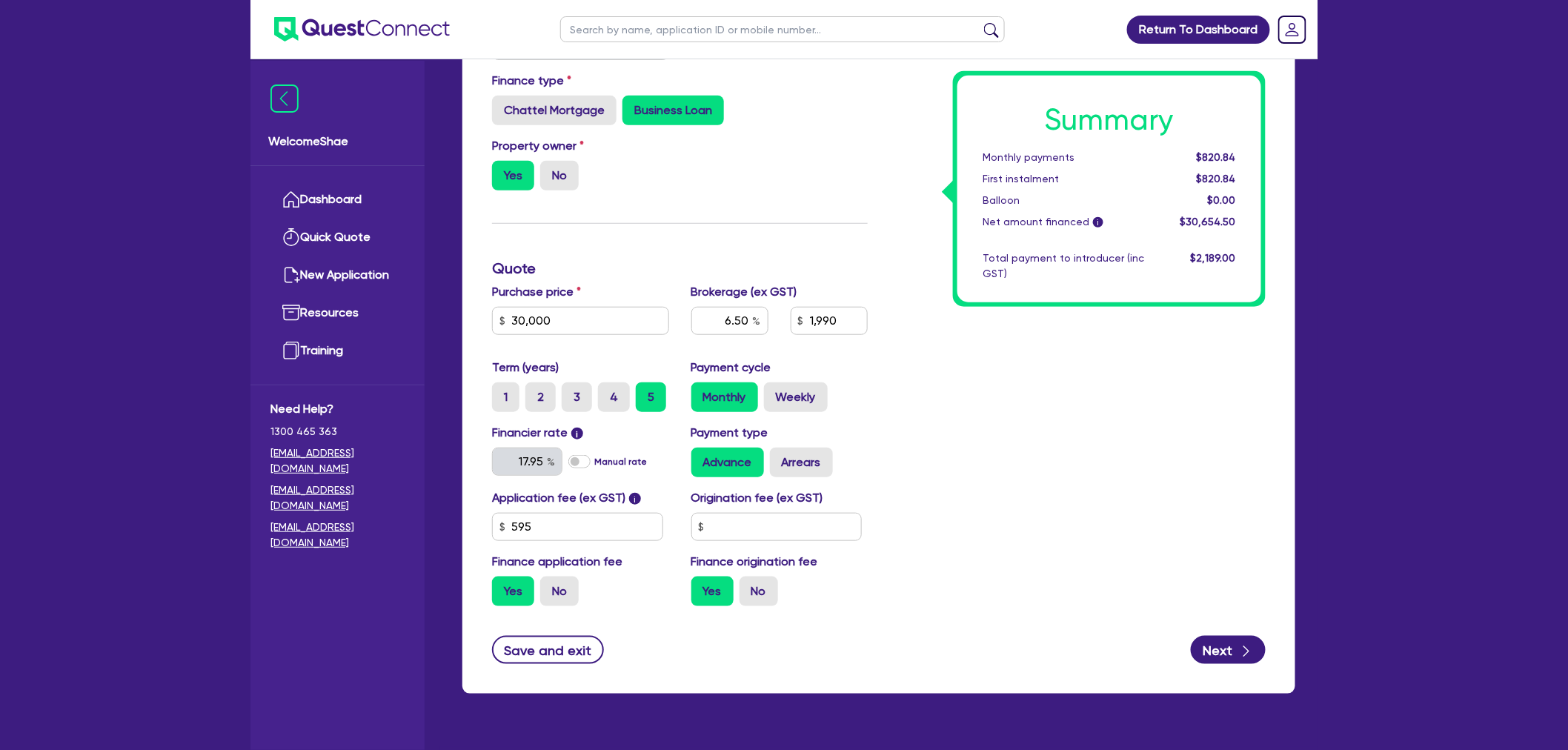
click at [1261, 431] on div "Summary Monthly payments $820.84 First instalment $820.84 Balloon $0.00 Net amo…" at bounding box center [1077, 301] width 398 height 634
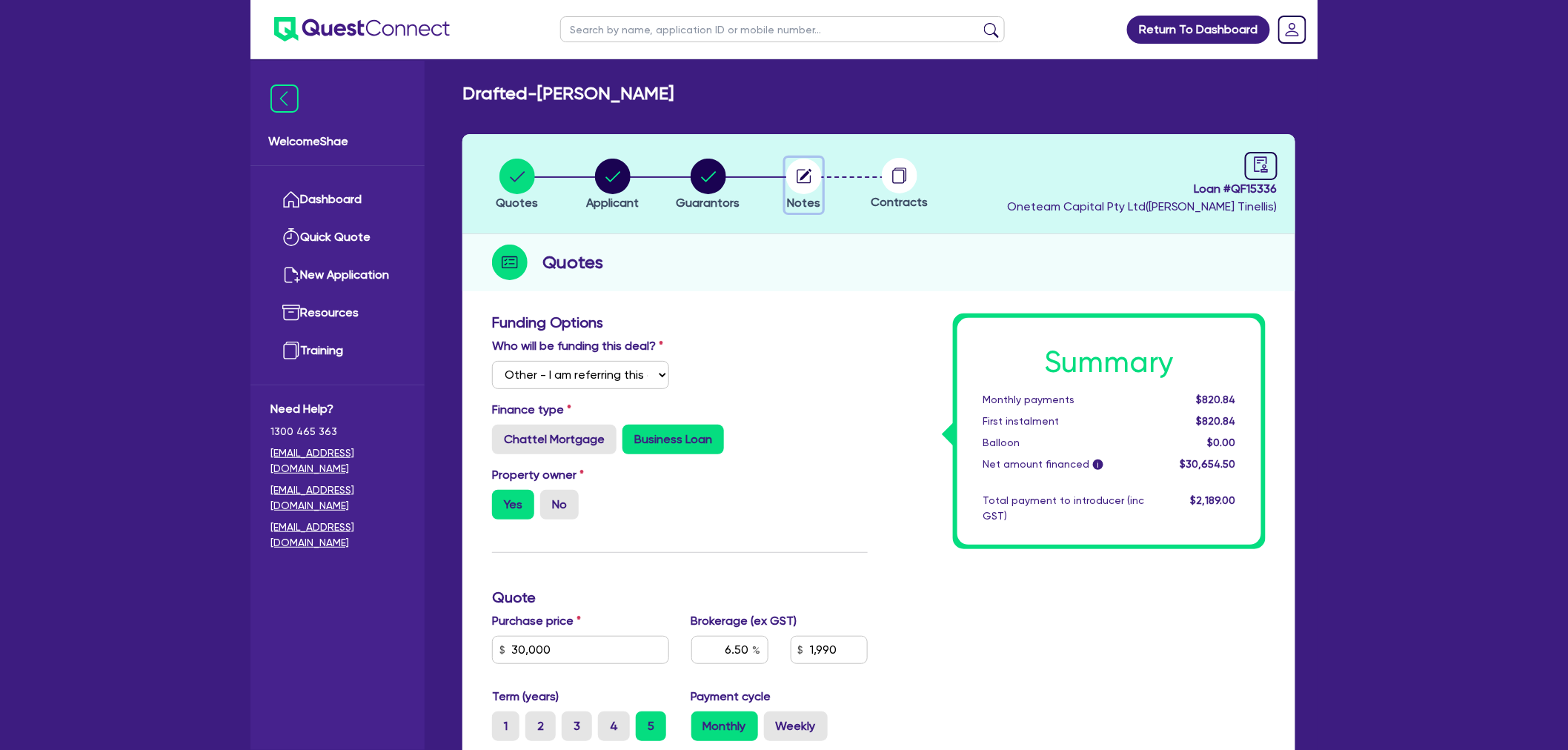
click at [810, 174] on circle "button" at bounding box center [804, 176] width 35 height 35
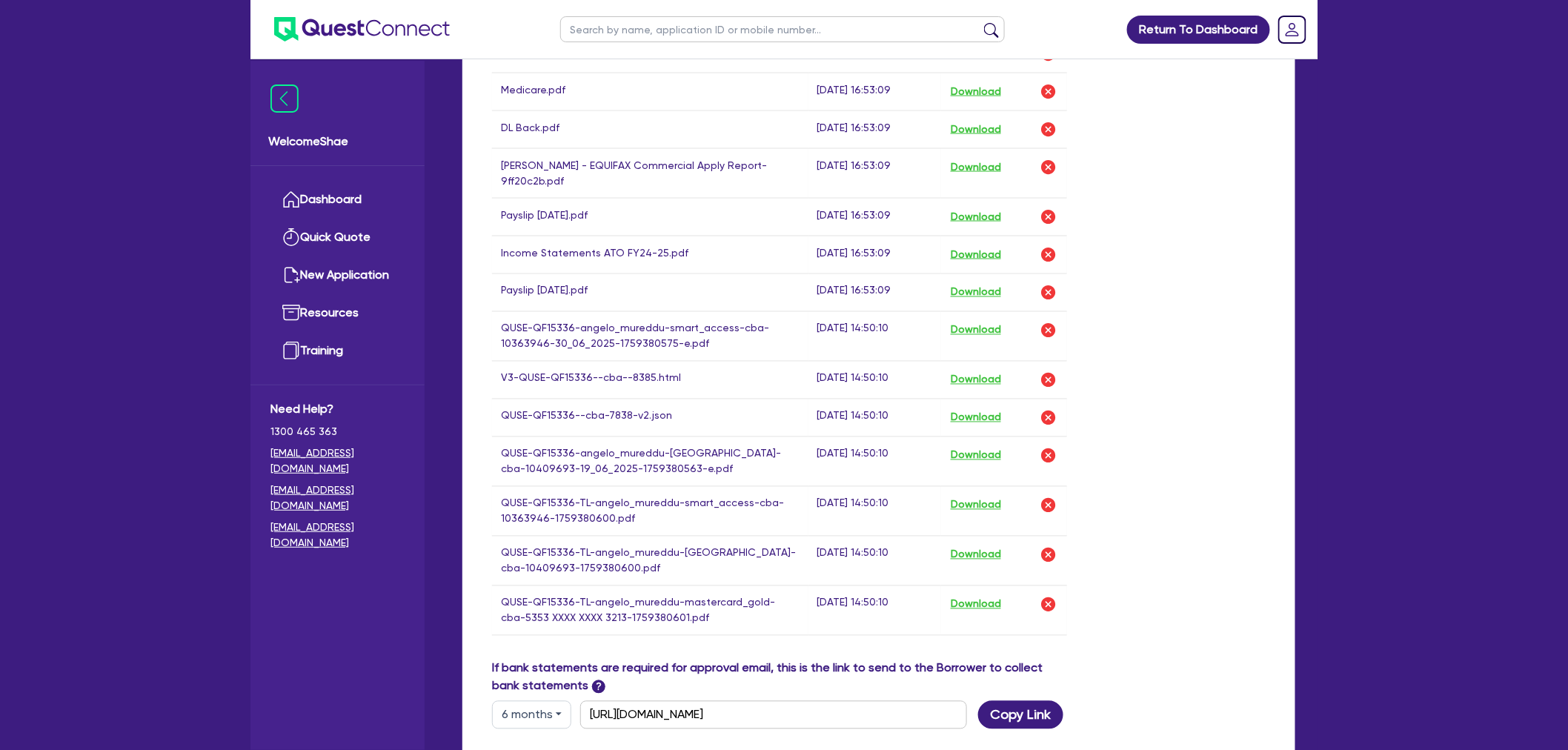
scroll to position [906, 0]
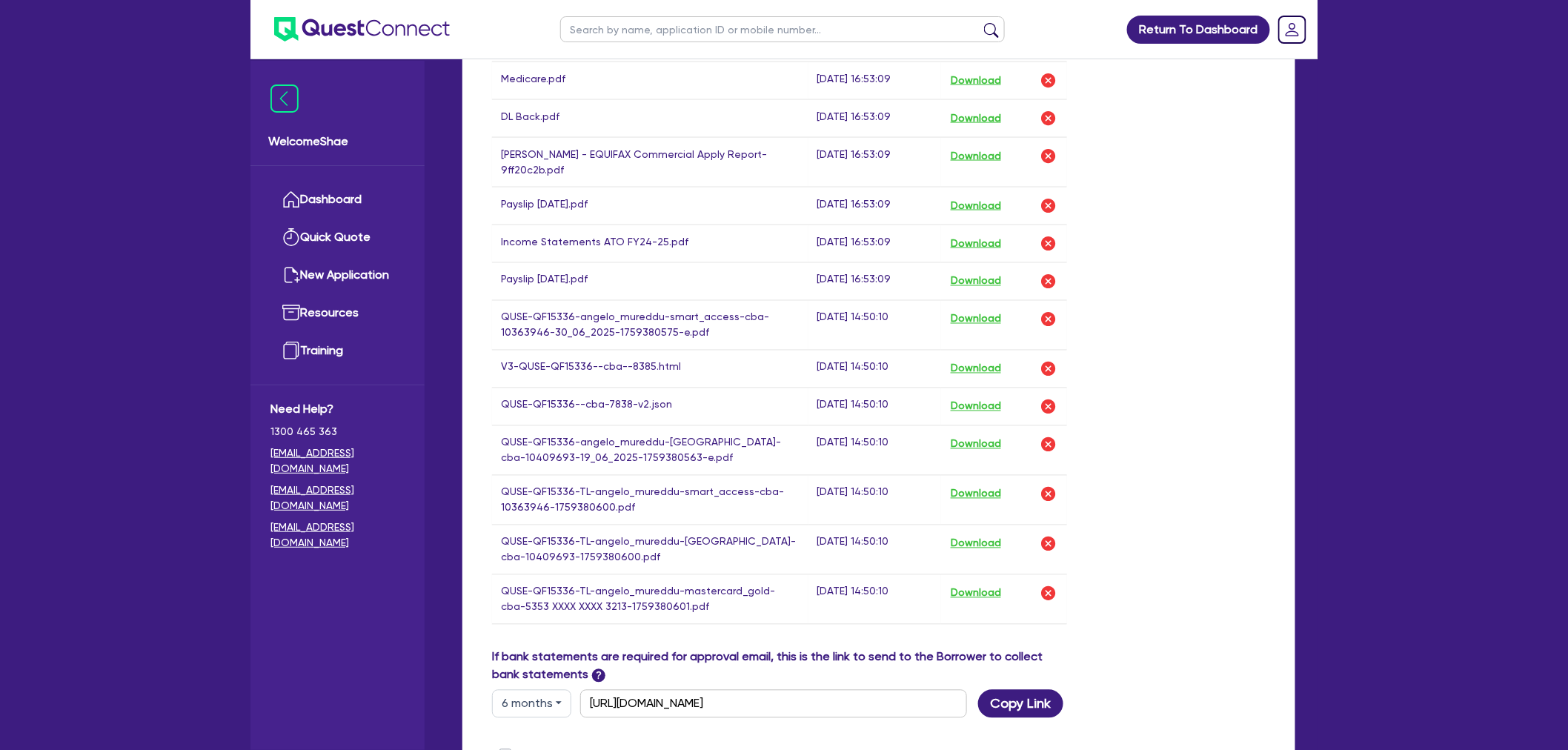
click at [1282, 364] on div "Supporting Notes Include the brief history on applicant/s and purpose of loan: …" at bounding box center [879, 160] width 833 height 1519
click at [973, 371] on button "Download" at bounding box center [976, 369] width 52 height 20
click at [197, 92] on div "Return To Dashboard Edit Profile Logout Welcome Shae Dashboard Quick Quote New …" at bounding box center [784, 52] width 1568 height 1916
